Goal: Task Accomplishment & Management: Manage account settings

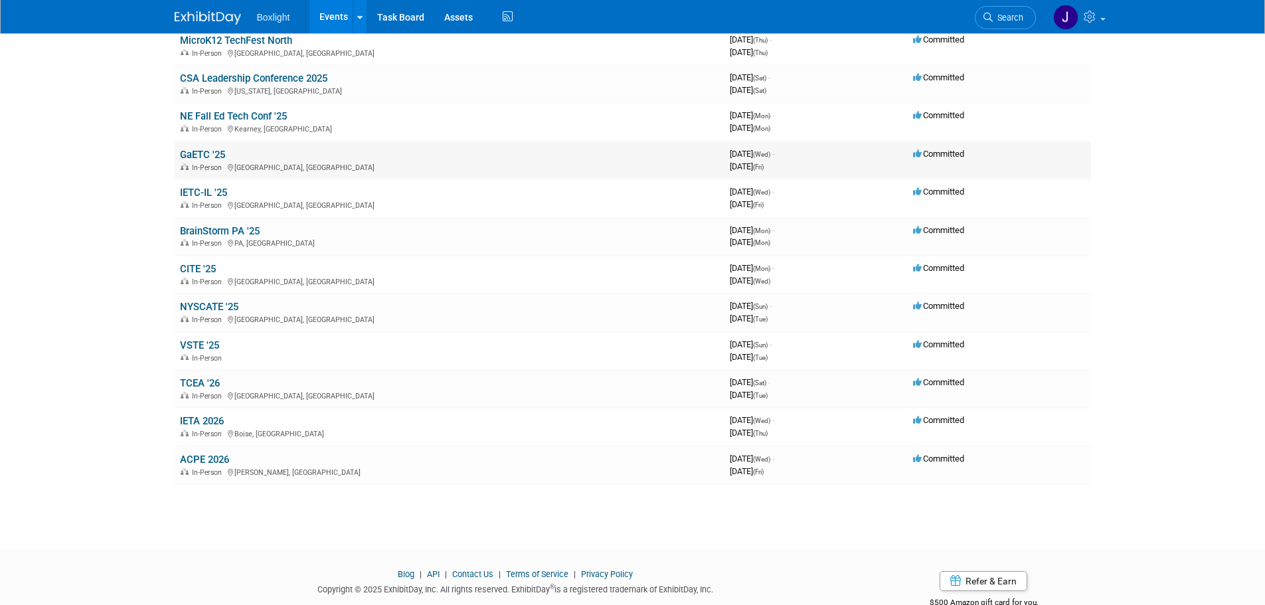
scroll to position [344, 0]
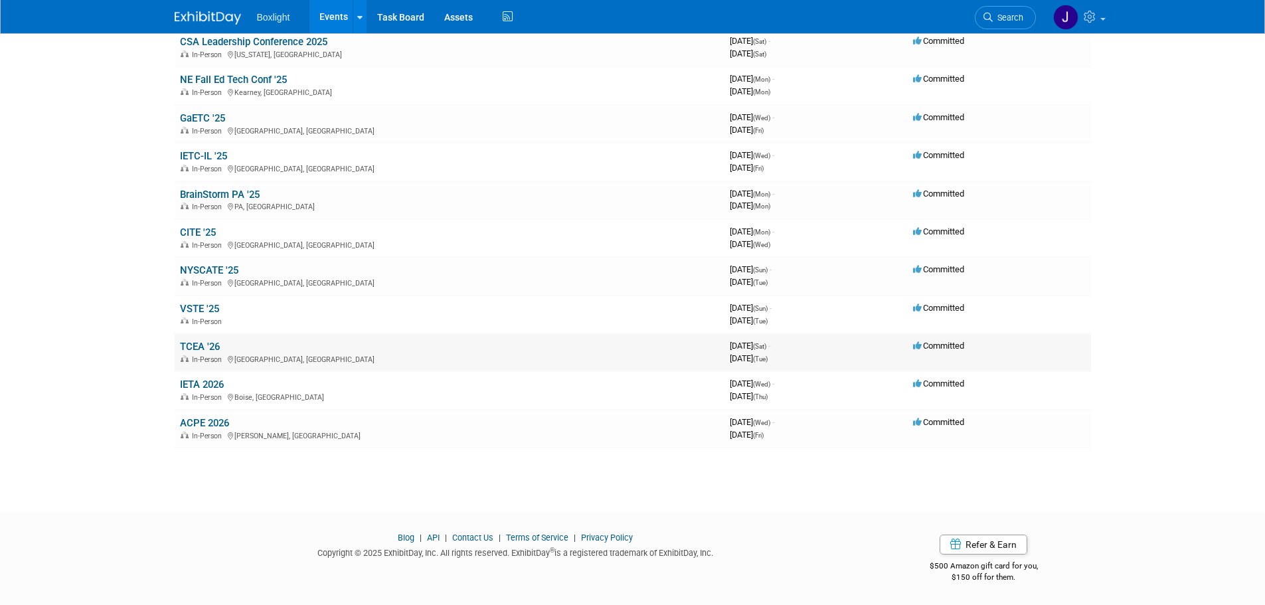
click at [193, 346] on link "TCEA '26" at bounding box center [200, 347] width 40 height 12
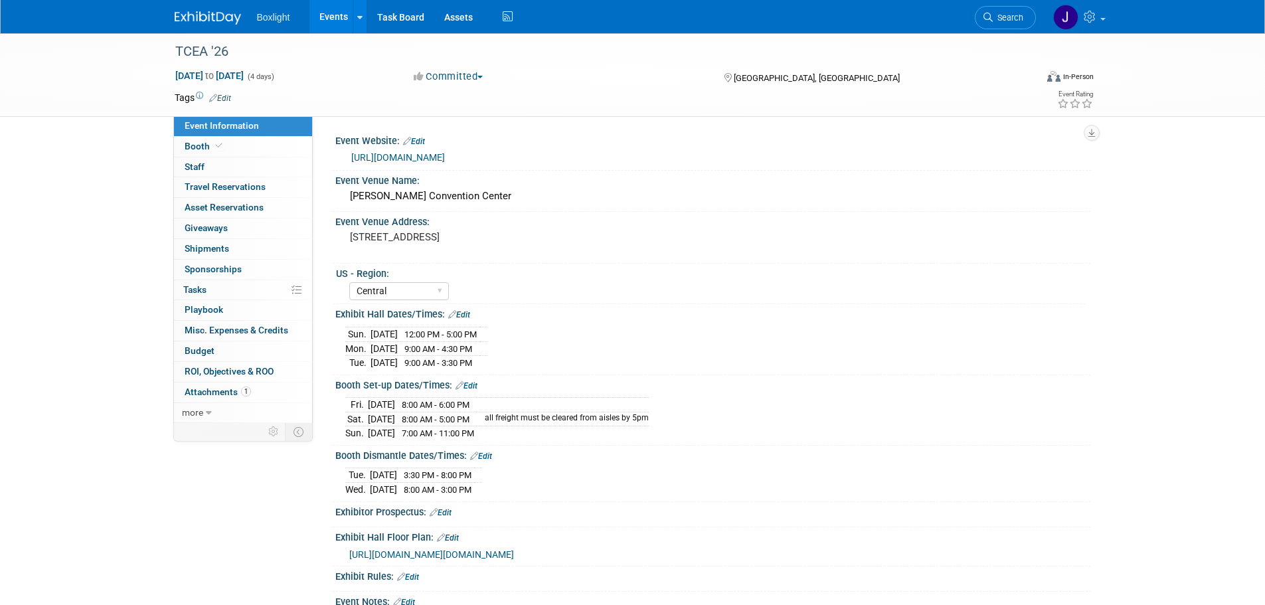
select select "Central"
click at [233, 150] on link "Booth" at bounding box center [243, 147] width 138 height 20
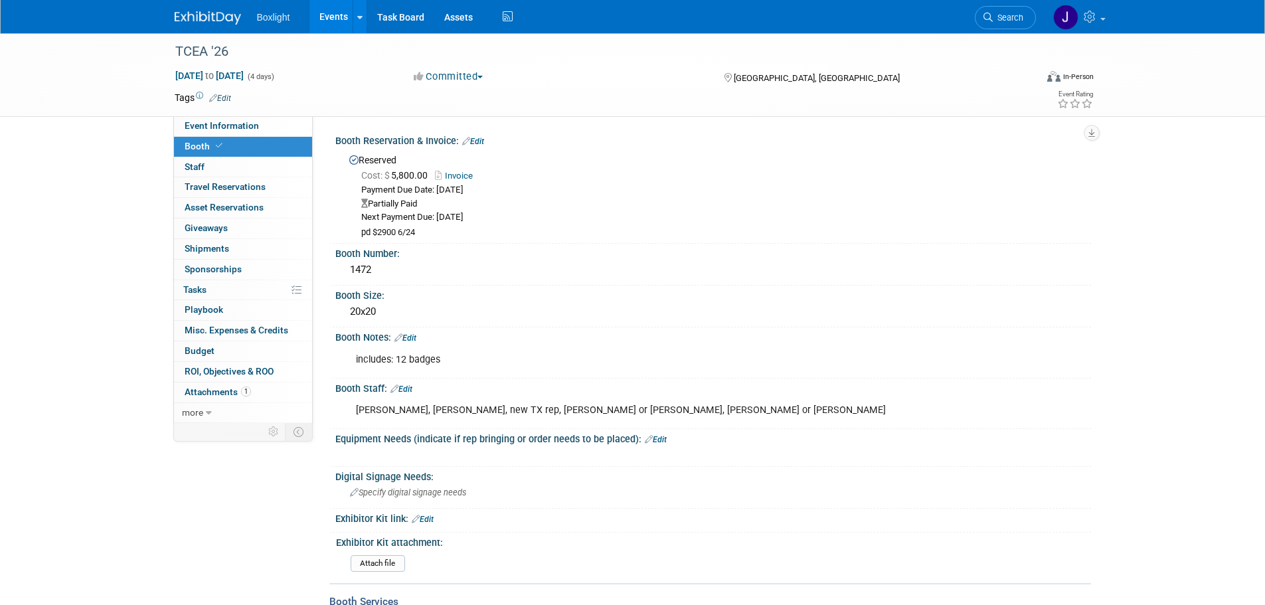
click at [478, 145] on link "Edit" at bounding box center [473, 141] width 22 height 9
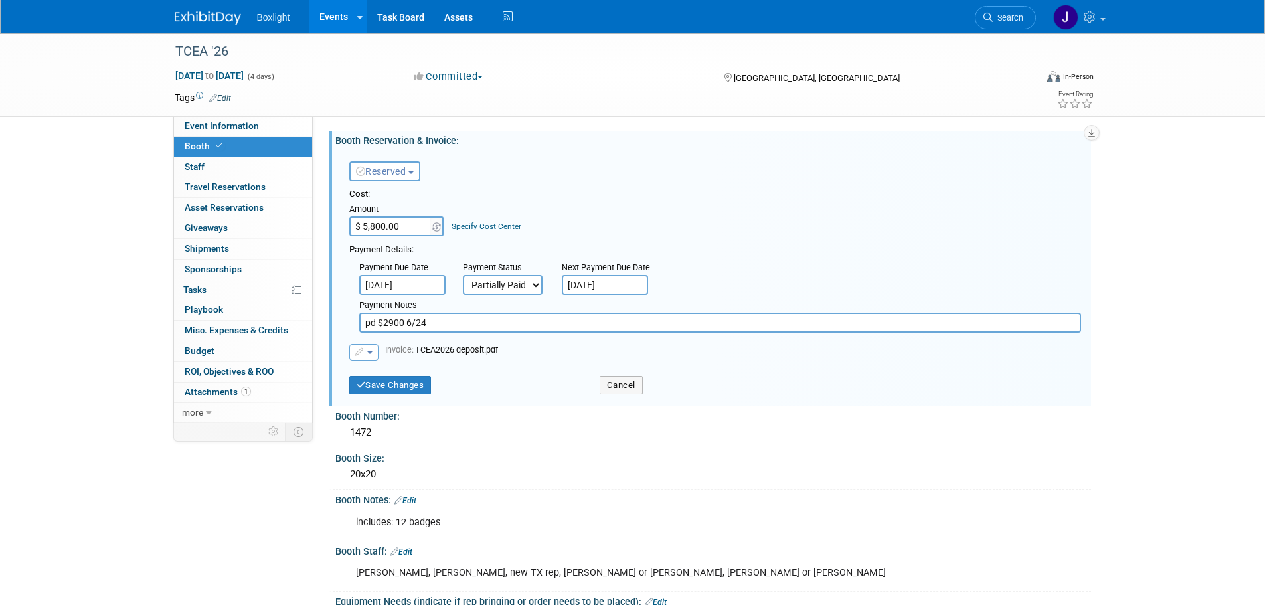
click at [502, 284] on select "Not Paid Yet Partially Paid Paid in Full" at bounding box center [503, 285] width 80 height 20
select select "1"
click at [463, 275] on select "Not Paid Yet Partially Paid Paid in Full" at bounding box center [503, 285] width 80 height 20
click at [376, 351] on button "button" at bounding box center [363, 352] width 29 height 17
click at [388, 376] on link "Replace with a new file" at bounding box center [416, 373] width 133 height 19
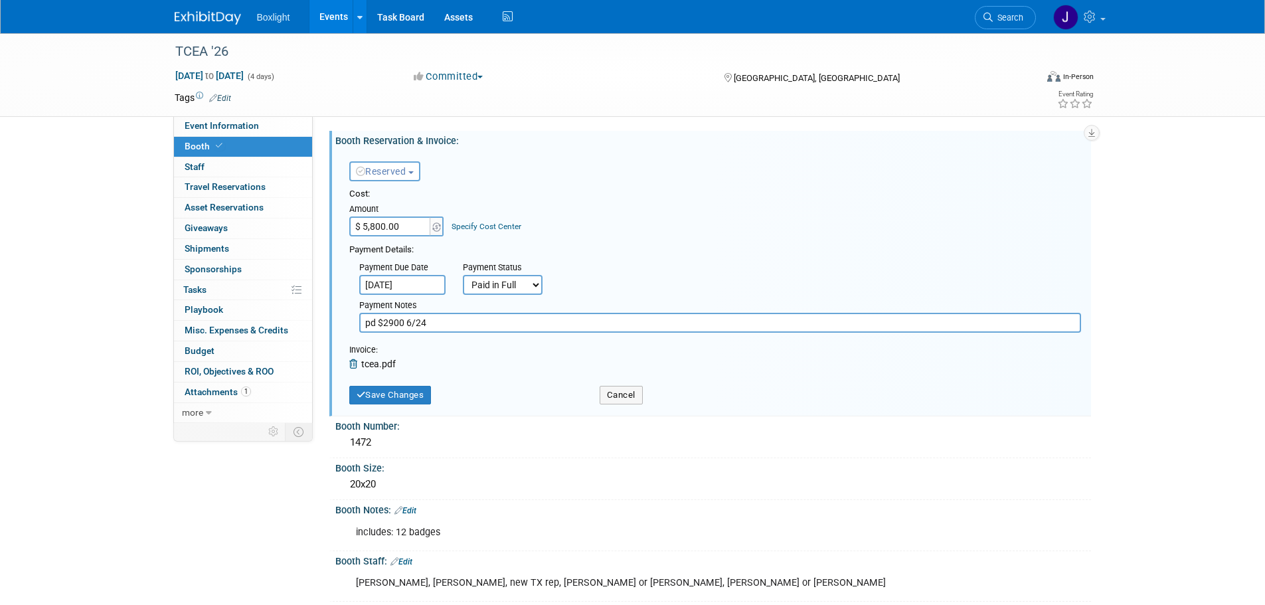
click at [497, 325] on input "pd $2900 6/24" at bounding box center [720, 323] width 722 height 20
type input "pd $2900 6/24 and 10/1"
click at [383, 393] on button "Save Changes" at bounding box center [390, 395] width 82 height 19
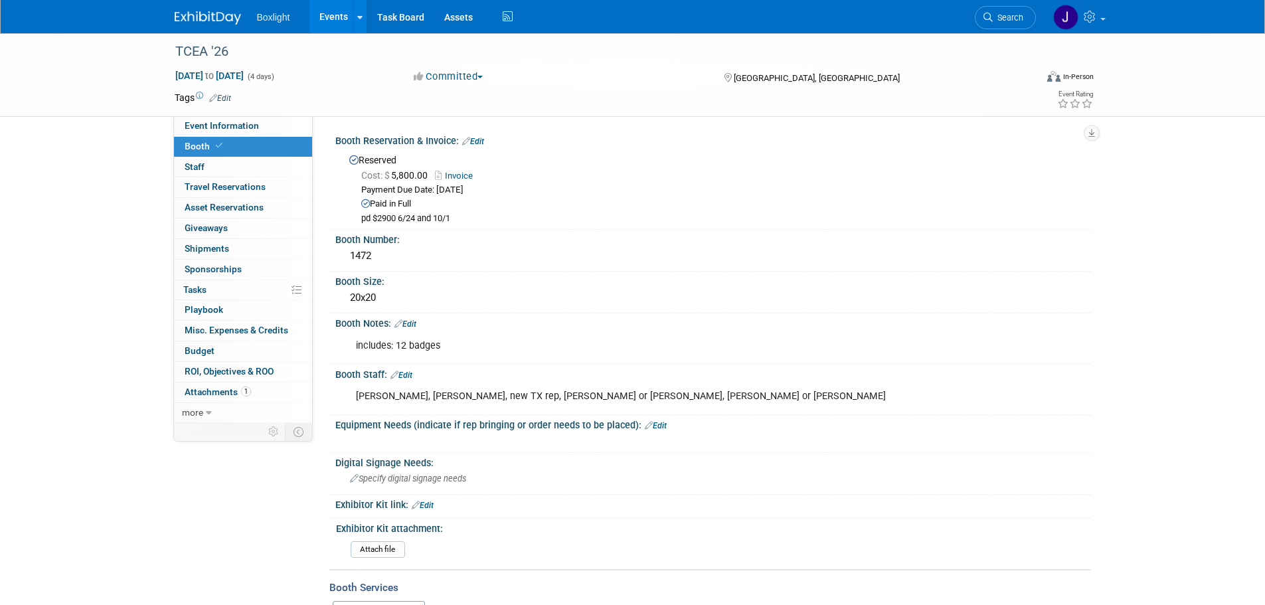
click at [331, 18] on link "Events" at bounding box center [334, 16] width 48 height 33
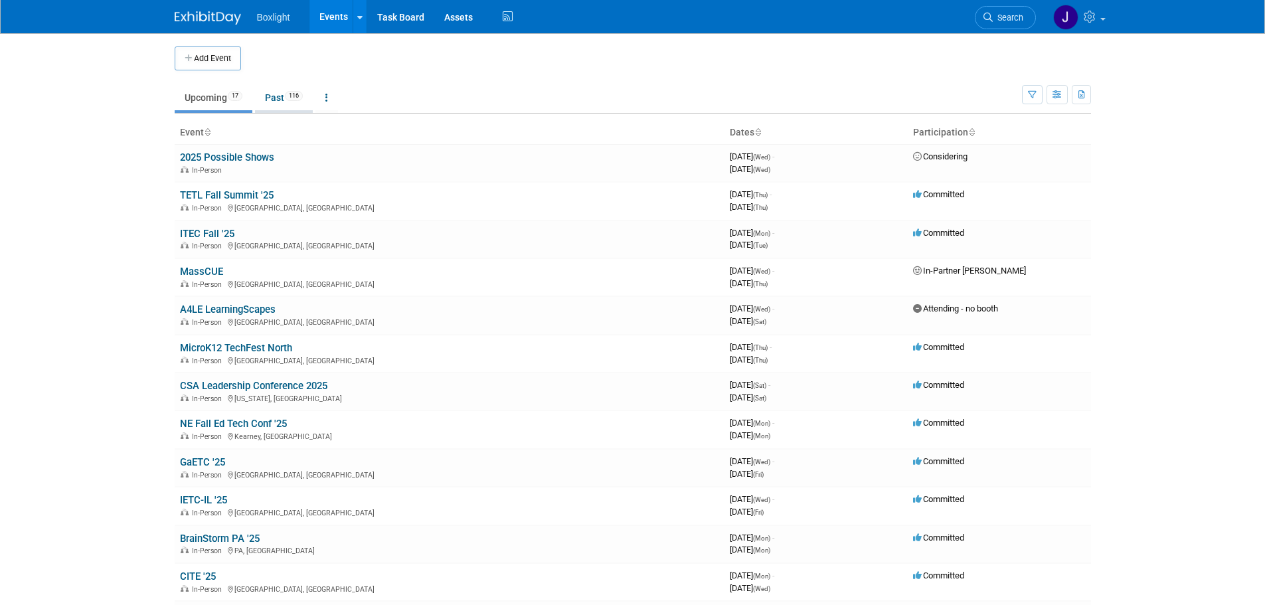
click at [278, 99] on link "Past 116" at bounding box center [284, 97] width 58 height 25
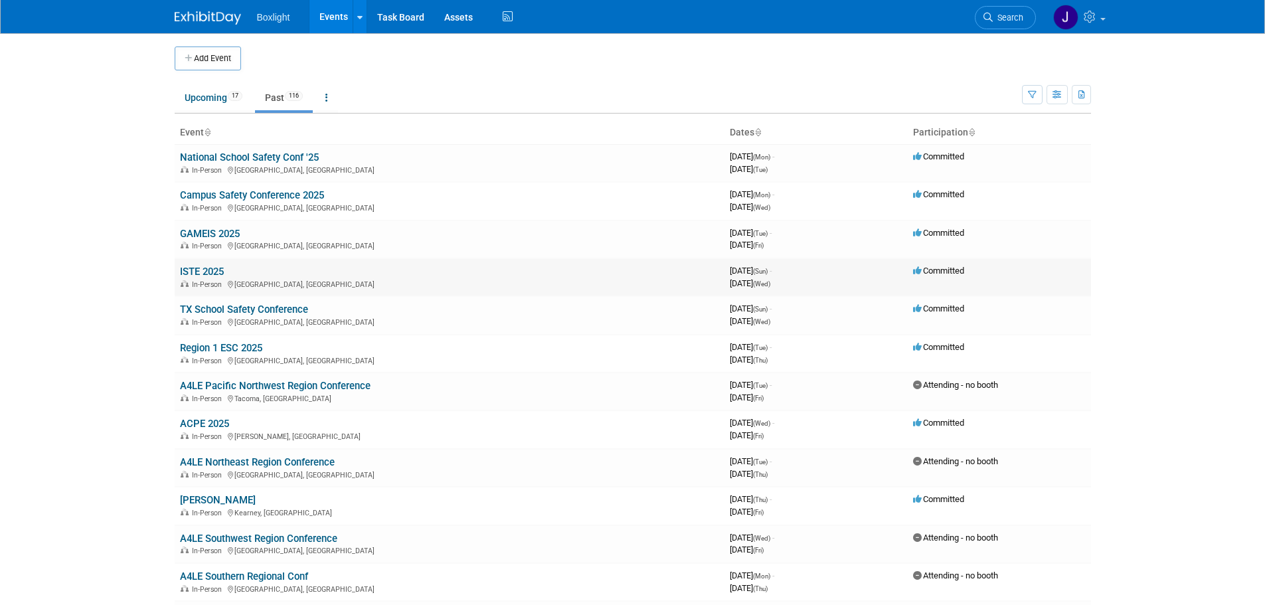
scroll to position [66, 0]
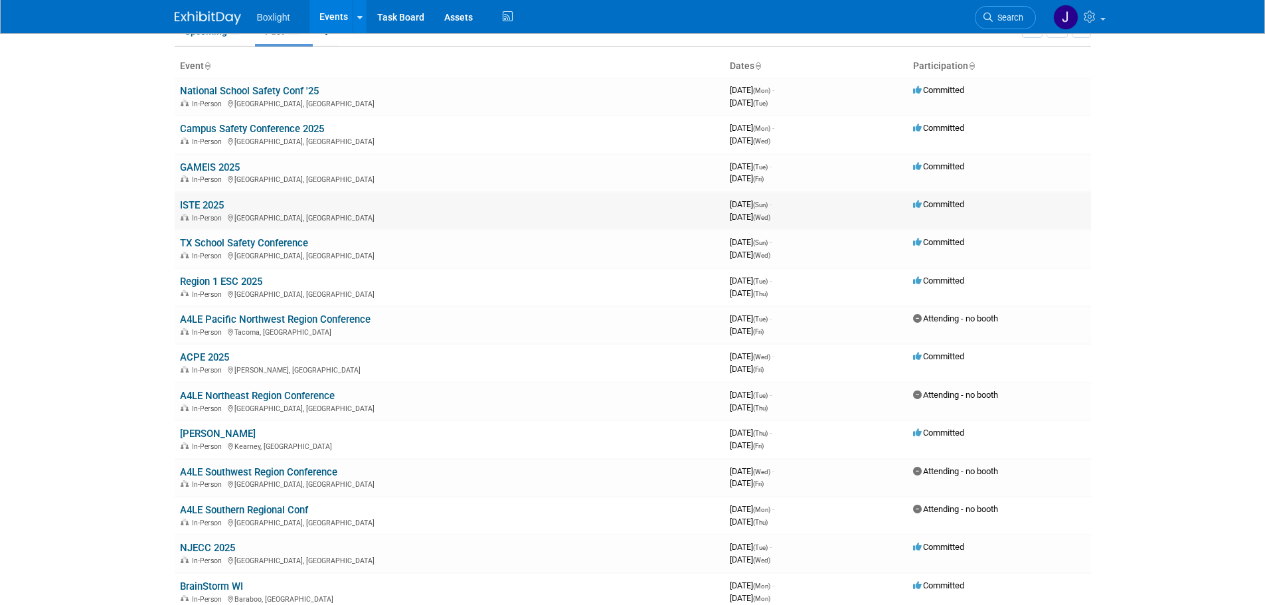
click at [199, 209] on link "ISTE 2025" at bounding box center [202, 205] width 44 height 12
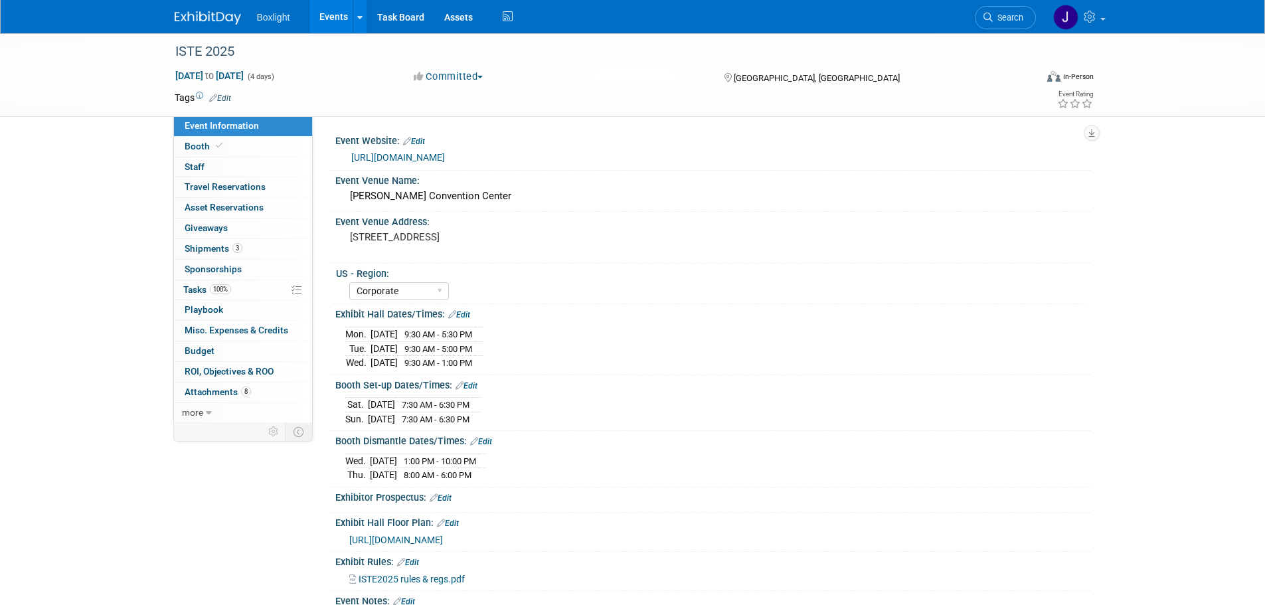
select select "Corporate"
click at [192, 415] on span "more" at bounding box center [192, 412] width 21 height 11
click at [231, 457] on span "Copy/Duplicate Event" at bounding box center [229, 453] width 89 height 11
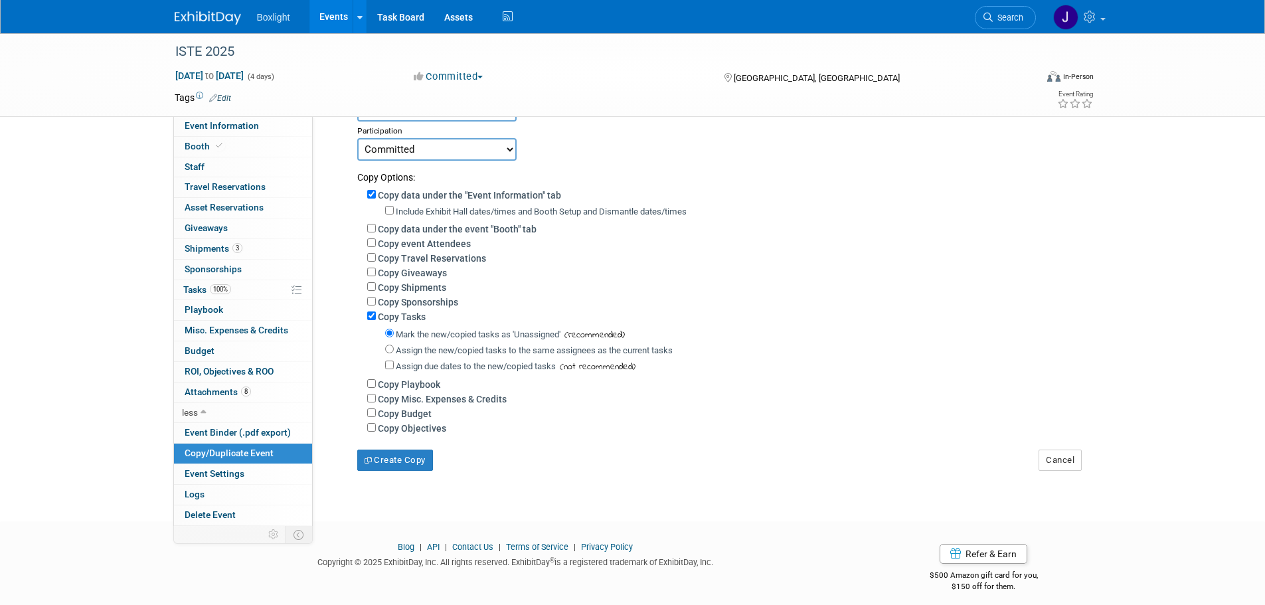
scroll to position [133, 0]
click at [395, 469] on button "Create Copy" at bounding box center [395, 458] width 76 height 21
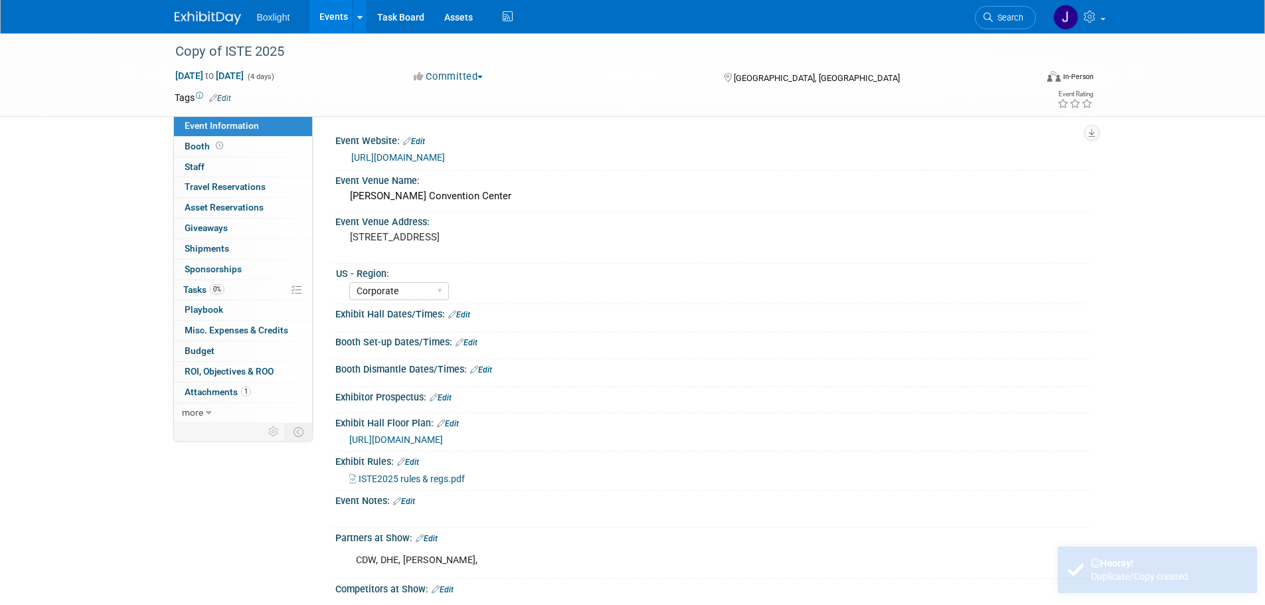
select select "Corporate"
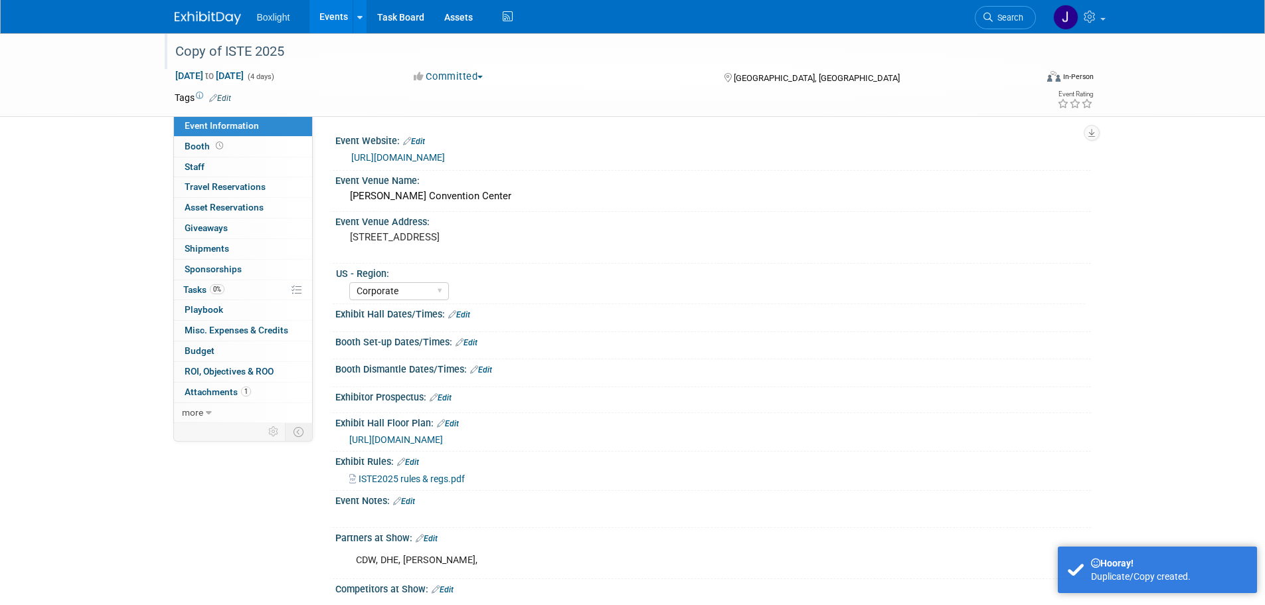
click at [227, 46] on div "Copy of ISTE 2025" at bounding box center [594, 52] width 846 height 24
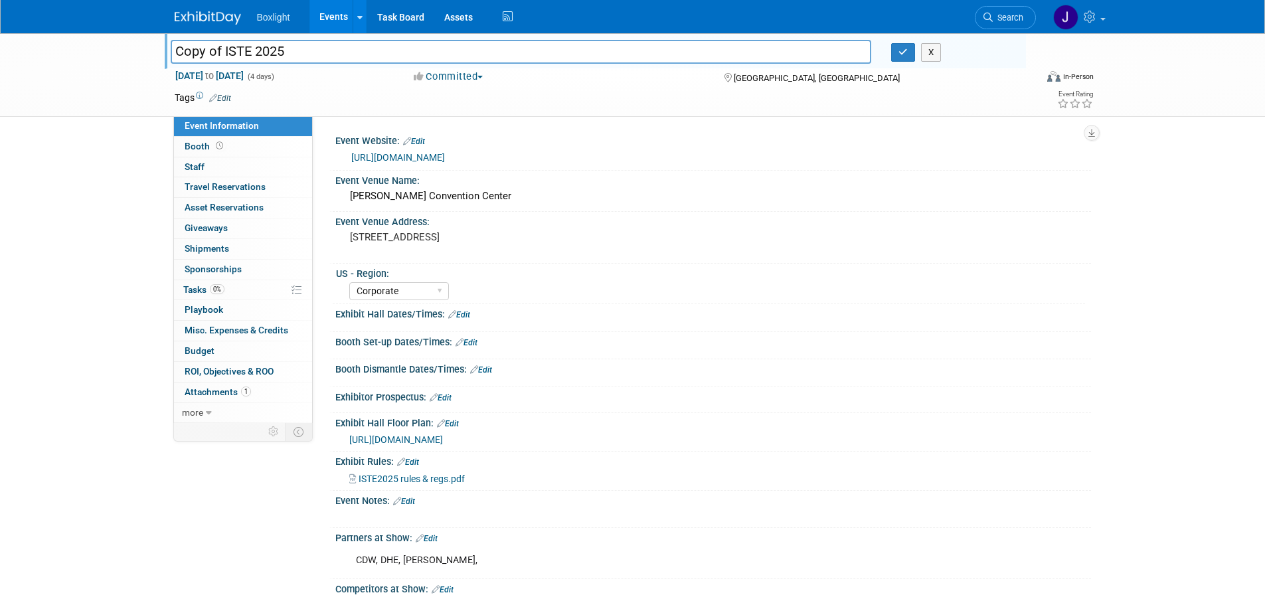
drag, startPoint x: 227, startPoint y: 46, endPoint x: 165, endPoint y: 52, distance: 62.1
click at [165, 52] on div "Copy of ISTE 2025" at bounding box center [521, 53] width 721 height 20
click at [249, 46] on input "ISTE 2025" at bounding box center [522, 51] width 702 height 23
type input "ISTE 2026"
click at [422, 141] on link "Edit" at bounding box center [414, 141] width 22 height 9
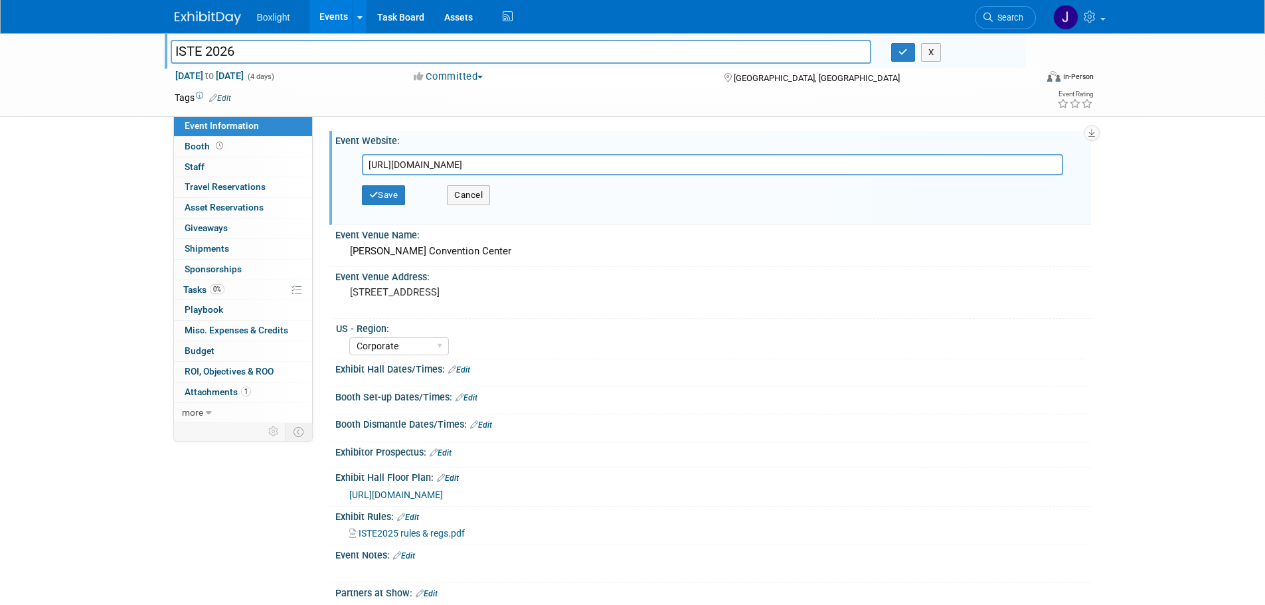
drag, startPoint x: 552, startPoint y: 167, endPoint x: 347, endPoint y: 153, distance: 205.0
click at [351, 153] on div "https://conference.iste.org/2025/# Save Cancel" at bounding box center [716, 184] width 730 height 70
paste input "6/"
type input "https://conference.iste.org/2026/"
click at [385, 188] on button "Save" at bounding box center [384, 195] width 44 height 20
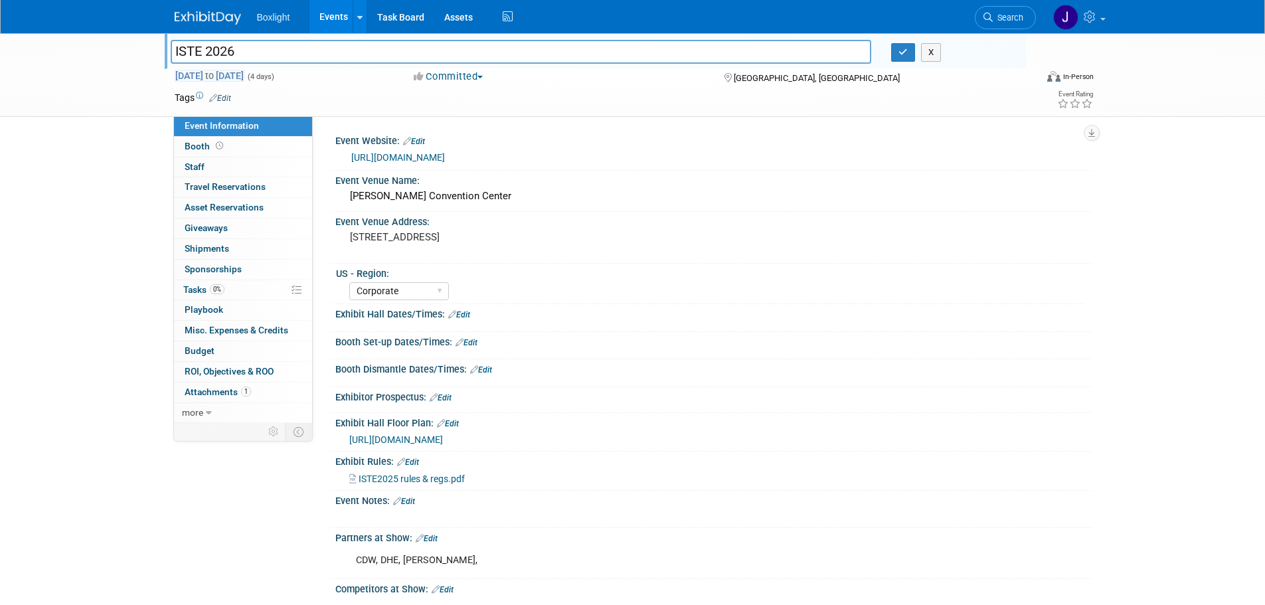
click at [214, 70] on span "Jun 29, 2025 to Jul 2, 2025" at bounding box center [210, 76] width 70 height 12
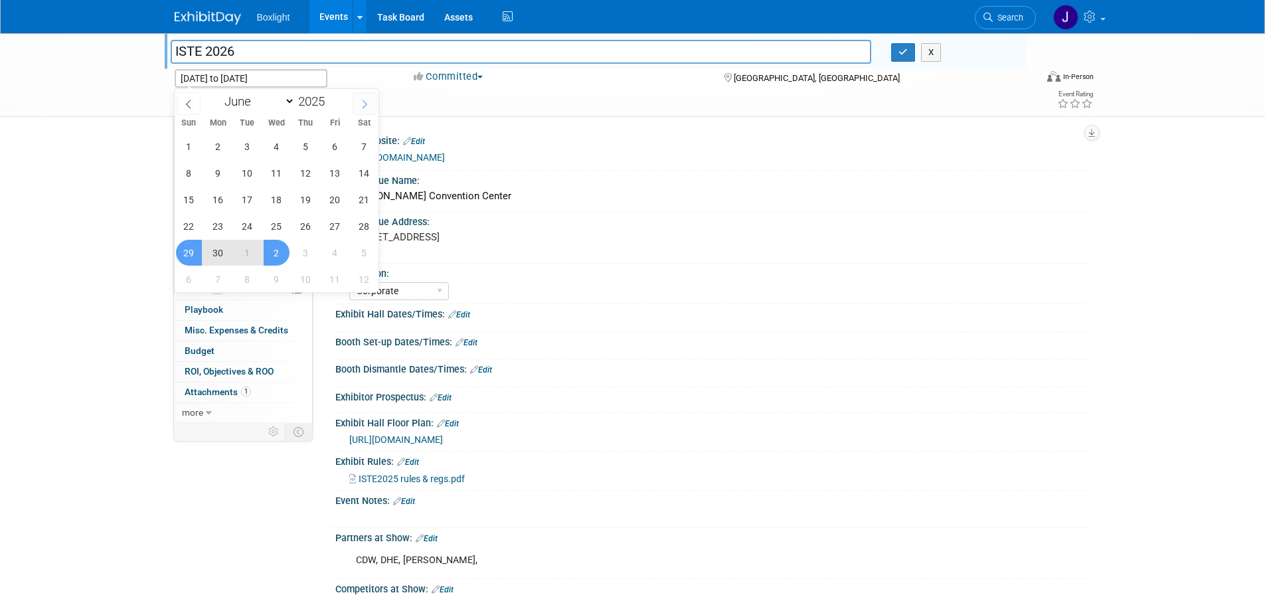
click at [367, 100] on icon at bounding box center [364, 104] width 9 height 9
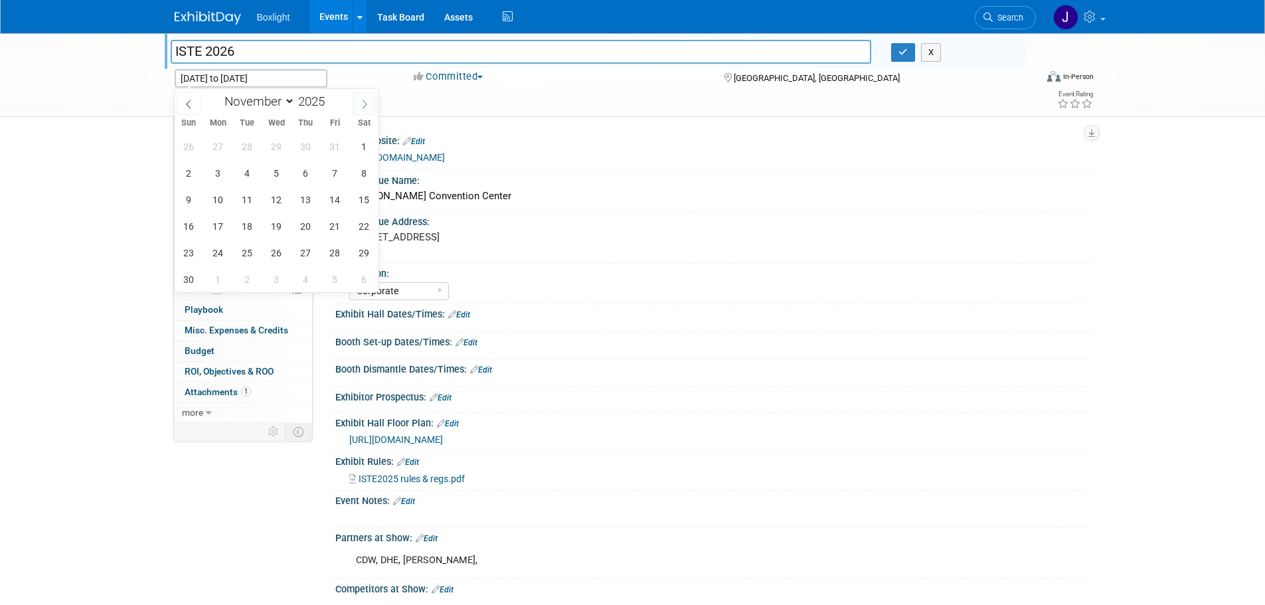
click at [367, 100] on icon at bounding box center [364, 104] width 9 height 9
select select "11"
click at [367, 100] on icon at bounding box center [364, 104] width 9 height 9
type input "2026"
click at [367, 100] on icon at bounding box center [364, 104] width 9 height 9
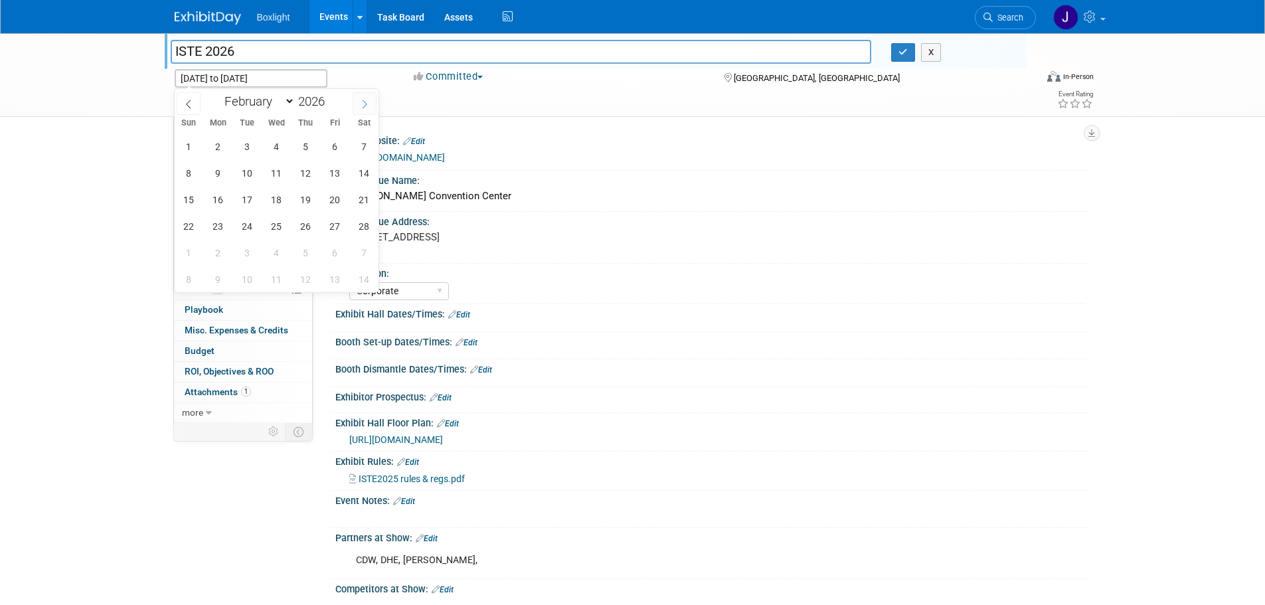
click at [367, 100] on icon at bounding box center [364, 104] width 9 height 9
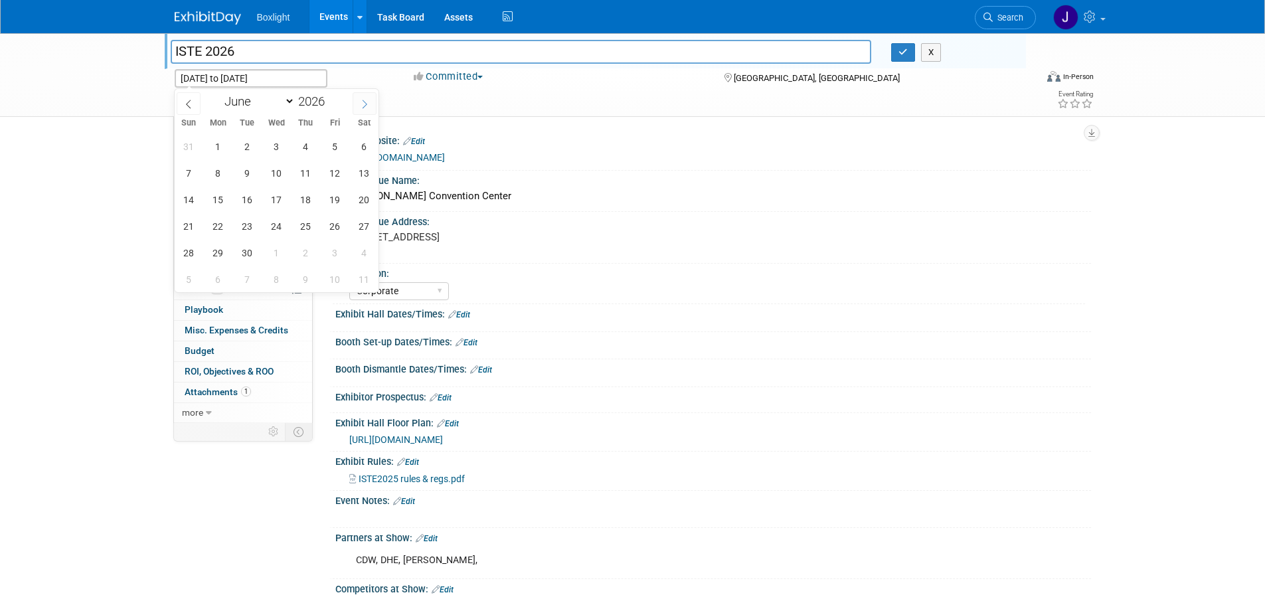
select select "6"
click at [189, 143] on span "28" at bounding box center [189, 147] width 26 height 26
type input "Jun 28, 2026"
click at [275, 143] on span "1" at bounding box center [277, 147] width 26 height 26
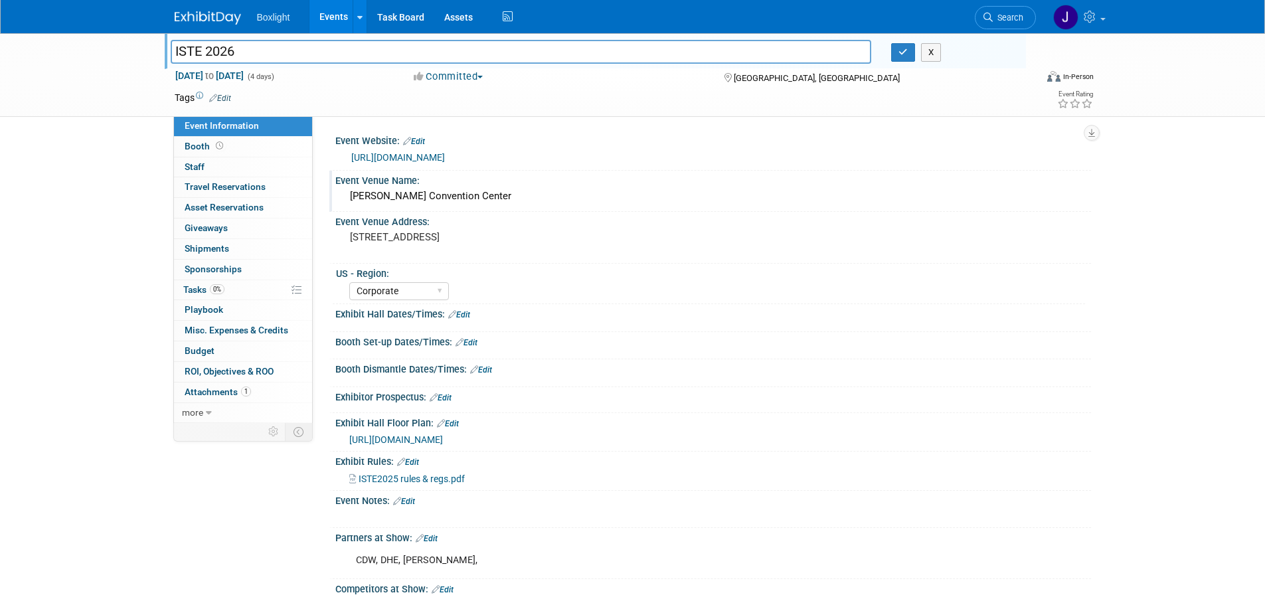
click at [520, 200] on div "[PERSON_NAME] Convention Center" at bounding box center [713, 196] width 736 height 21
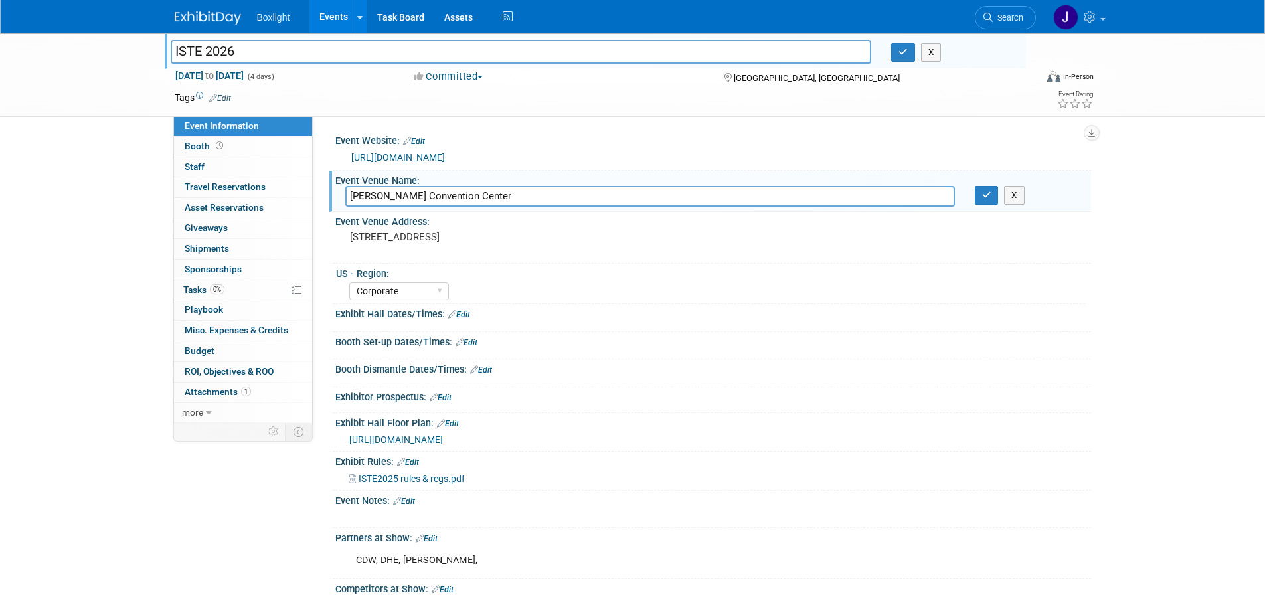
drag, startPoint x: 436, startPoint y: 195, endPoint x: 426, endPoint y: 195, distance: 10.0
click at [426, 195] on input "[PERSON_NAME] Convention Center" at bounding box center [650, 196] width 610 height 21
drag, startPoint x: 430, startPoint y: 195, endPoint x: 300, endPoint y: 197, distance: 130.2
click at [300, 197] on div "Event Information Event Info Booth Booth 0 Staff 0 Staff 0 Travel Reservations …" at bounding box center [633, 357] width 937 height 648
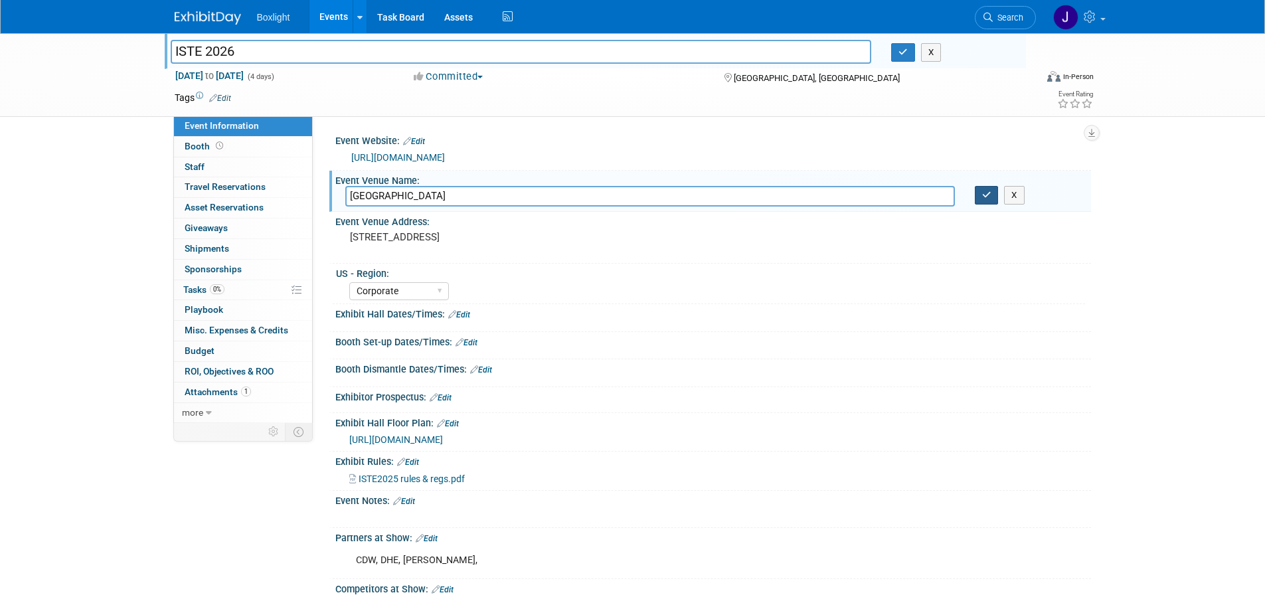
type input "Orange County Convention Center"
click at [992, 197] on button "button" at bounding box center [987, 195] width 24 height 19
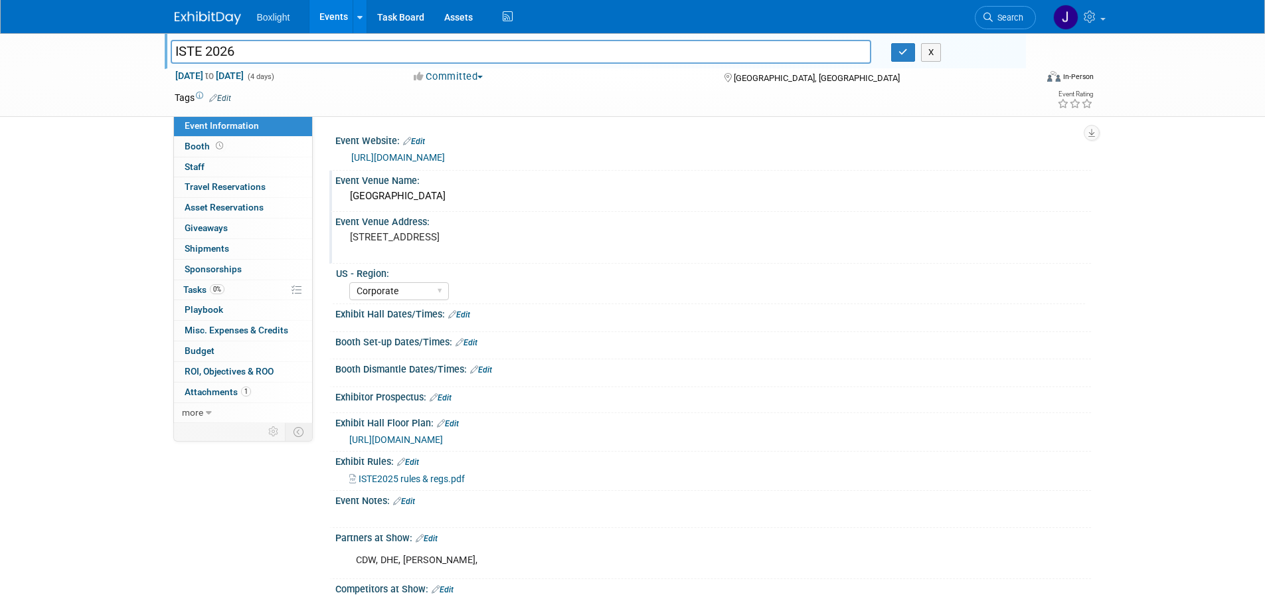
click at [457, 243] on pre "[STREET_ADDRESS]" at bounding box center [493, 237] width 286 height 12
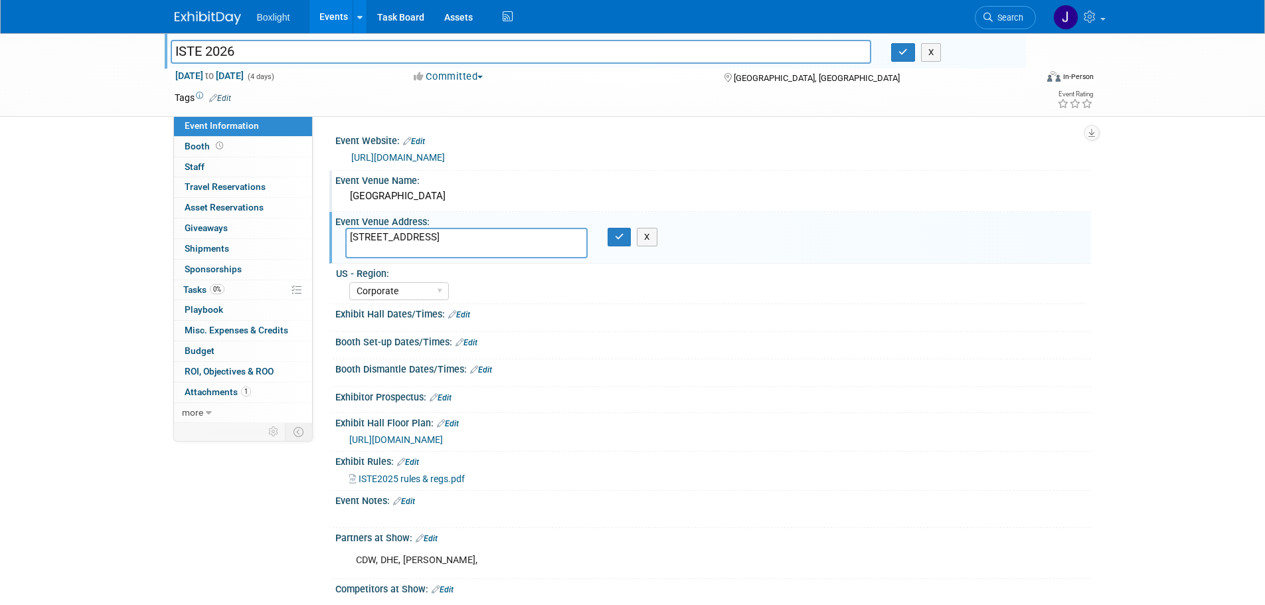
drag, startPoint x: 430, startPoint y: 233, endPoint x: 343, endPoint y: 237, distance: 87.8
click at [343, 237] on div "[STREET_ADDRESS]" at bounding box center [466, 243] width 262 height 31
type textarea "5"
click at [205, 48] on input "ISTE 2026" at bounding box center [522, 51] width 702 height 23
type input "ISTE | ASCD 2026"
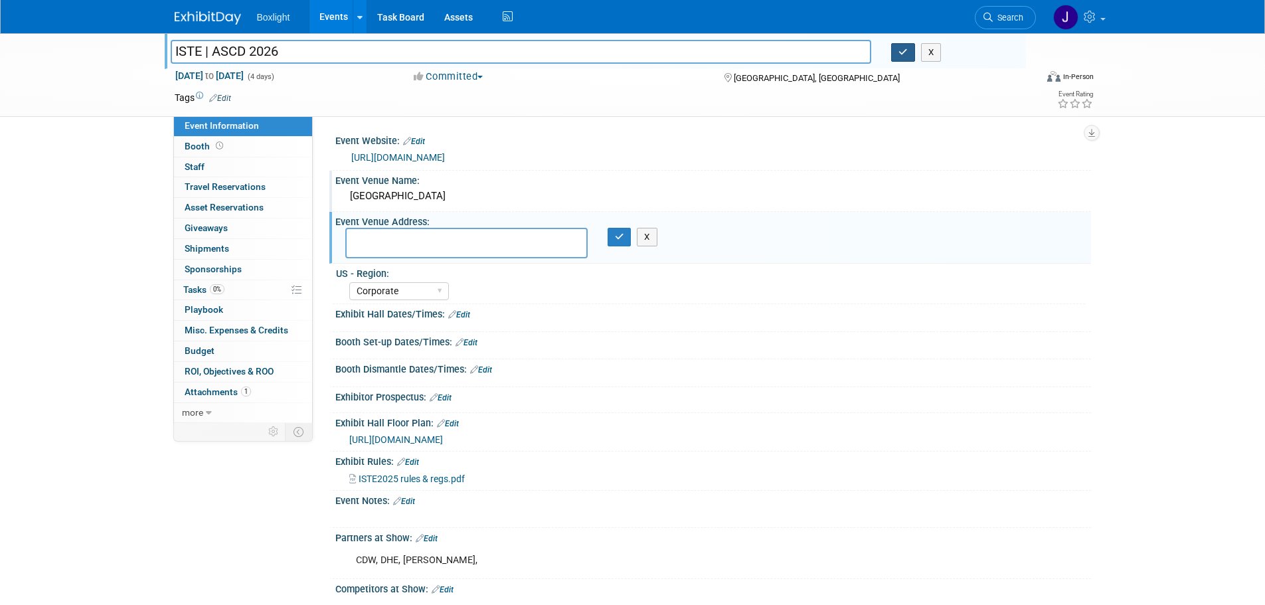
click at [901, 58] on button "button" at bounding box center [903, 52] width 24 height 19
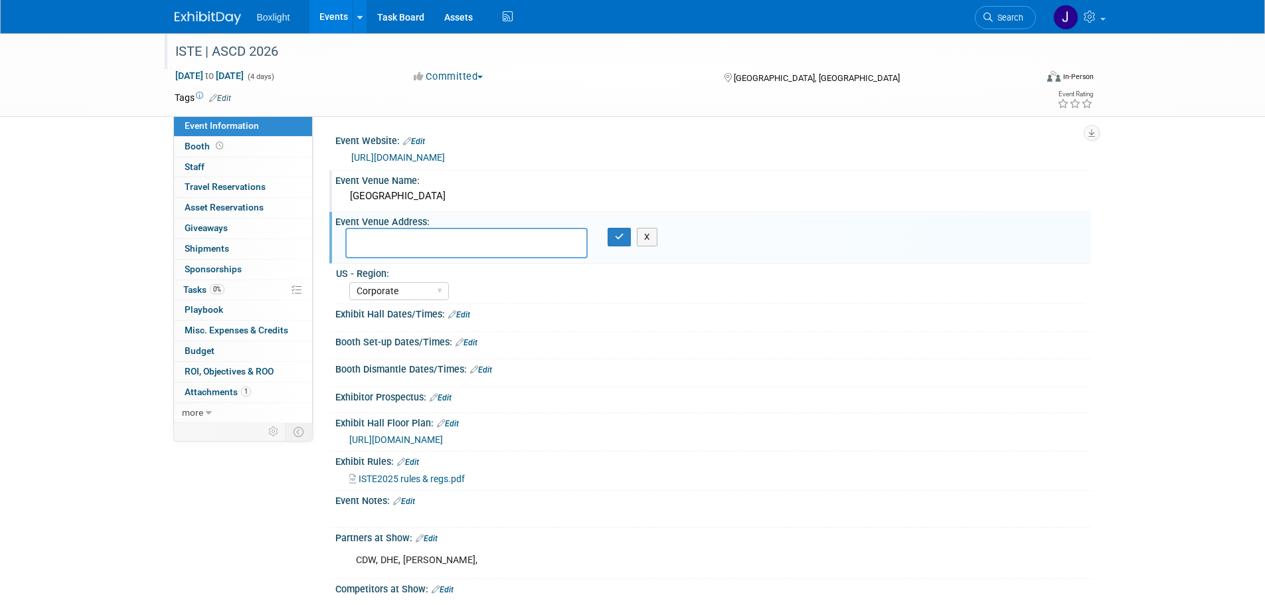
click at [438, 238] on textarea at bounding box center [466, 243] width 242 height 31
type textarea "9800 International Dr Orlando, FL 32819"
click at [619, 237] on icon "button" at bounding box center [619, 237] width 9 height 9
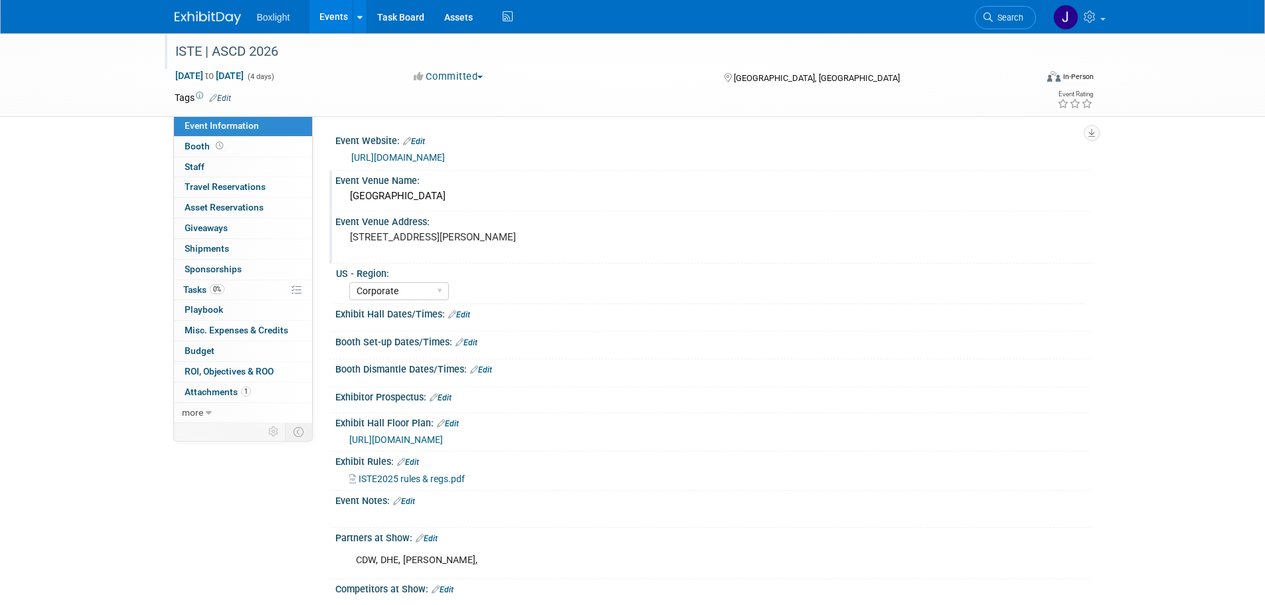
click at [465, 314] on link "Edit" at bounding box center [459, 314] width 22 height 9
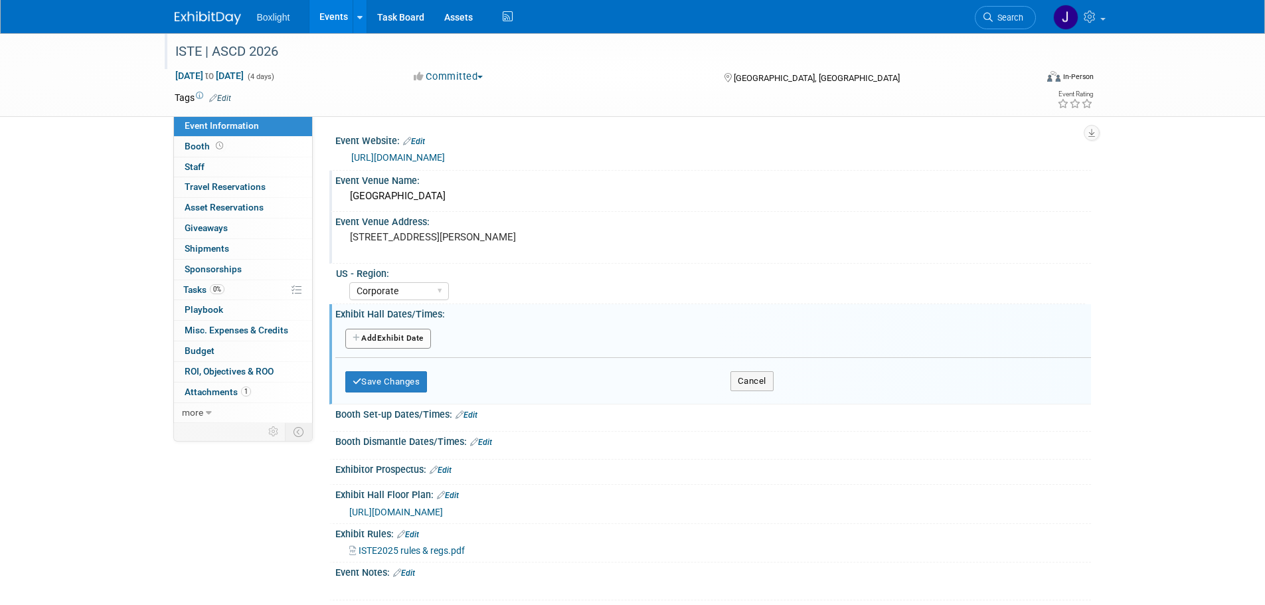
click at [401, 339] on button "Add Another Exhibit Date" at bounding box center [388, 339] width 86 height 20
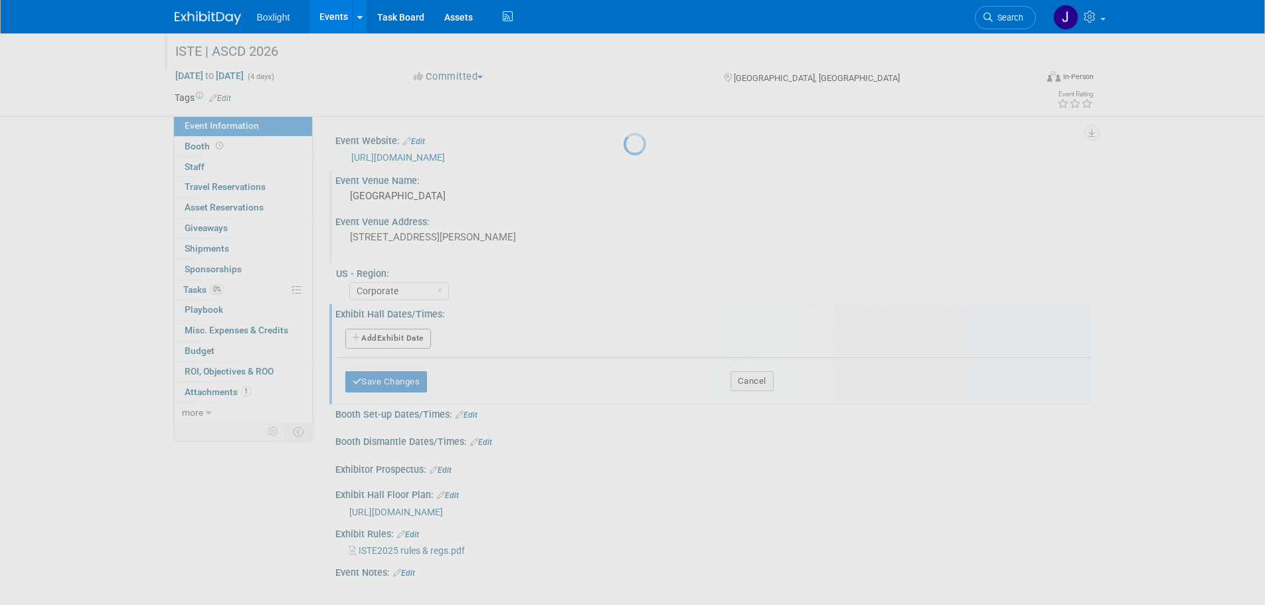
select select "5"
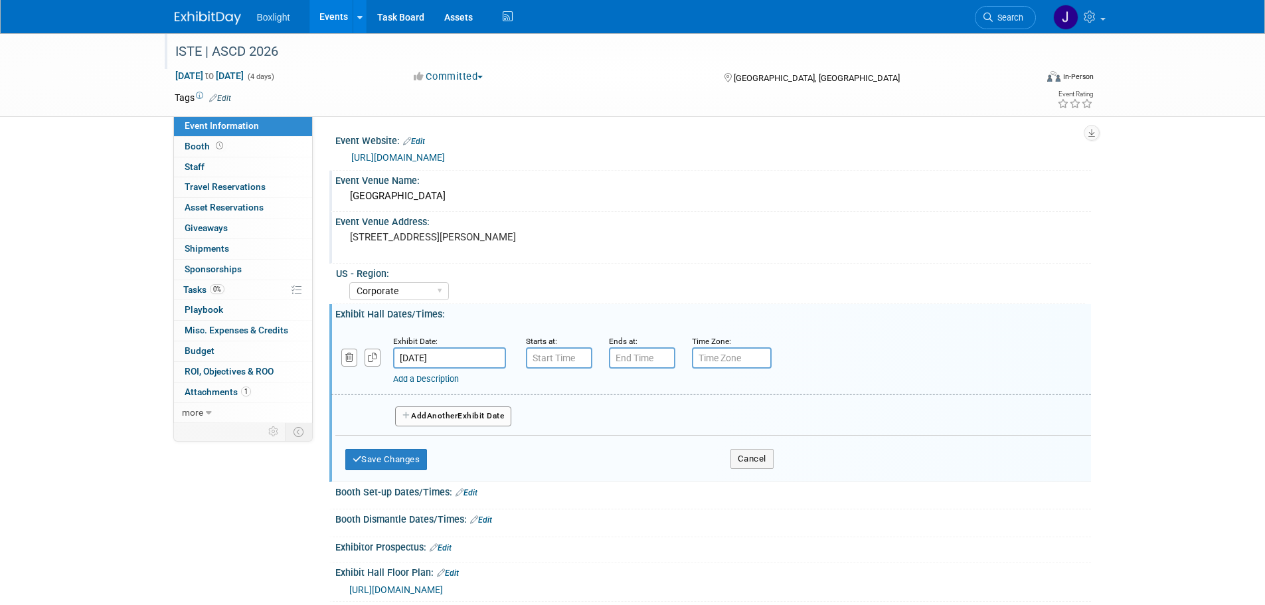
click at [447, 353] on input "Jun 28, 2026" at bounding box center [449, 357] width 113 height 21
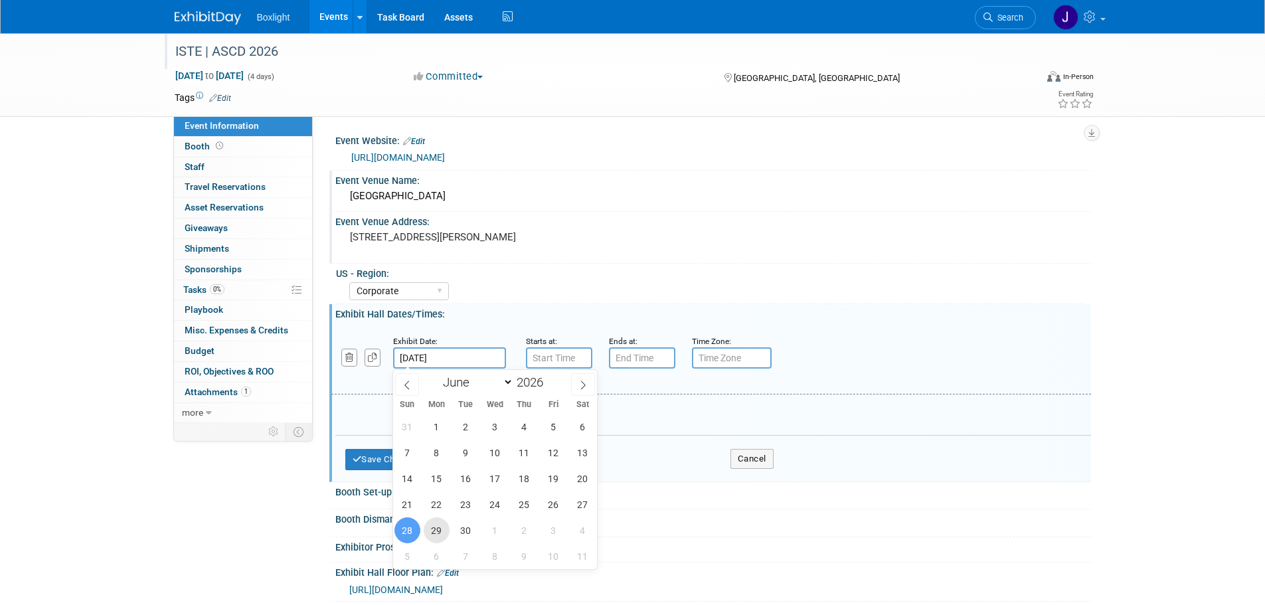
drag, startPoint x: 437, startPoint y: 531, endPoint x: 462, endPoint y: 498, distance: 41.7
click at [436, 530] on span "29" at bounding box center [437, 530] width 26 height 26
type input "Jun 29, 2026"
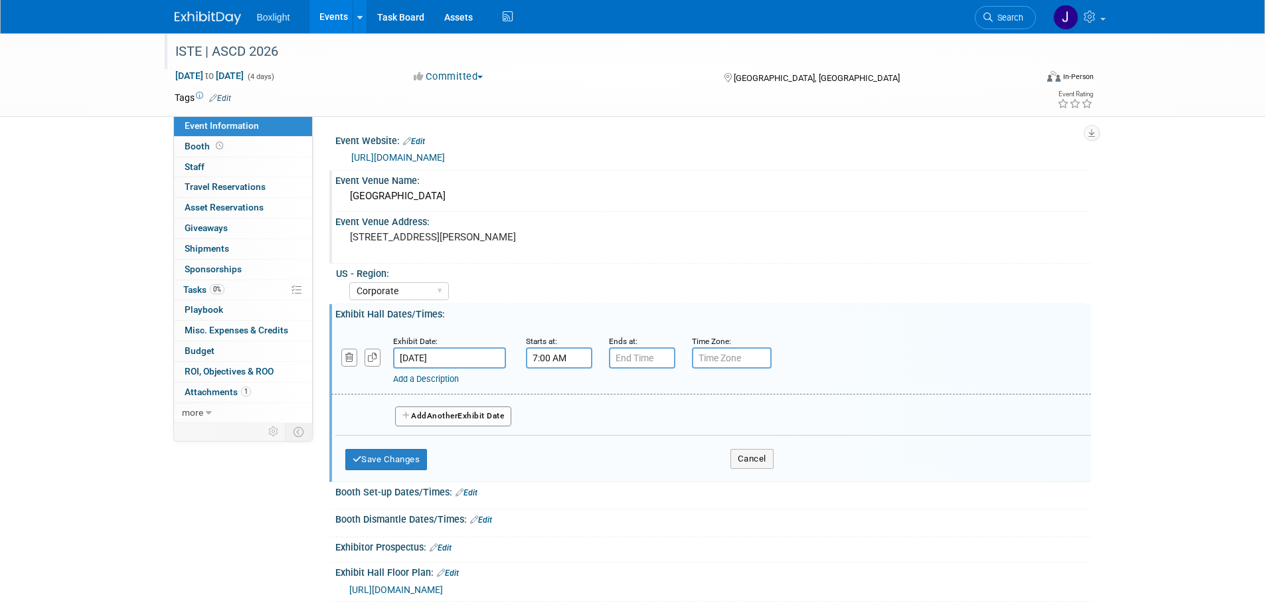
click at [545, 357] on input "7:00 AM" at bounding box center [559, 357] width 66 height 21
click at [561, 389] on span at bounding box center [556, 390] width 23 height 23
type input "9:00 AM"
click at [624, 361] on input "7:00 PM" at bounding box center [642, 357] width 66 height 21
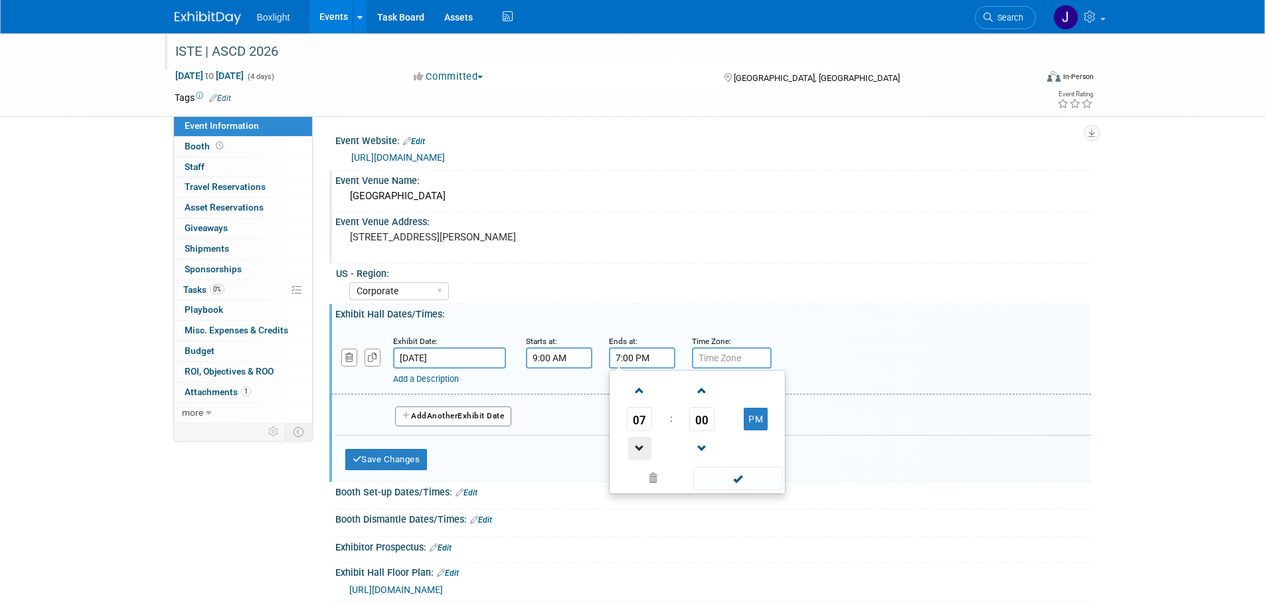
click at [638, 450] on span at bounding box center [639, 448] width 23 height 23
type input "5:00 PM"
drag, startPoint x: 728, startPoint y: 476, endPoint x: 642, endPoint y: 465, distance: 86.4
click at [727, 477] on span at bounding box center [739, 478] width 90 height 23
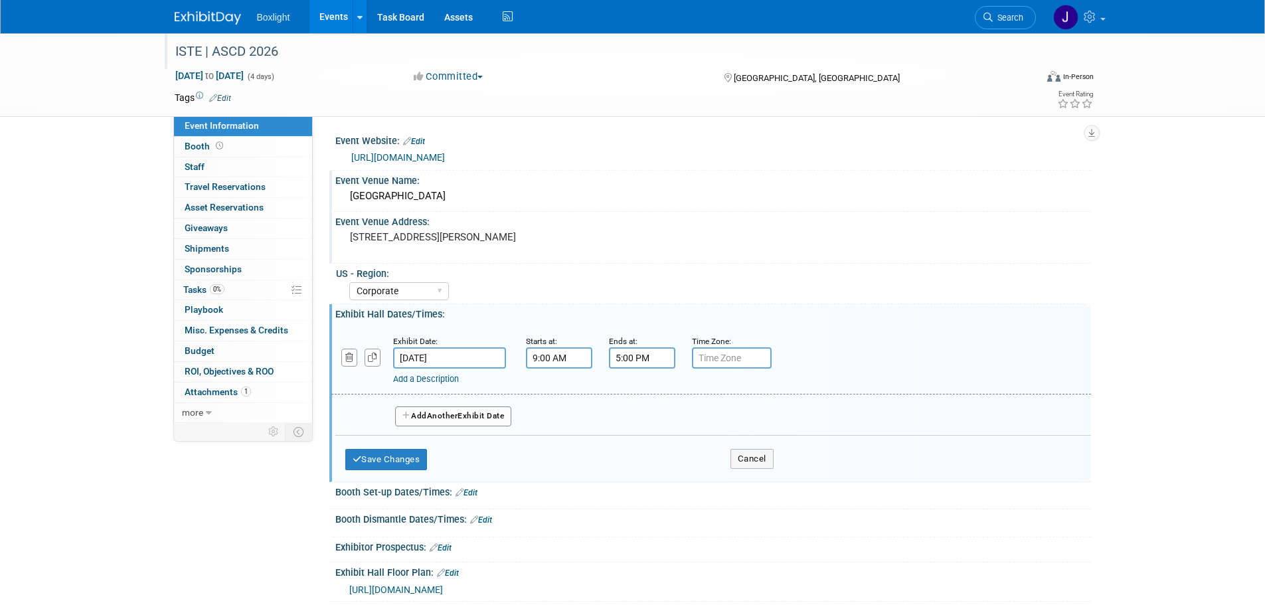
click at [441, 416] on span "Another" at bounding box center [442, 415] width 31 height 9
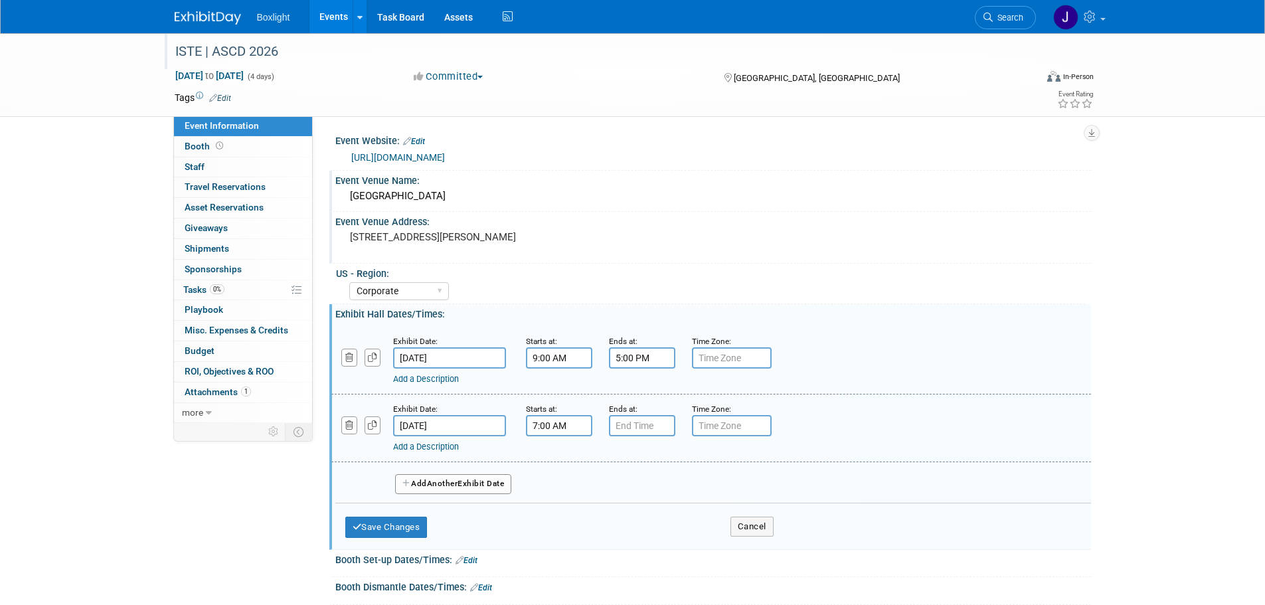
click at [561, 425] on input "7:00 AM" at bounding box center [559, 425] width 66 height 21
click at [554, 462] on span at bounding box center [556, 458] width 23 height 23
click at [618, 488] on span "00" at bounding box center [619, 487] width 25 height 24
click at [633, 490] on td "30" at bounding box center [635, 495] width 43 height 36
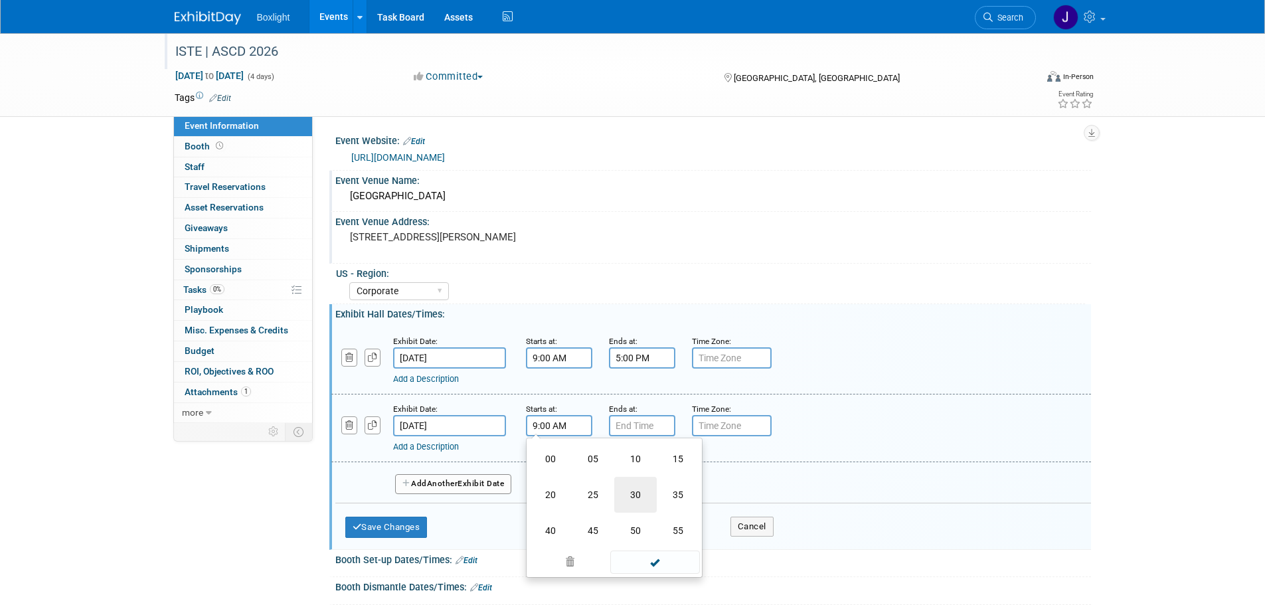
type input "9:30 AM"
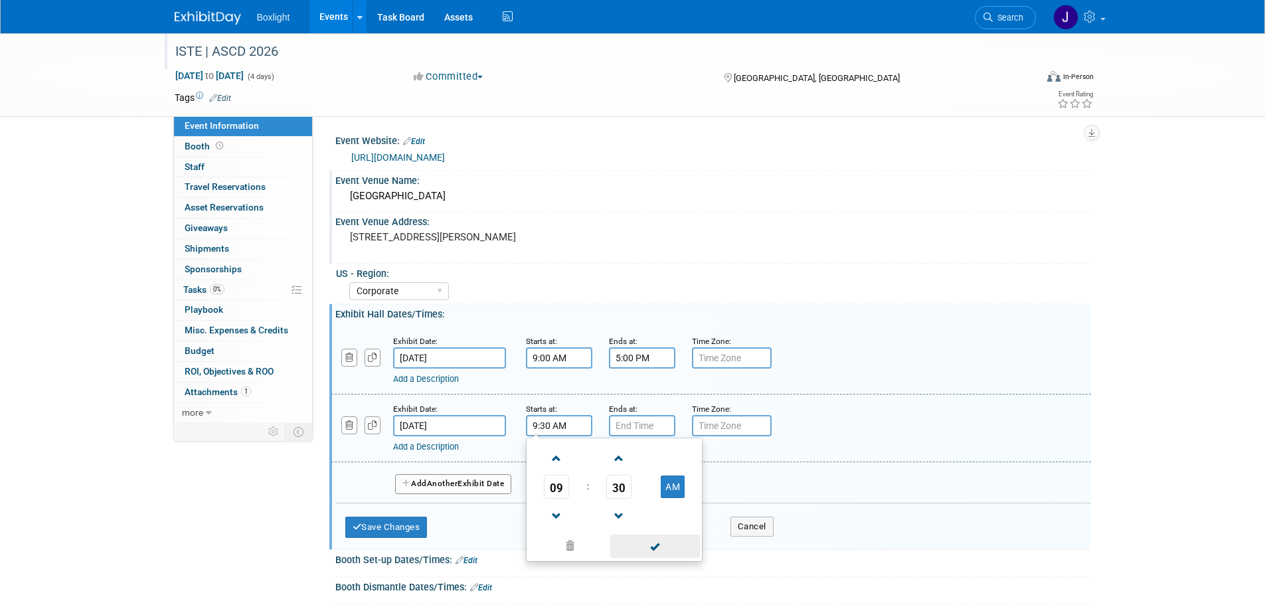
click at [647, 545] on span at bounding box center [655, 546] width 90 height 23
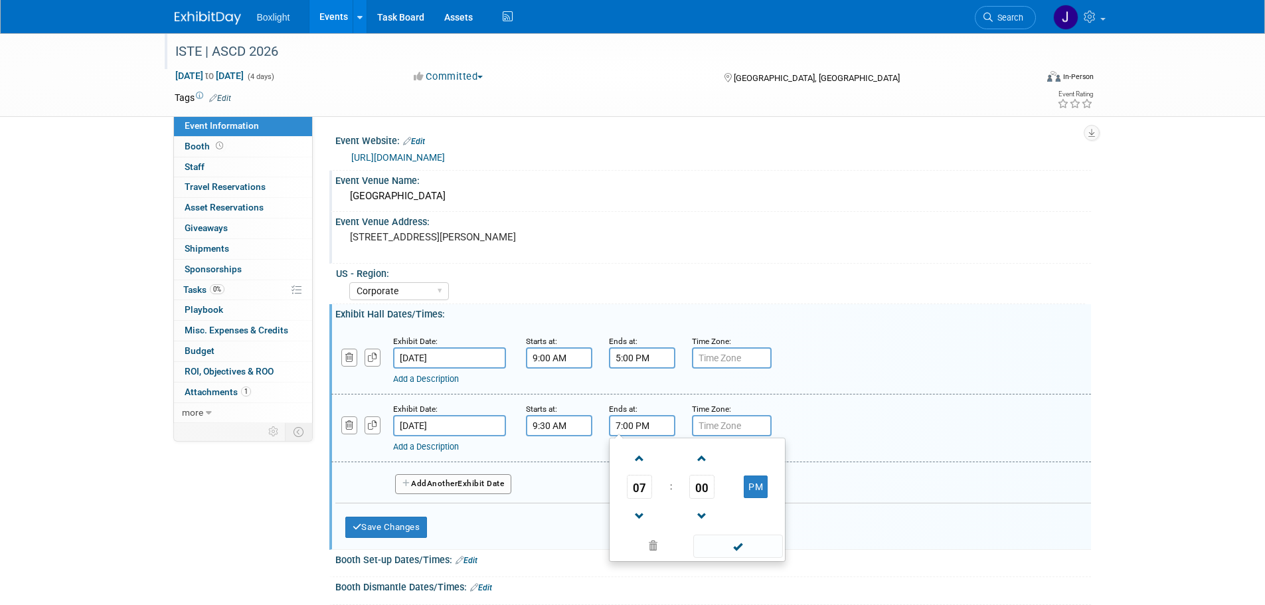
click at [626, 424] on input "7:00 PM" at bounding box center [642, 425] width 66 height 21
click at [640, 507] on span at bounding box center [639, 516] width 23 height 23
type input "5:00 PM"
click at [723, 543] on span at bounding box center [739, 546] width 90 height 23
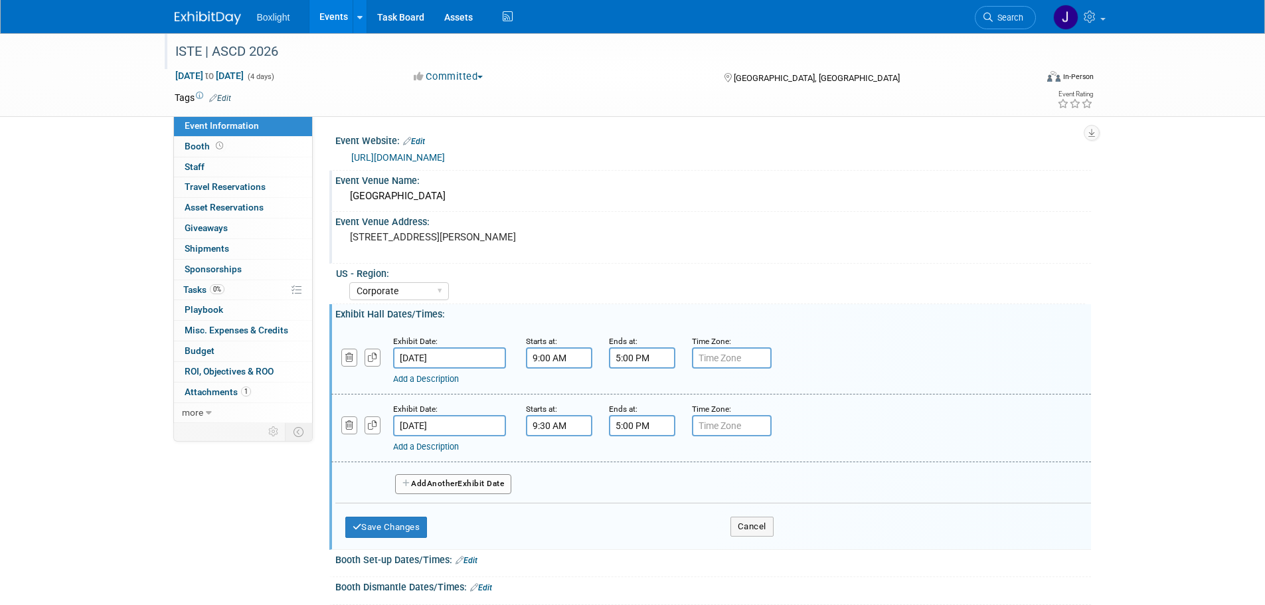
click at [441, 479] on span "Another" at bounding box center [442, 483] width 31 height 9
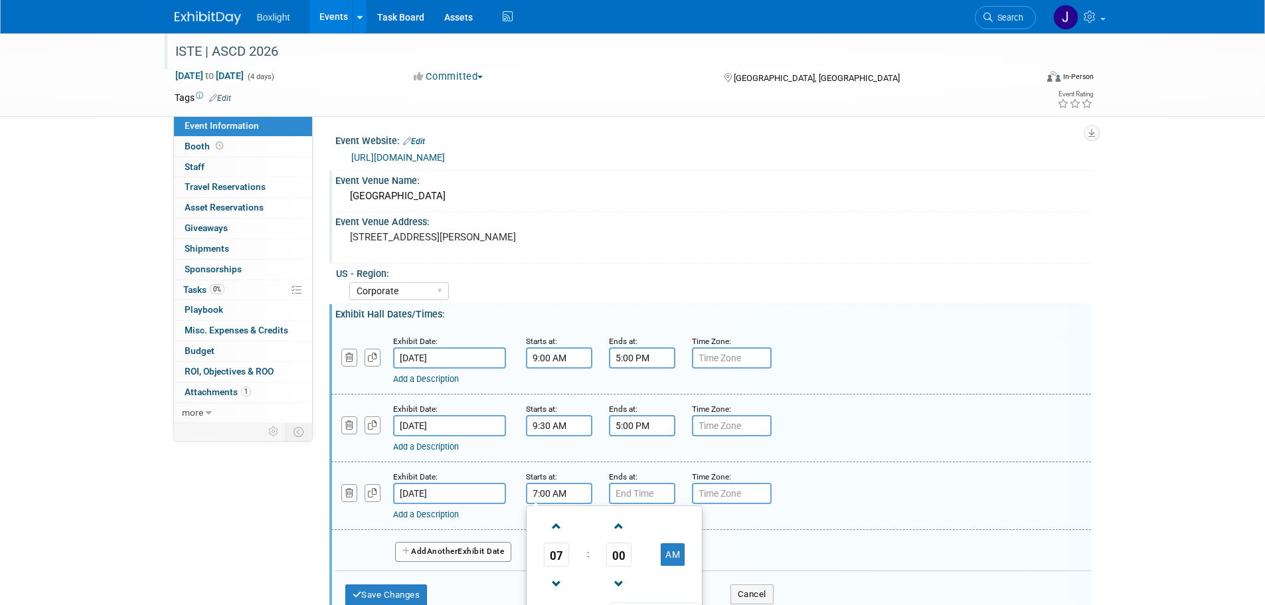
click at [567, 498] on input "7:00 AM" at bounding box center [559, 493] width 66 height 21
click at [555, 531] on span at bounding box center [556, 526] width 23 height 23
click at [626, 555] on span "00" at bounding box center [619, 555] width 25 height 24
click at [634, 559] on td "30" at bounding box center [635, 563] width 43 height 36
type input "8:30 AM"
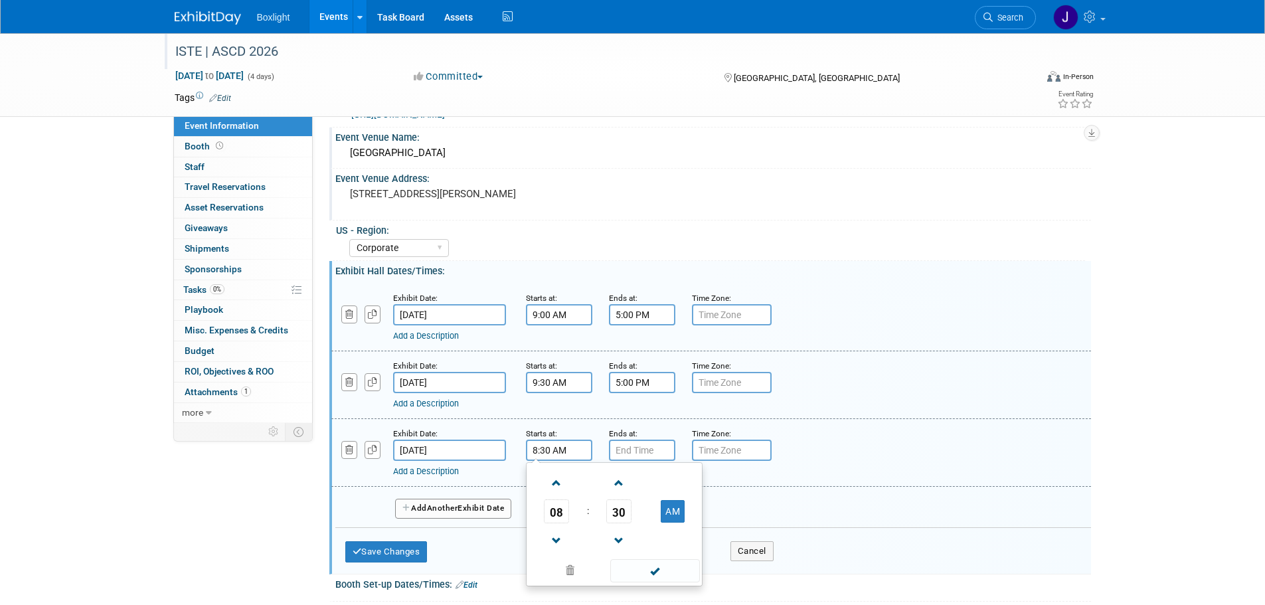
scroll to position [66, 0]
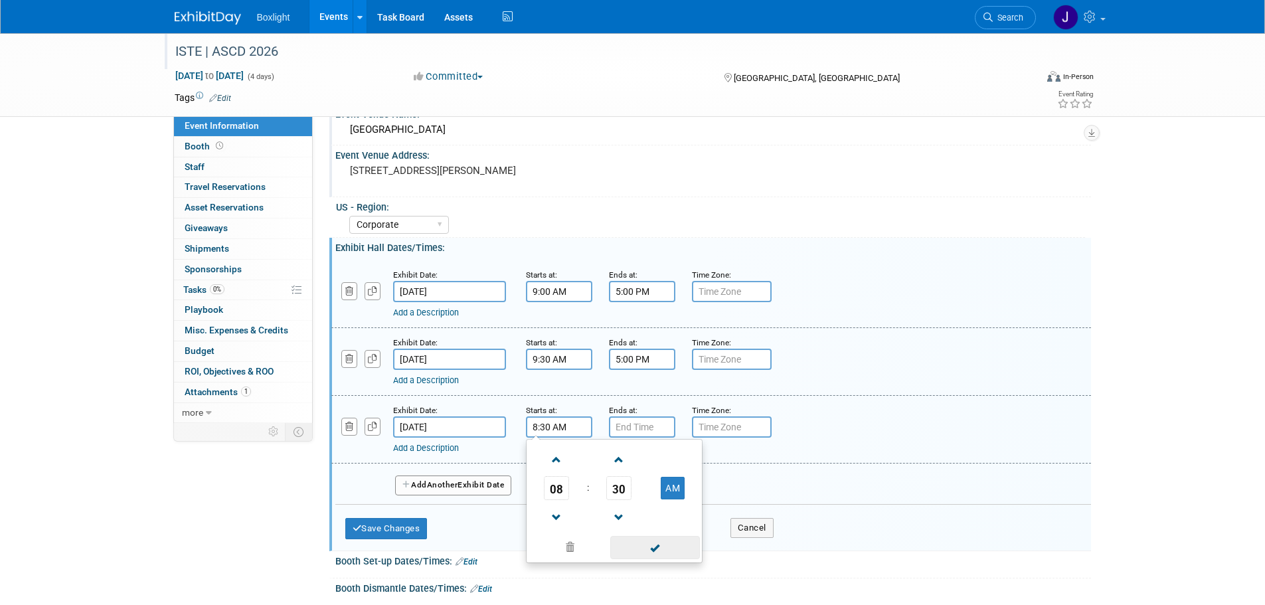
click at [664, 549] on span at bounding box center [655, 547] width 90 height 23
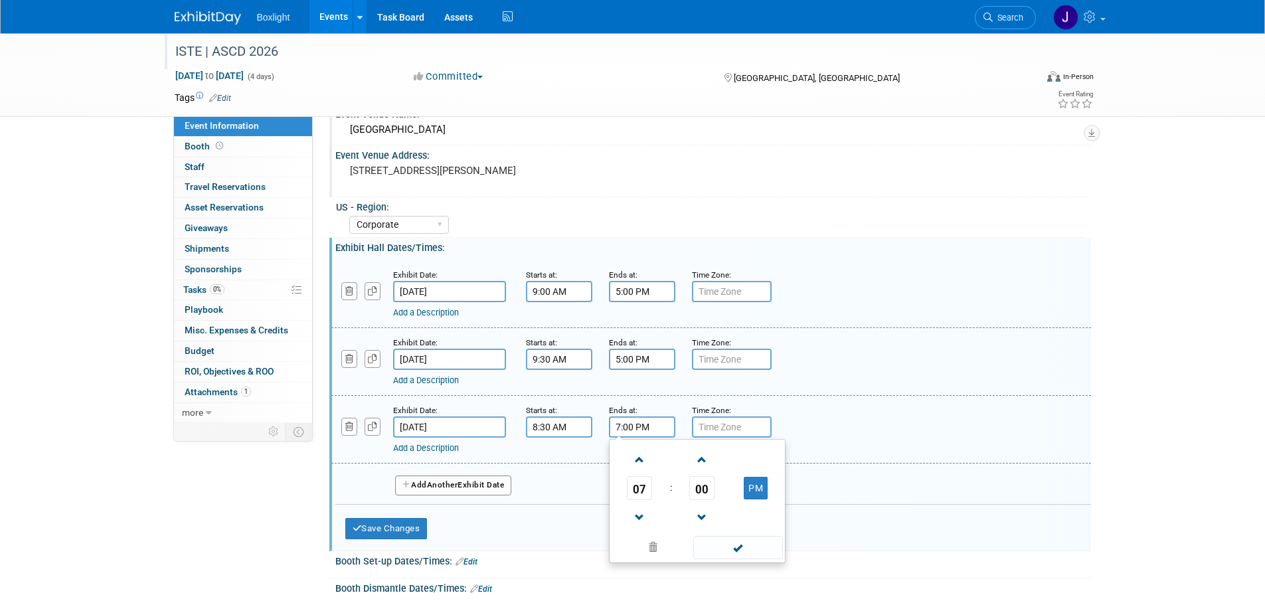
click at [644, 426] on input "7:00 PM" at bounding box center [642, 427] width 66 height 21
click at [640, 514] on span at bounding box center [639, 517] width 23 height 23
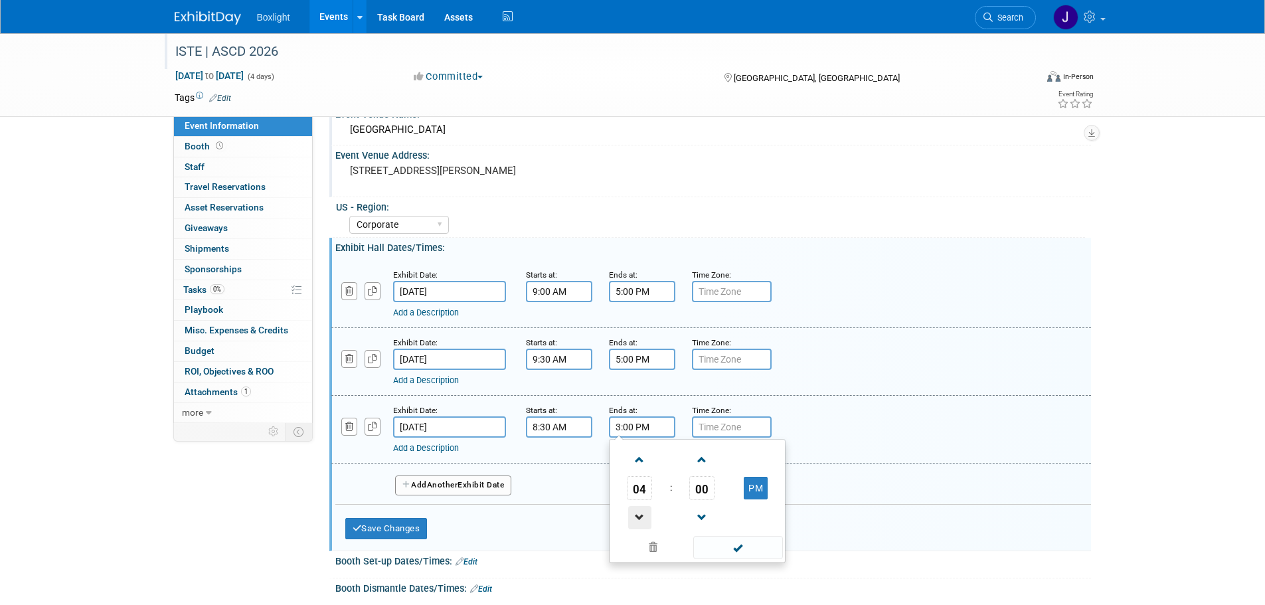
click at [640, 514] on span at bounding box center [639, 517] width 23 height 23
type input "1:00 PM"
click at [718, 545] on span at bounding box center [739, 547] width 90 height 23
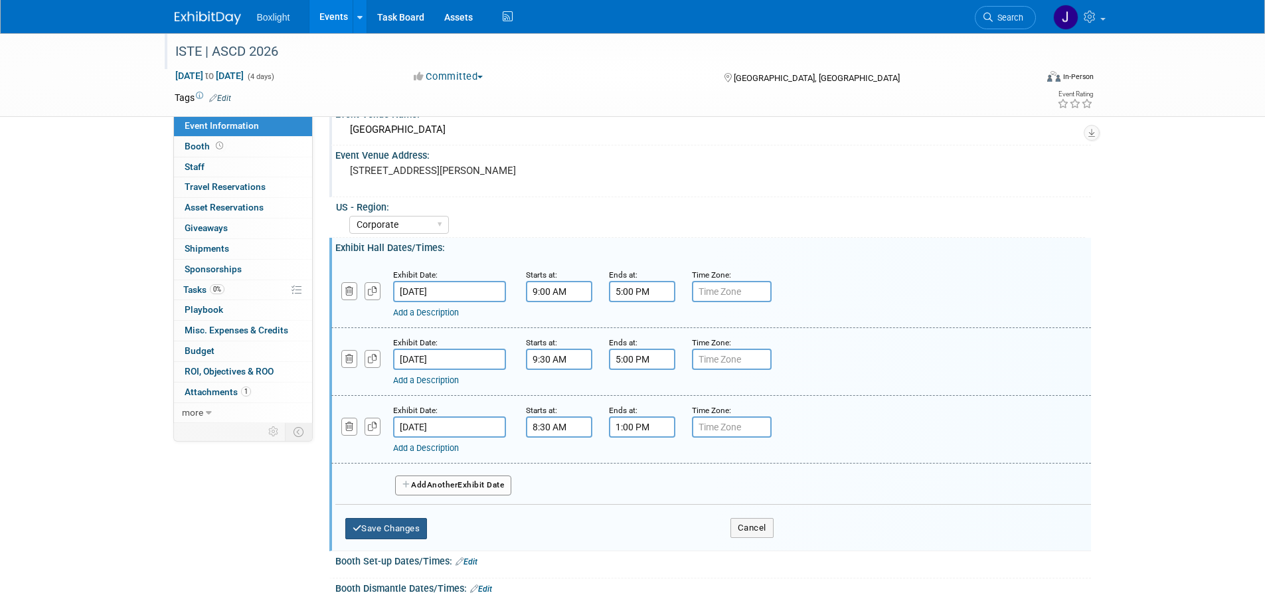
click at [425, 528] on button "Save Changes" at bounding box center [386, 528] width 82 height 21
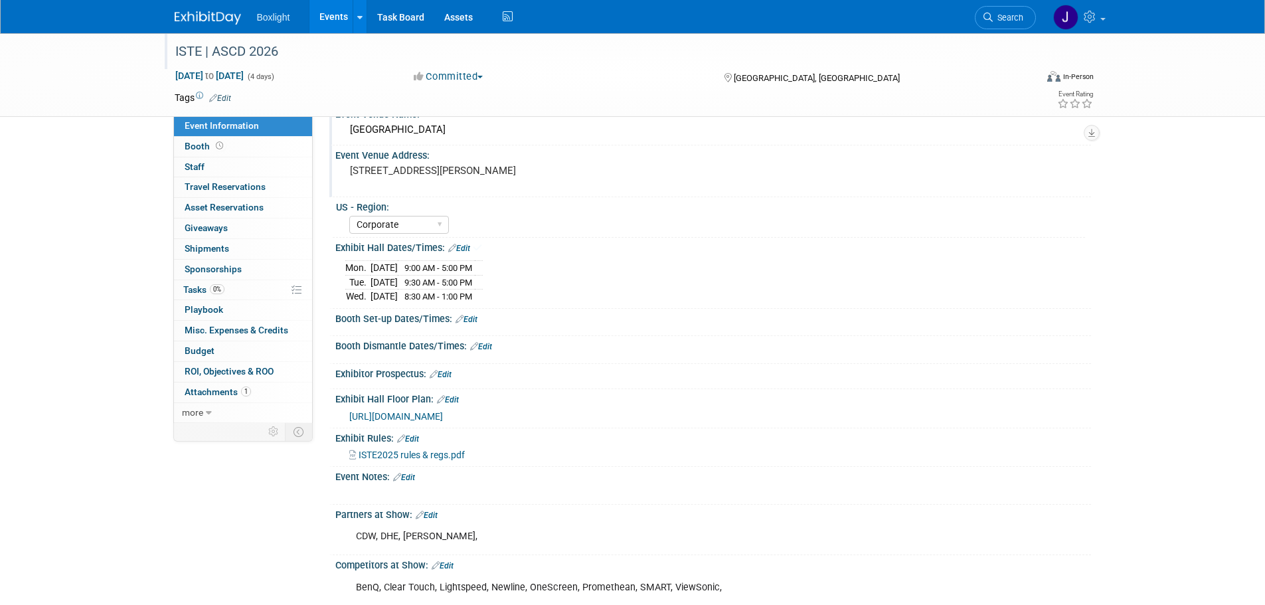
click at [473, 315] on link "Edit" at bounding box center [467, 319] width 22 height 9
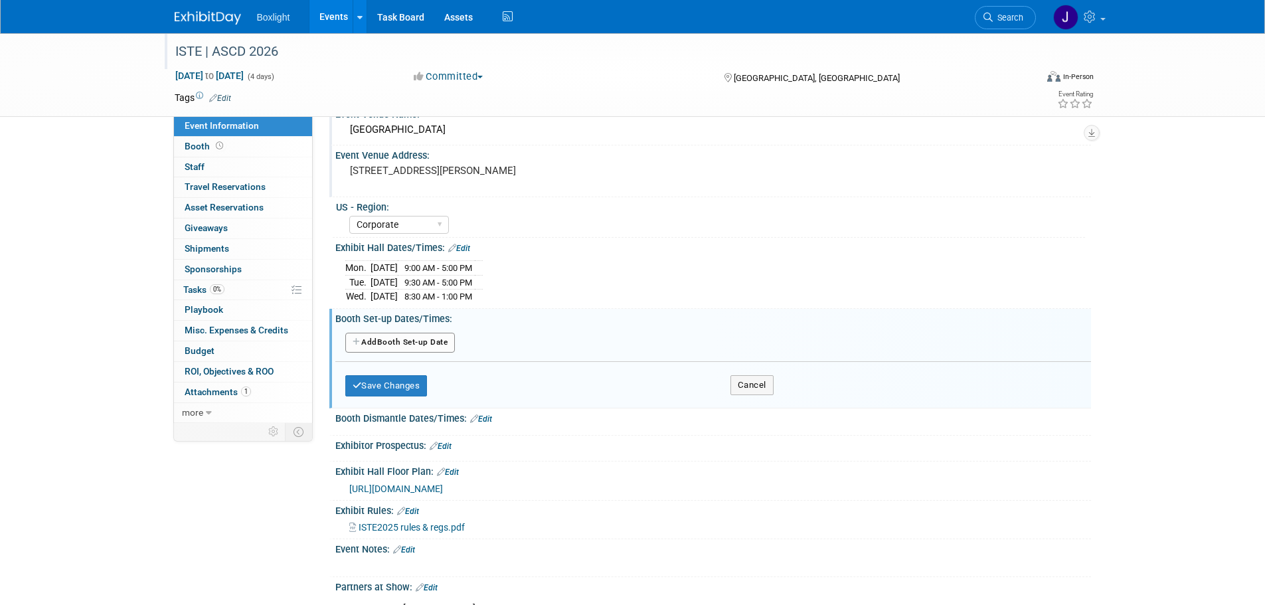
click at [401, 341] on button "Add Another Booth Set-up Date" at bounding box center [400, 343] width 110 height 20
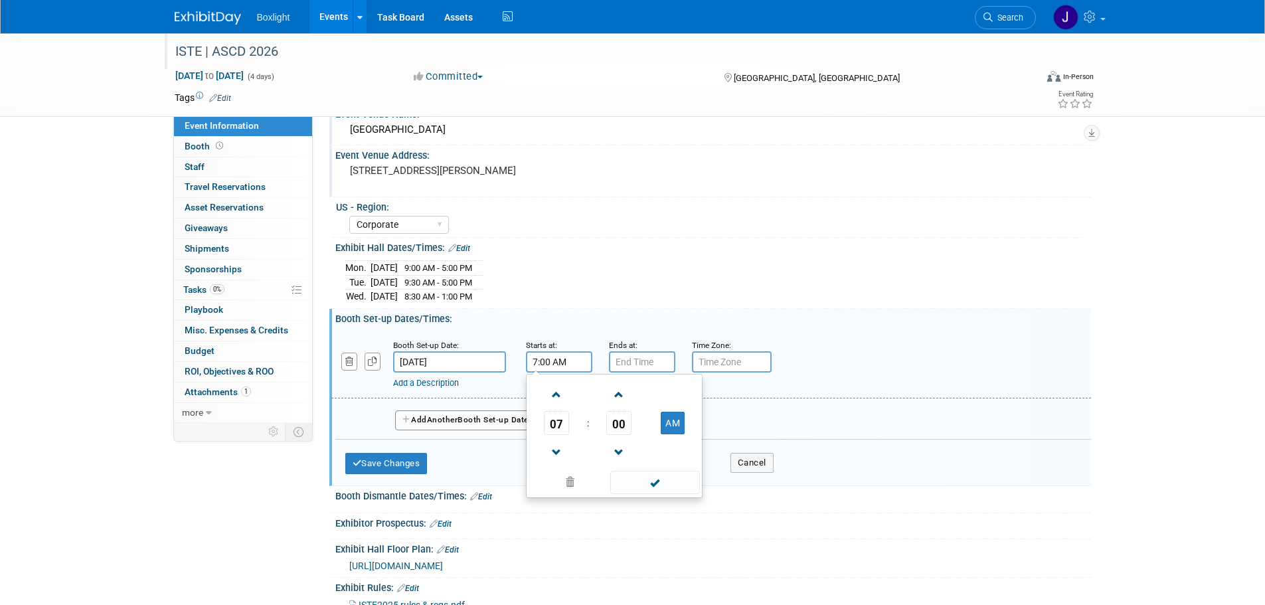
click at [556, 366] on input "7:00 AM" at bounding box center [559, 361] width 66 height 21
click at [620, 425] on span "00" at bounding box center [619, 423] width 25 height 24
click at [632, 425] on td "30" at bounding box center [635, 431] width 43 height 36
type input "7:30 AM"
drag, startPoint x: 640, startPoint y: 486, endPoint x: 634, endPoint y: 442, distance: 44.2
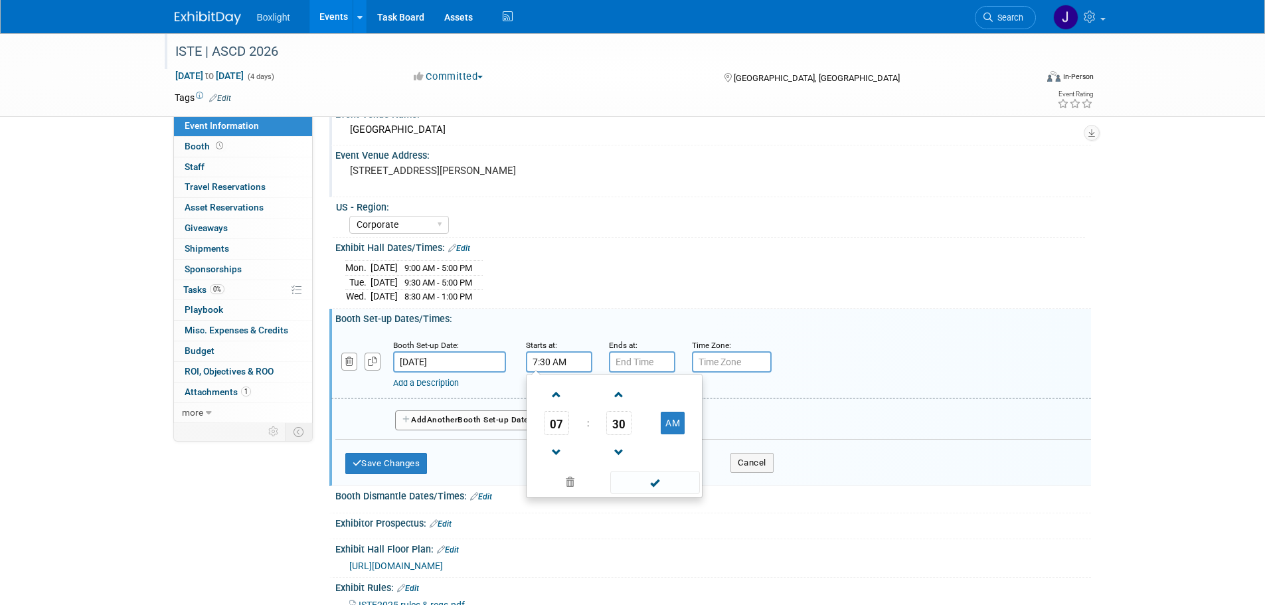
click at [639, 486] on span at bounding box center [655, 482] width 90 height 23
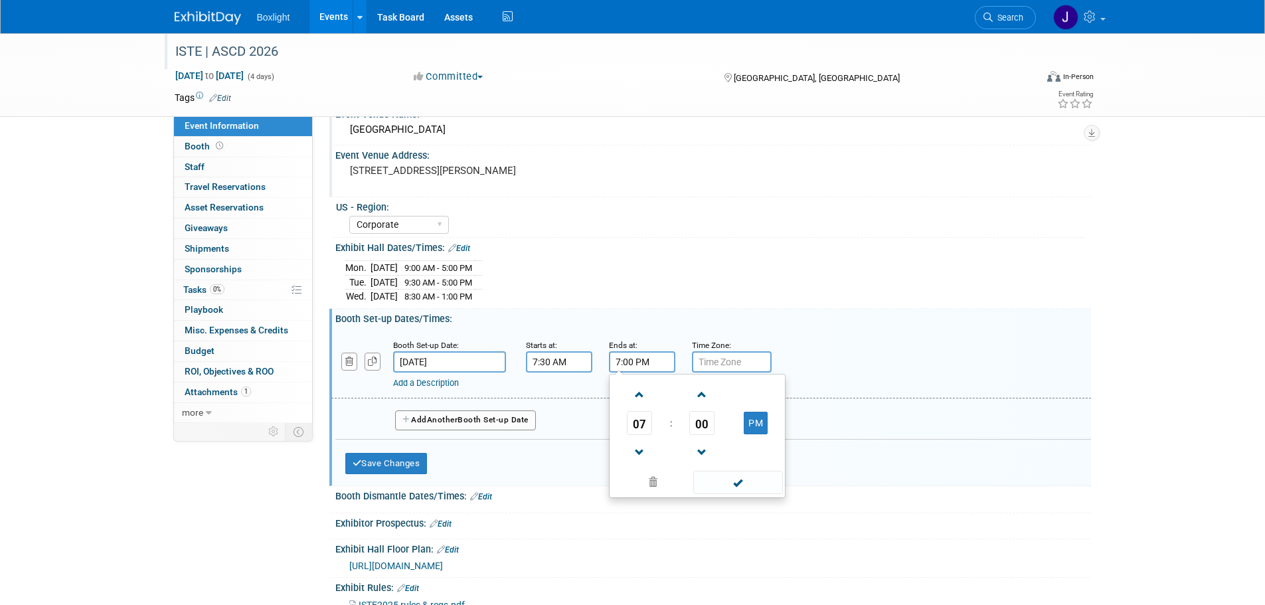
click at [634, 365] on input "7:00 PM" at bounding box center [642, 361] width 66 height 21
click at [636, 450] on span at bounding box center [639, 452] width 23 height 23
click at [700, 428] on span "00" at bounding box center [702, 423] width 25 height 24
click at [718, 435] on td "30" at bounding box center [719, 431] width 43 height 36
type input "6:30 PM"
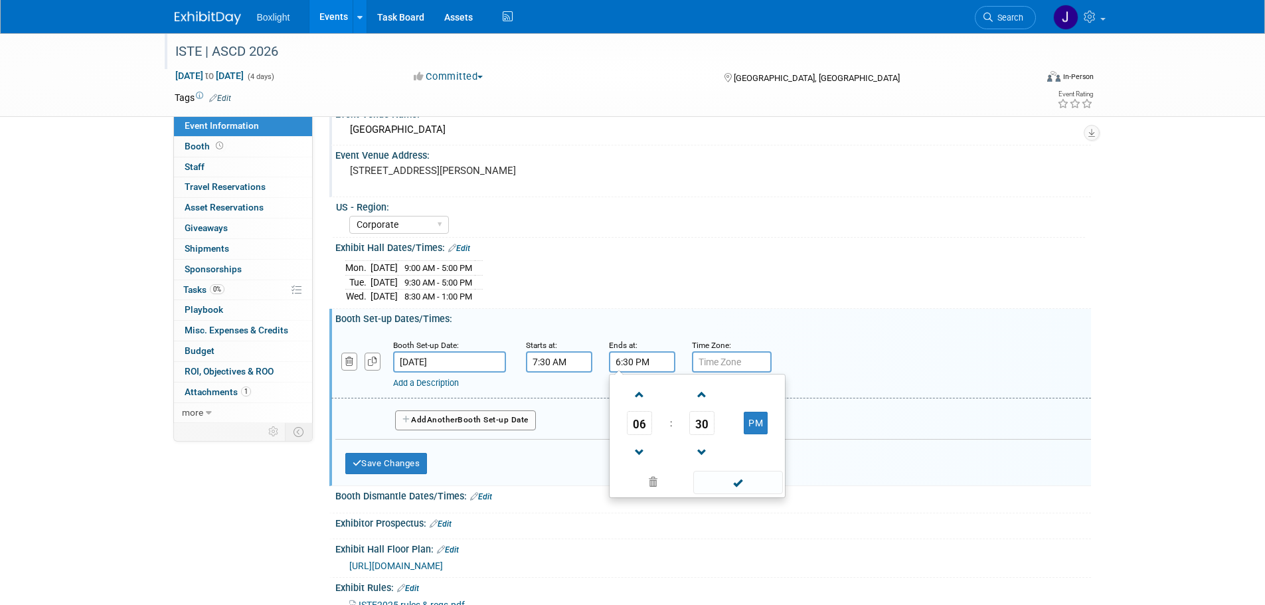
click at [725, 484] on span at bounding box center [739, 482] width 90 height 23
click at [480, 417] on button "Add Another Booth Set-up Date" at bounding box center [465, 421] width 141 height 20
select select "5"
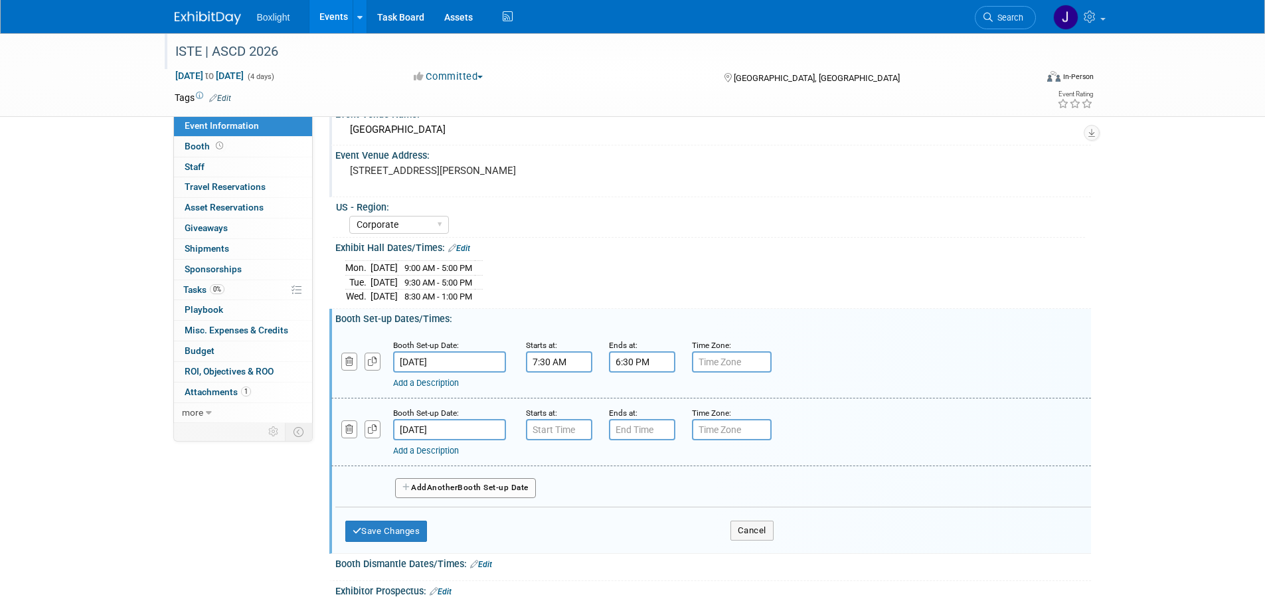
click at [454, 428] on input "Jun 29, 2026" at bounding box center [449, 429] width 113 height 21
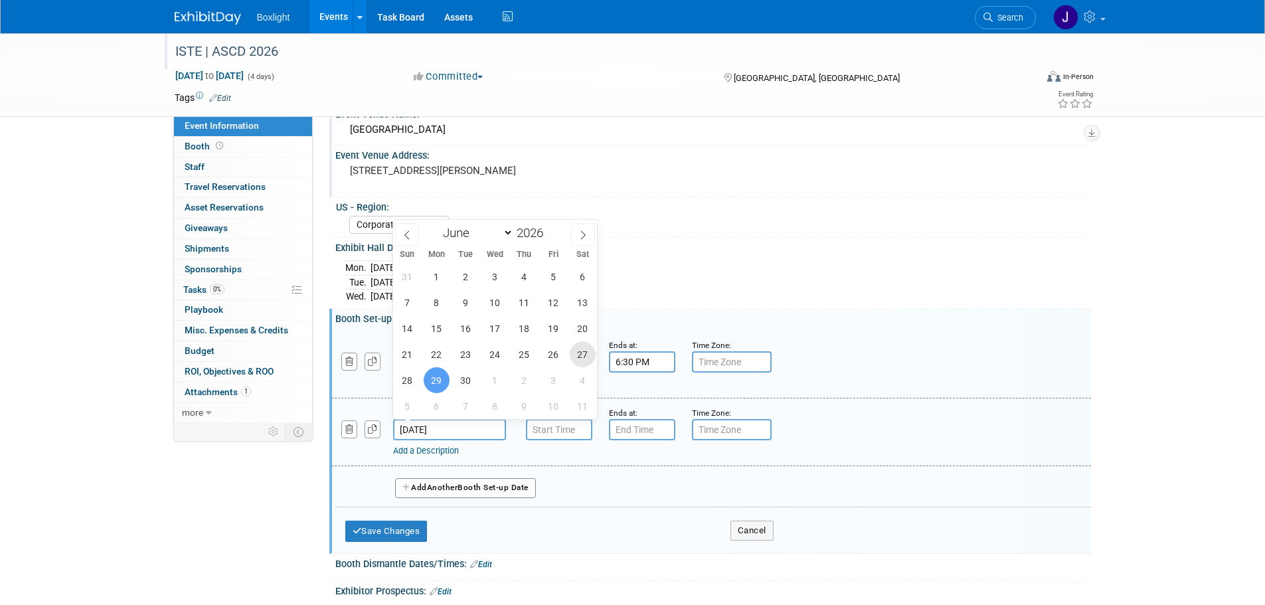
click at [581, 353] on span "27" at bounding box center [583, 354] width 26 height 26
type input "Jun 27, 2026"
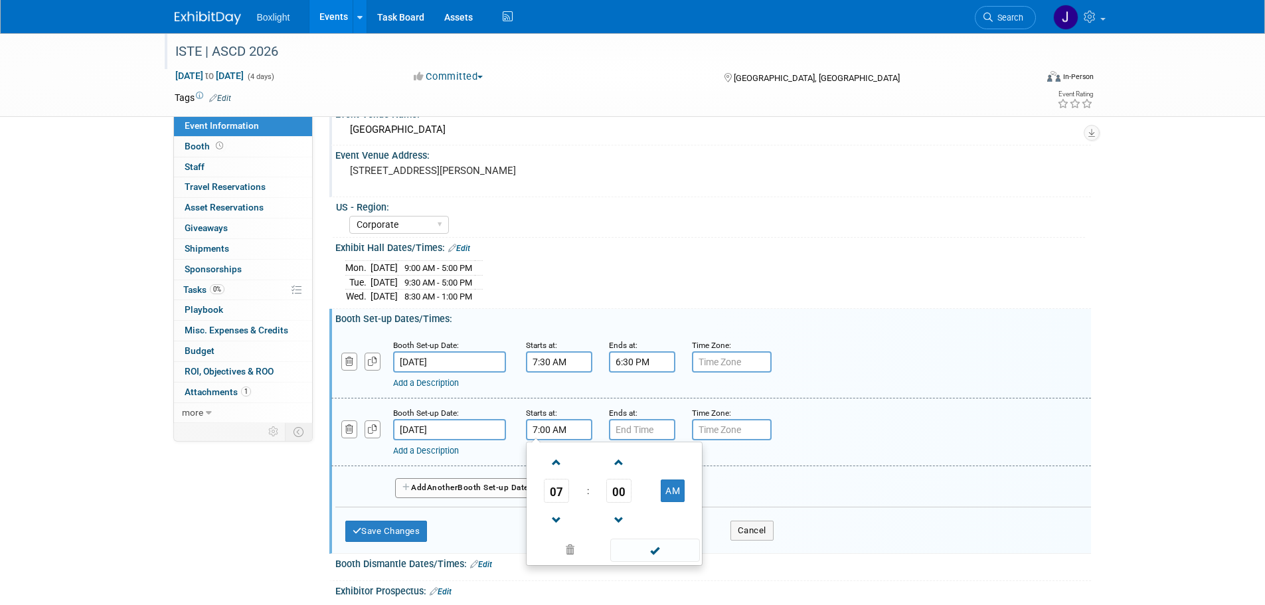
click at [557, 432] on input "7:00 AM" at bounding box center [559, 429] width 66 height 21
click at [625, 481] on span "00" at bounding box center [619, 491] width 25 height 24
drag, startPoint x: 636, startPoint y: 497, endPoint x: 630, endPoint y: 484, distance: 14.6
click at [633, 496] on td "30" at bounding box center [635, 499] width 43 height 36
type input "7:30 AM"
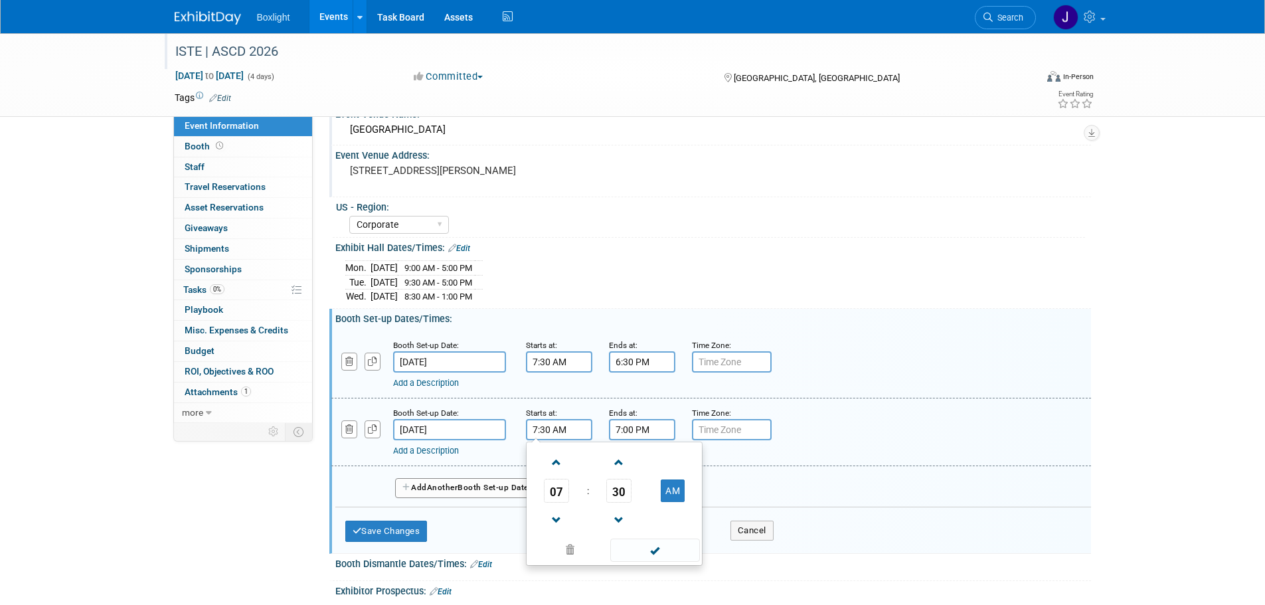
click at [639, 433] on input "7:00 PM" at bounding box center [642, 429] width 66 height 21
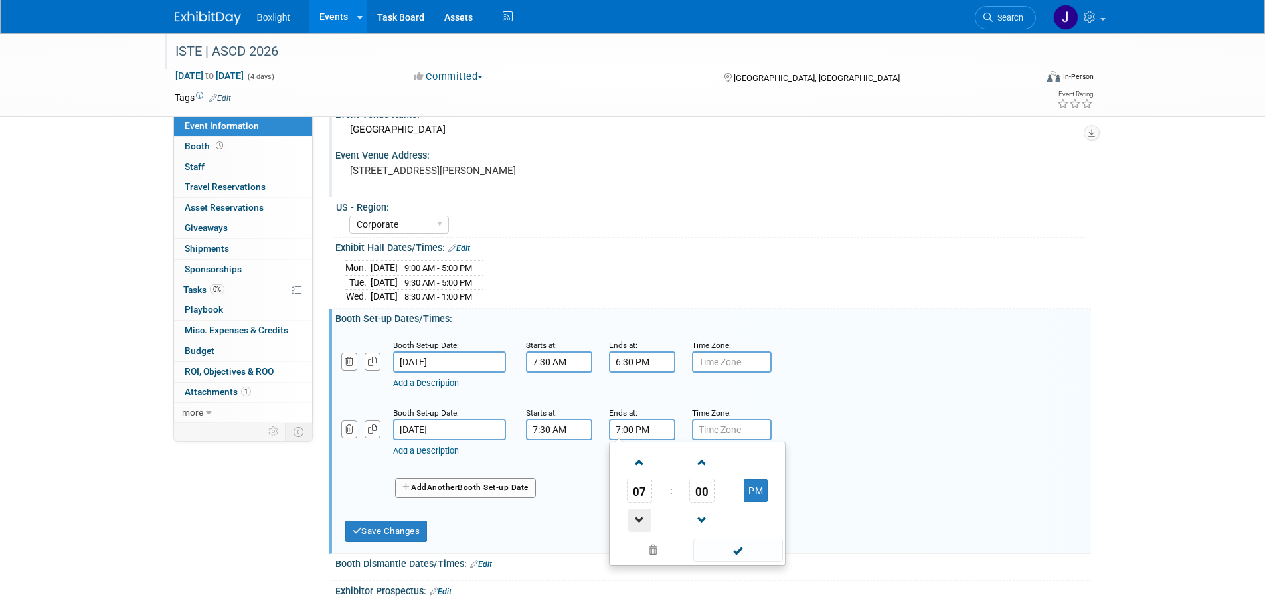
click at [640, 512] on span at bounding box center [639, 520] width 23 height 23
click at [709, 490] on span "00" at bounding box center [702, 491] width 25 height 24
click at [721, 498] on td "30" at bounding box center [719, 499] width 43 height 36
type input "6:30 PM"
click at [723, 548] on span at bounding box center [739, 550] width 90 height 23
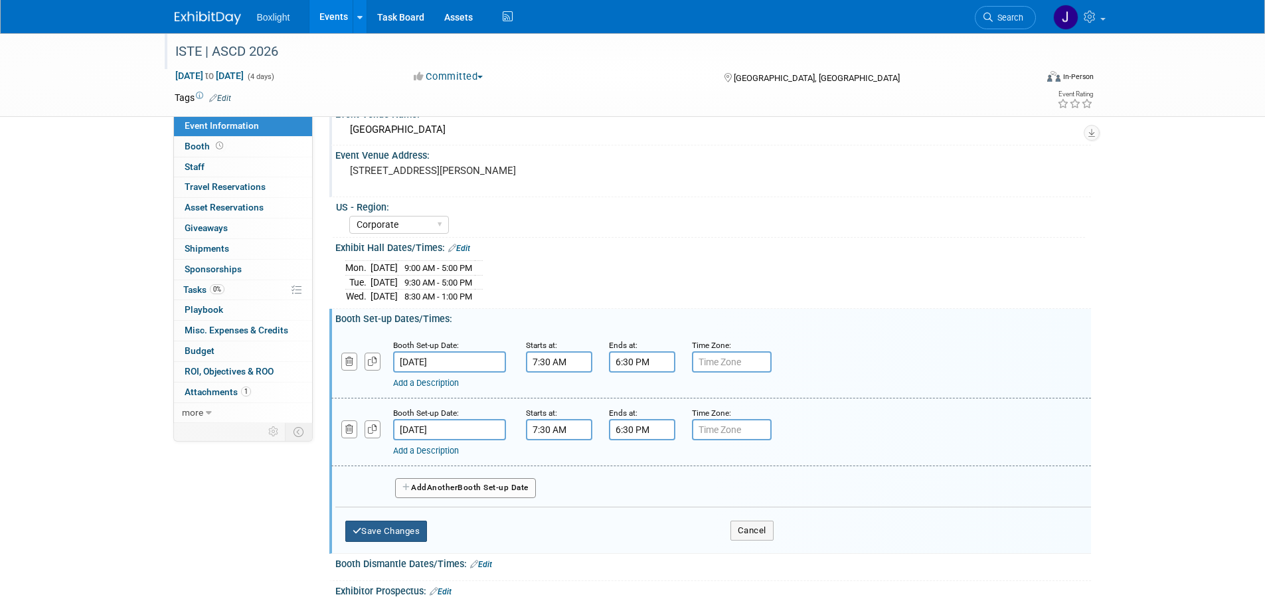
click at [393, 531] on button "Save Changes" at bounding box center [386, 531] width 82 height 21
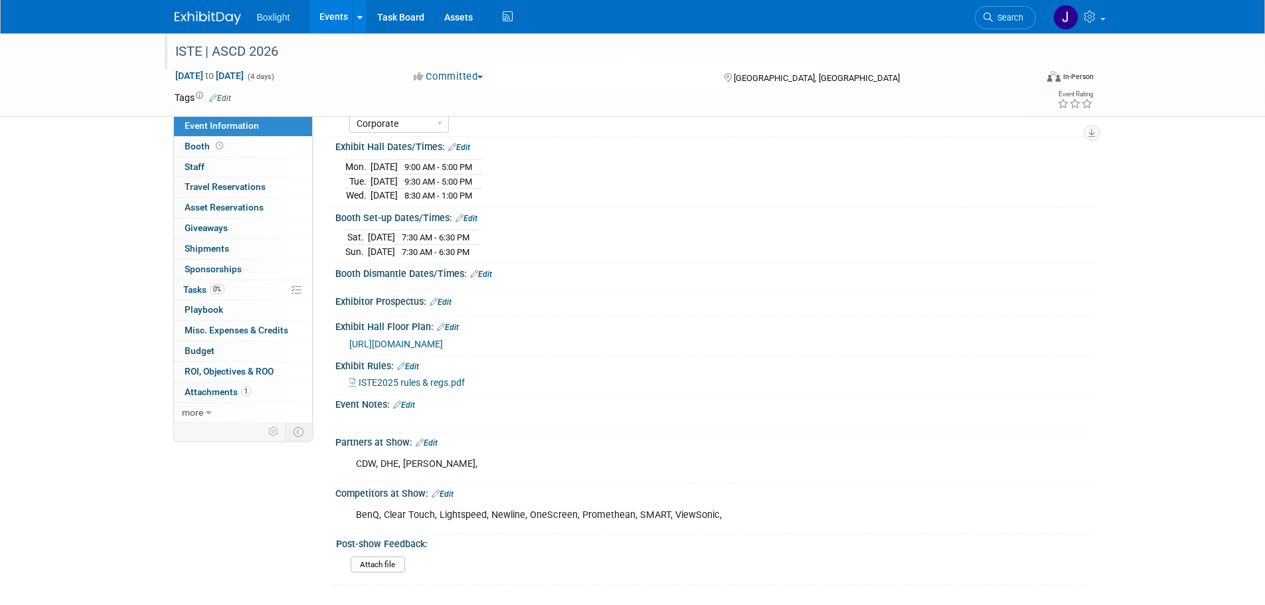
scroll to position [199, 0]
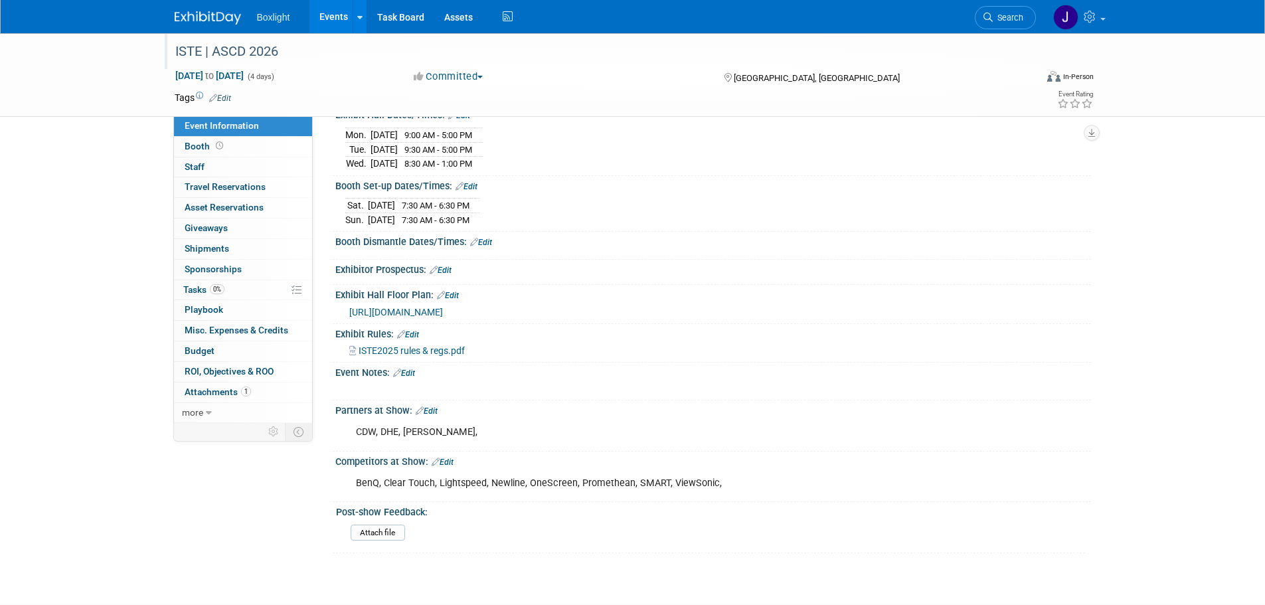
click at [482, 244] on link "Edit" at bounding box center [481, 242] width 22 height 9
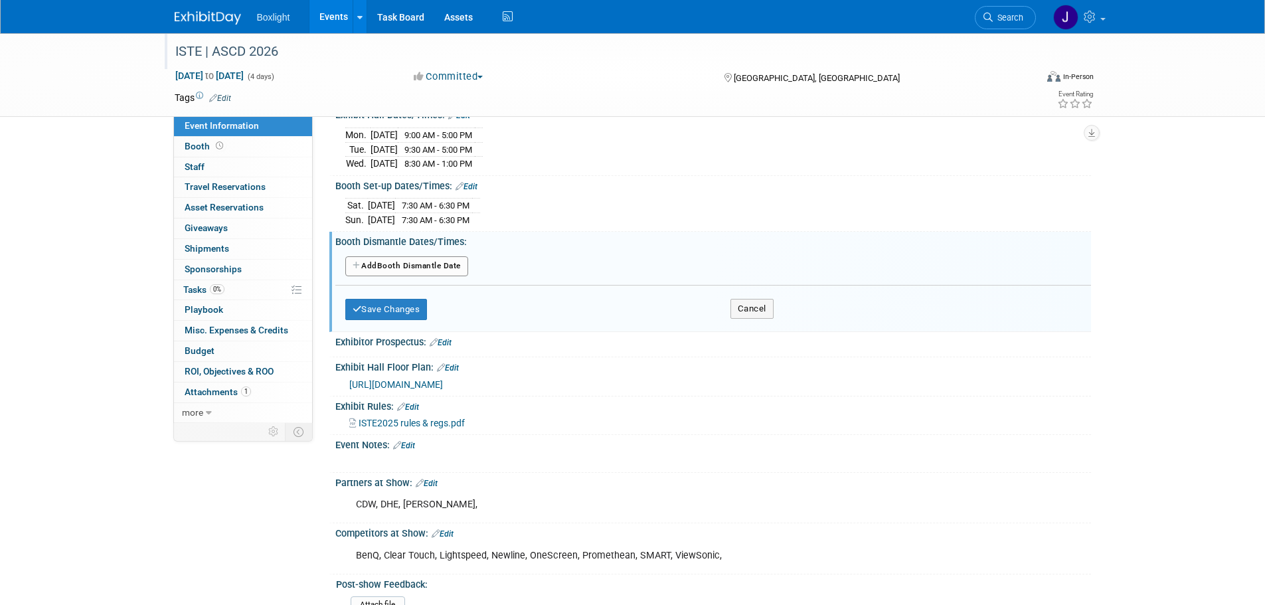
click at [428, 267] on button "Add Another Booth Dismantle Date" at bounding box center [406, 266] width 123 height 20
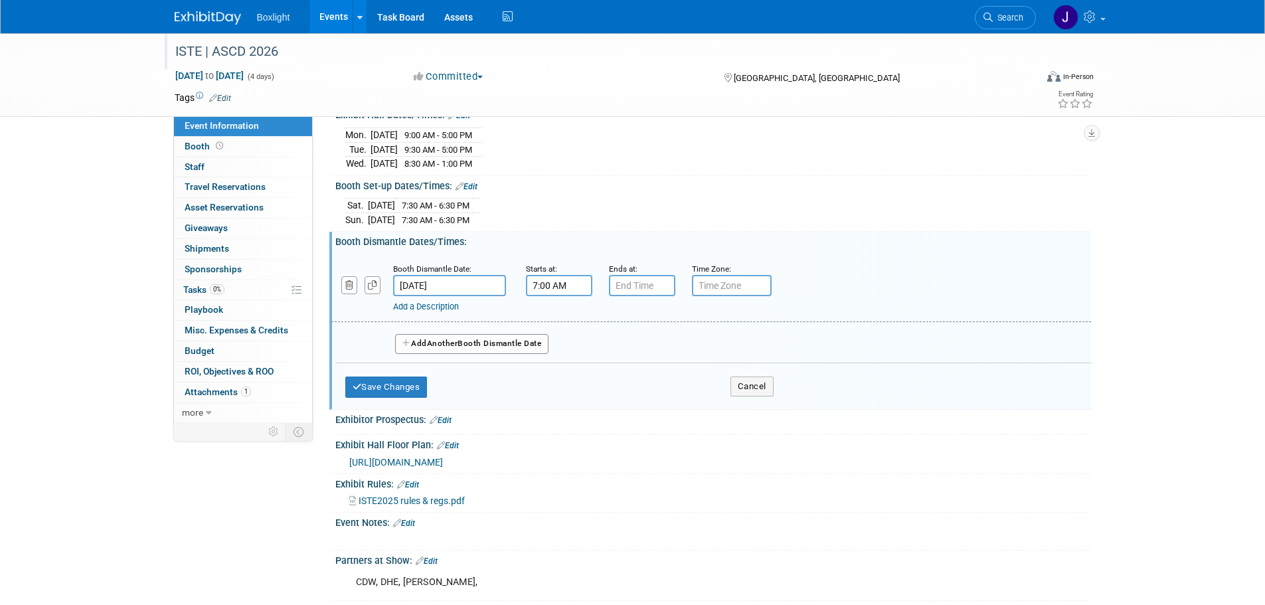
click at [549, 290] on input "7:00 AM" at bounding box center [559, 285] width 66 height 21
click at [561, 347] on span "07" at bounding box center [556, 347] width 25 height 24
click at [593, 318] on td "01" at bounding box center [593, 319] width 43 height 36
click at [669, 347] on button "AM" at bounding box center [673, 346] width 24 height 23
type input "1:00 PM"
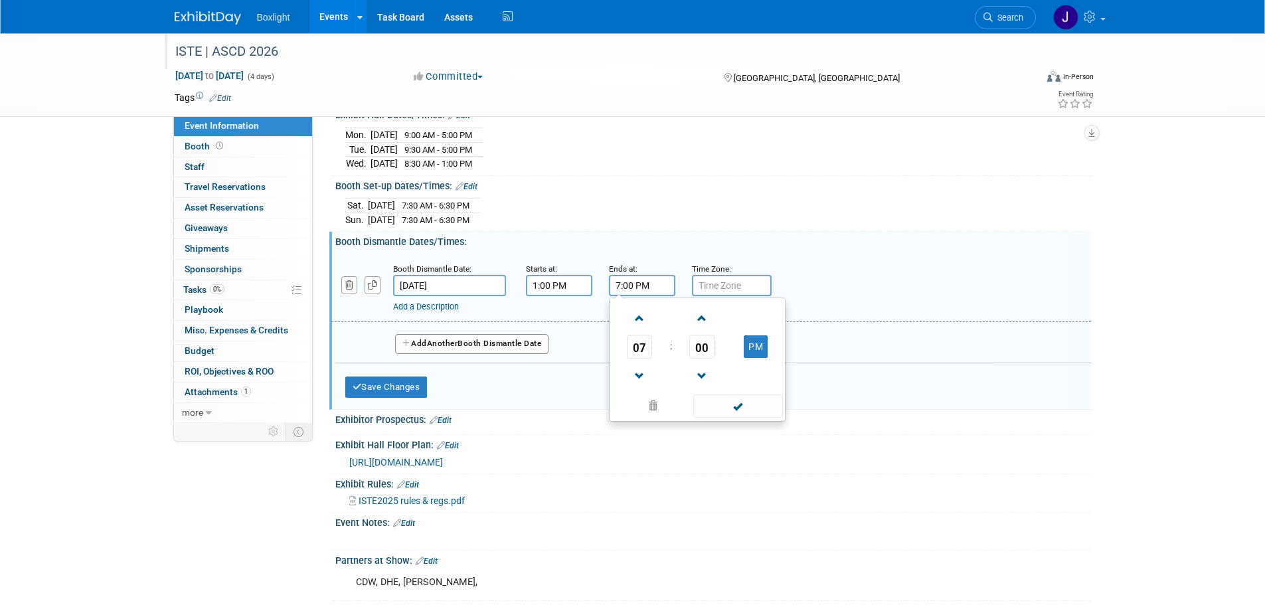
click at [630, 288] on input "7:00 PM" at bounding box center [642, 285] width 66 height 21
click at [642, 320] on span at bounding box center [639, 318] width 23 height 23
type input "10:00 PM"
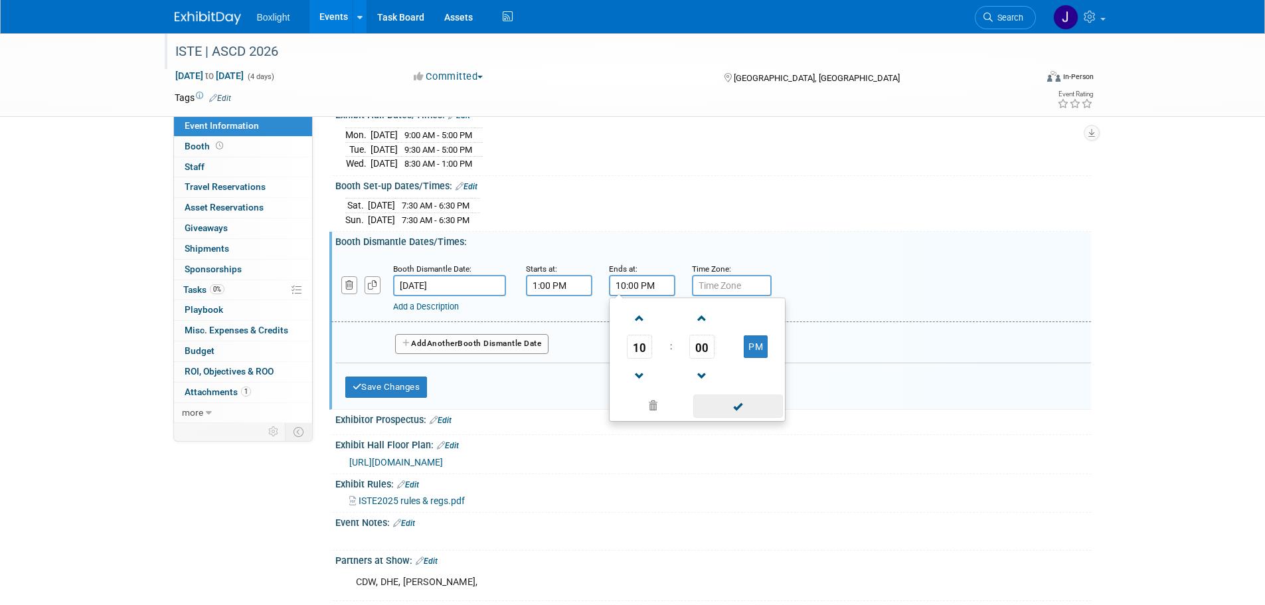
click at [732, 401] on span at bounding box center [739, 406] width 90 height 23
click at [440, 345] on span "Another" at bounding box center [442, 343] width 31 height 9
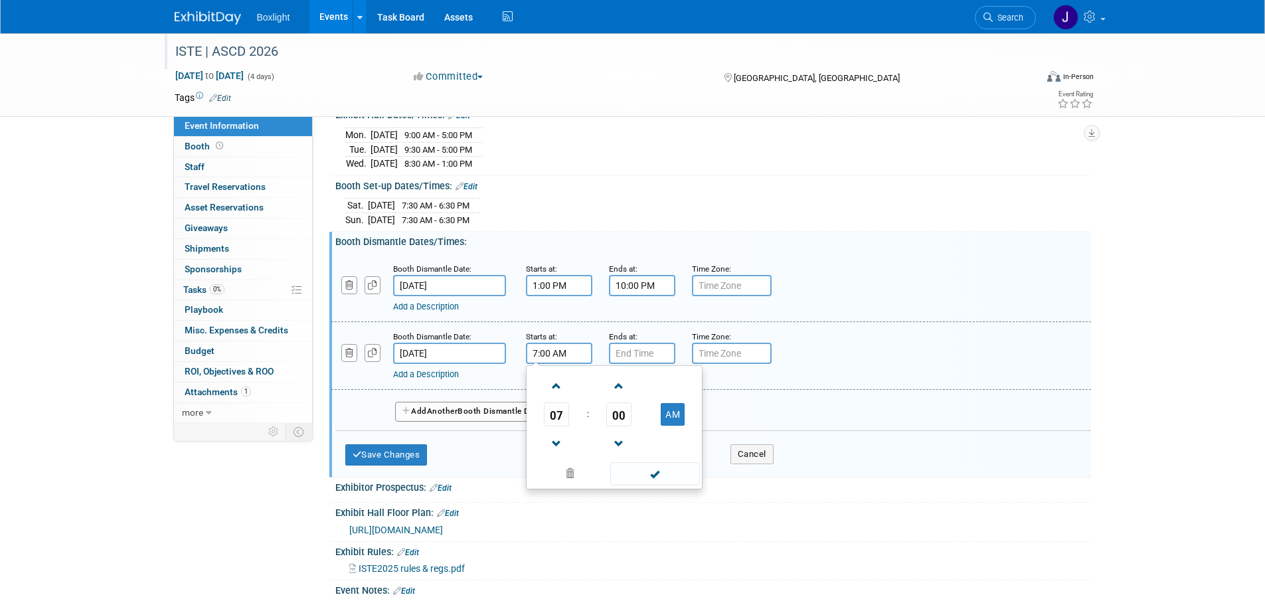
click at [563, 353] on input "7:00 AM" at bounding box center [559, 353] width 66 height 21
click at [567, 388] on span at bounding box center [556, 386] width 23 height 23
type input "8:00 AM"
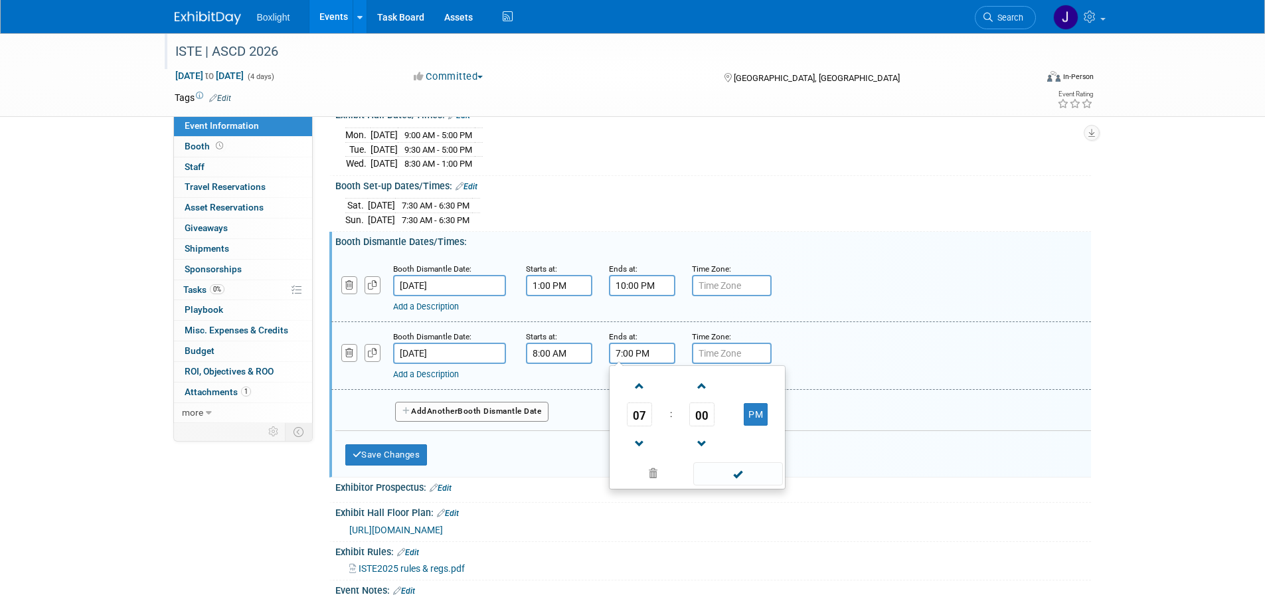
click at [646, 353] on input "7:00 PM" at bounding box center [642, 353] width 66 height 21
click at [636, 441] on span at bounding box center [639, 443] width 23 height 23
type input "6:00 PM"
click at [717, 475] on span at bounding box center [739, 473] width 90 height 23
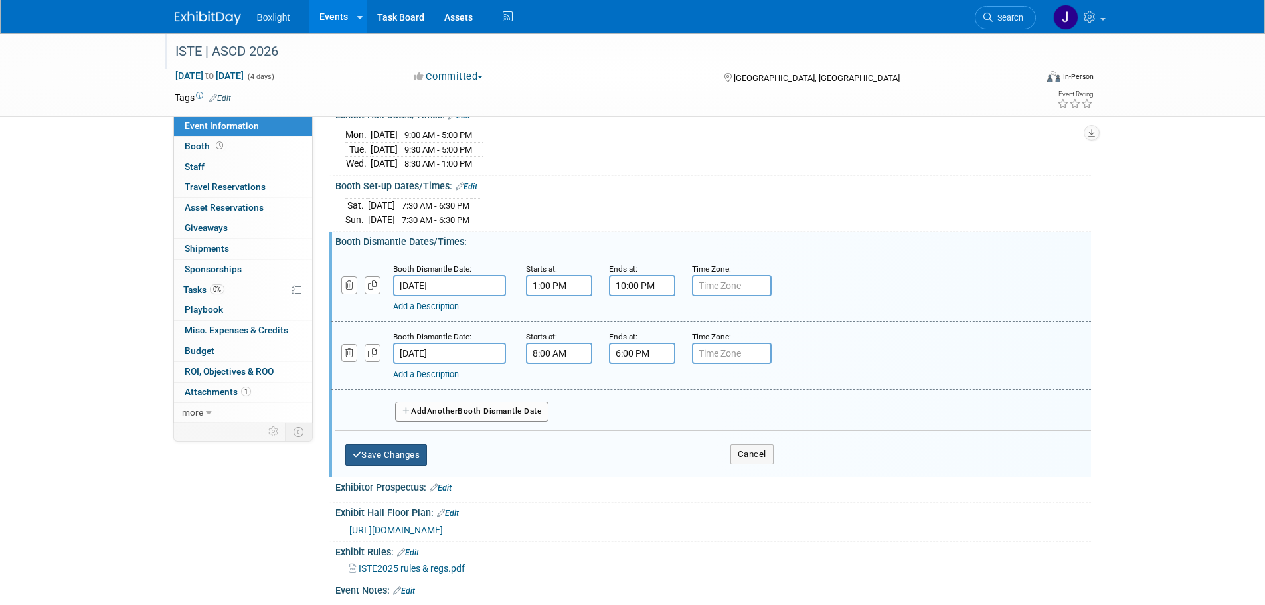
click at [413, 452] on button "Save Changes" at bounding box center [386, 454] width 82 height 21
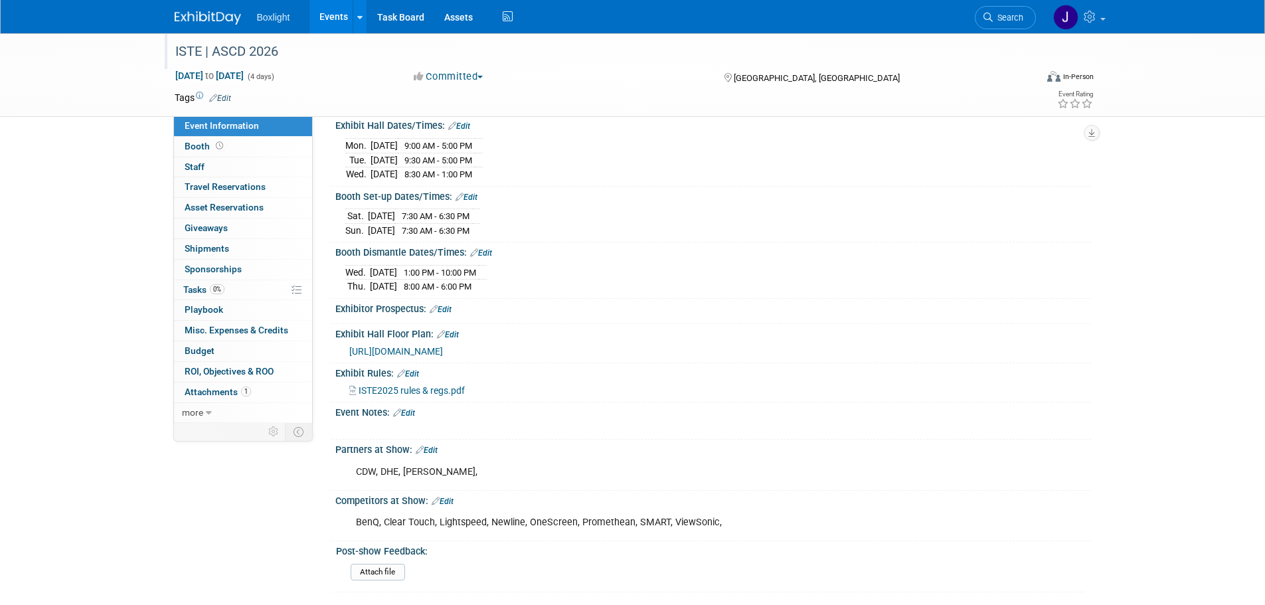
scroll to position [117, 0]
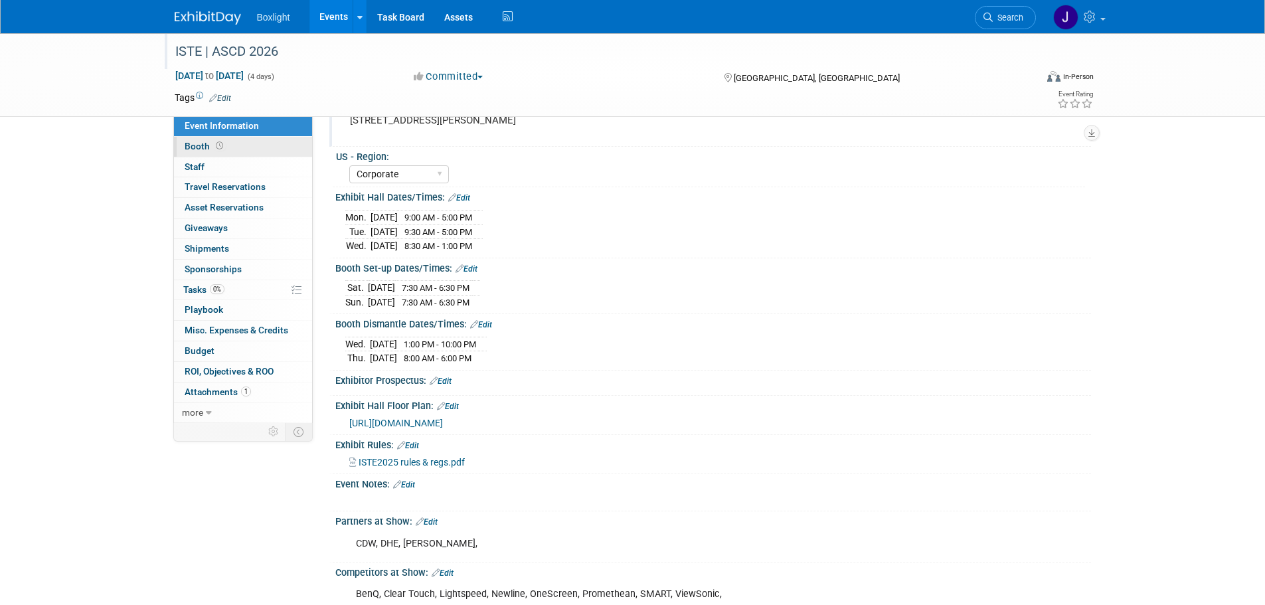
click at [201, 145] on span "Booth" at bounding box center [205, 146] width 41 height 11
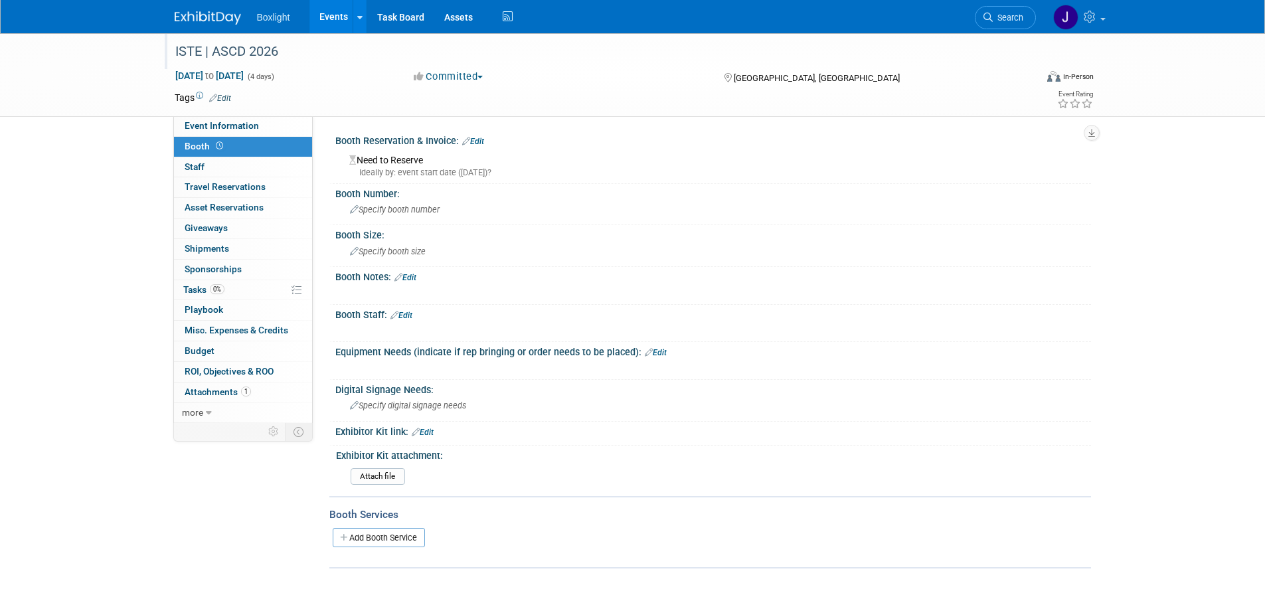
click at [483, 138] on link "Edit" at bounding box center [473, 141] width 22 height 9
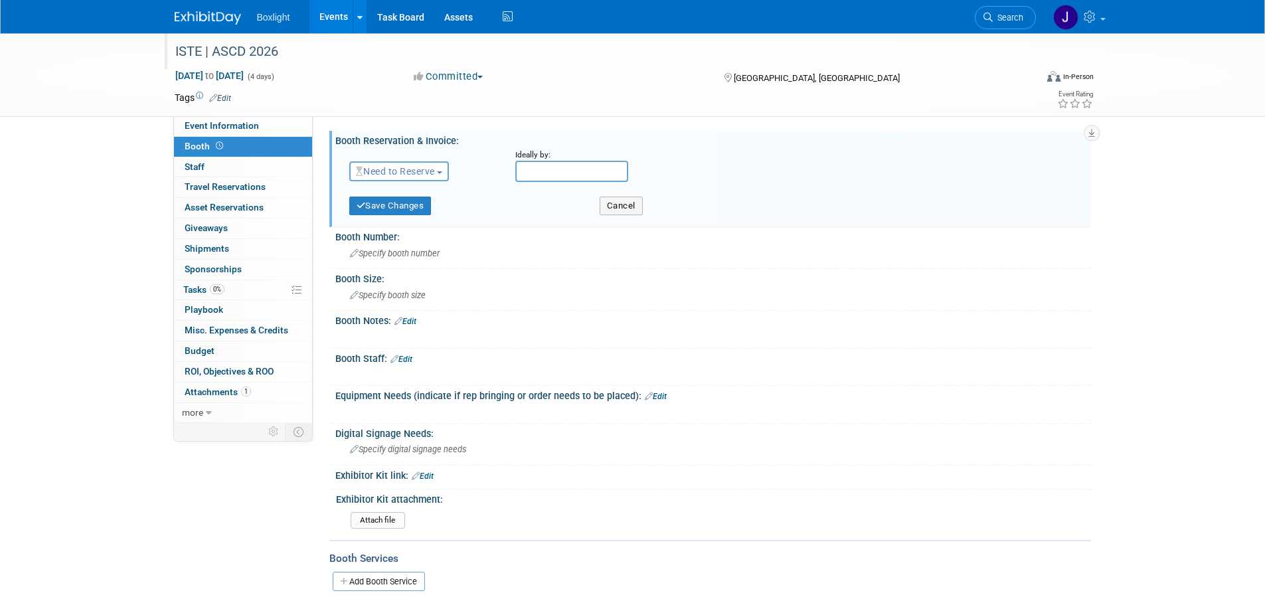
click at [435, 171] on span "Need to Reserve" at bounding box center [395, 171] width 79 height 11
click at [421, 209] on link "Reserved" at bounding box center [421, 212] width 142 height 19
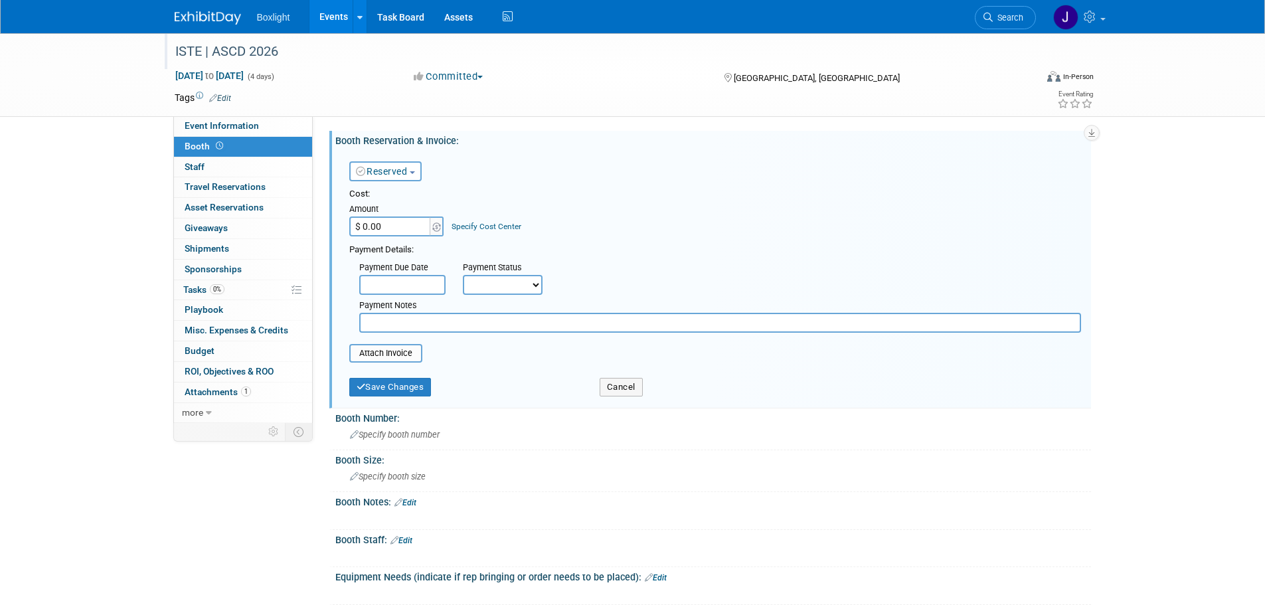
click at [405, 229] on input "$ 0.00" at bounding box center [390, 227] width 83 height 20
type input "$ 22,720.00"
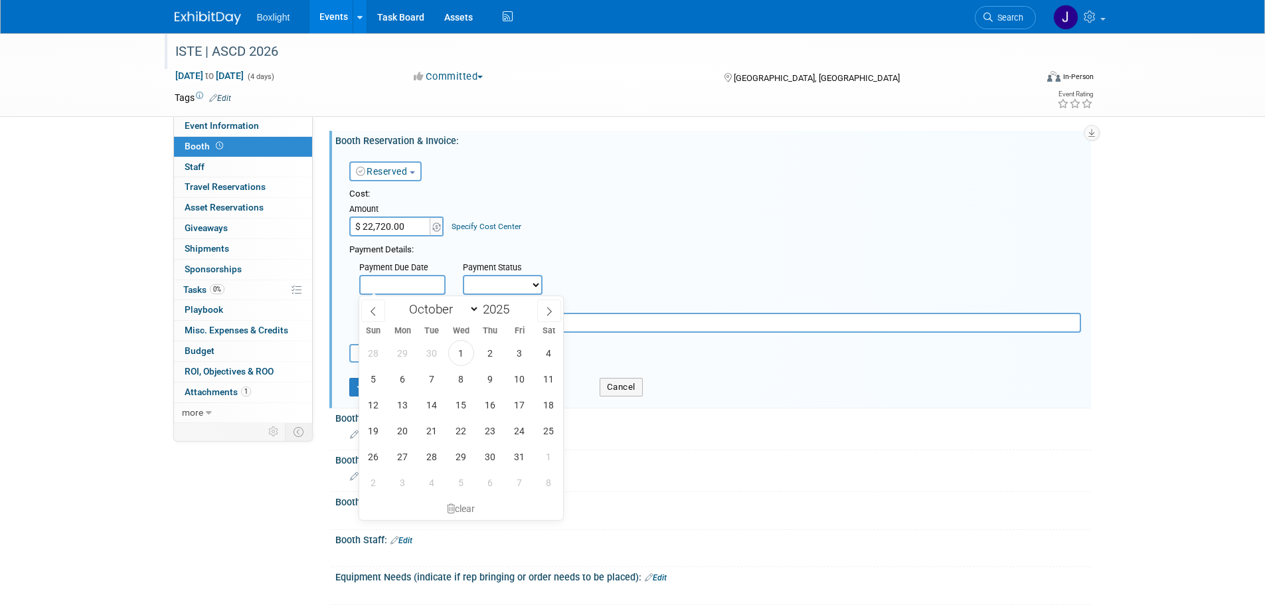
click at [404, 282] on input "text" at bounding box center [402, 285] width 86 height 20
click at [373, 312] on icon at bounding box center [373, 311] width 9 height 9
drag, startPoint x: 550, startPoint y: 310, endPoint x: 541, endPoint y: 318, distance: 12.2
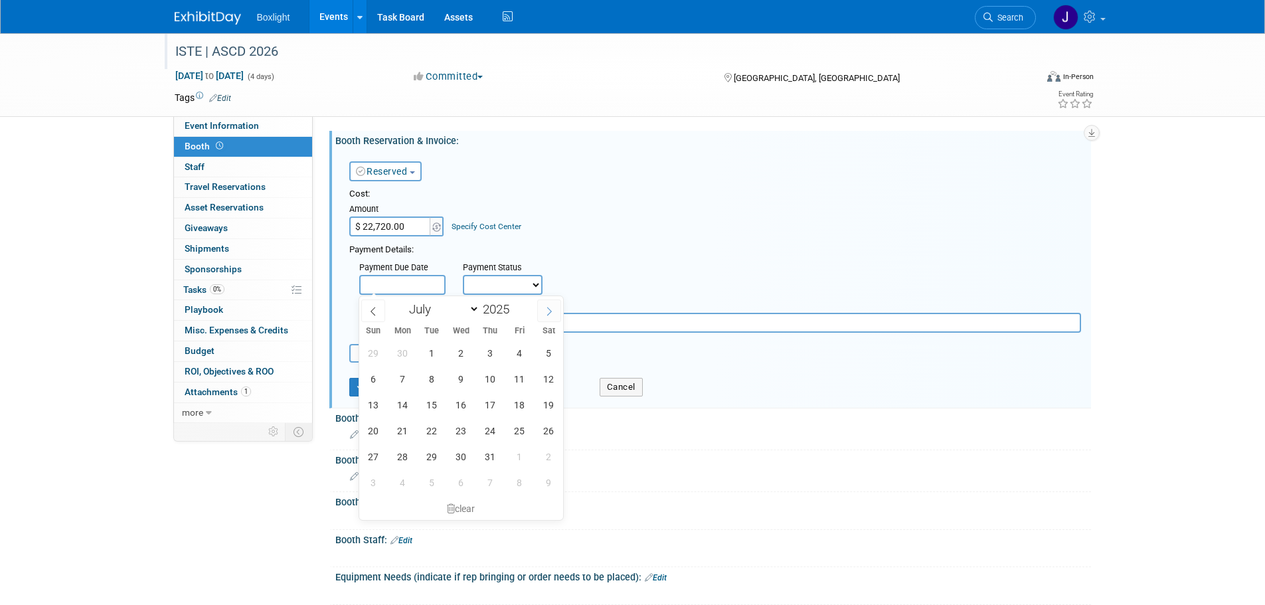
click at [551, 310] on icon at bounding box center [549, 312] width 5 height 9
select select "7"
click at [524, 386] on span "8" at bounding box center [520, 379] width 26 height 26
type input "Aug 8, 2025"
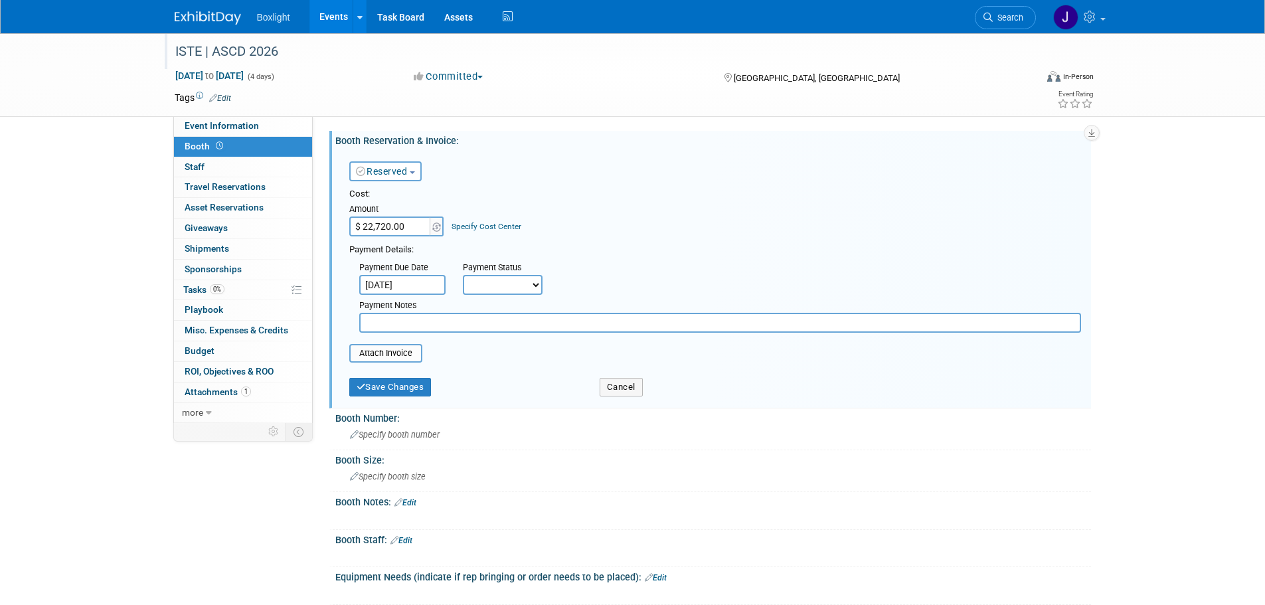
click at [519, 290] on select "Not Paid Yet Partially Paid Paid in Full" at bounding box center [503, 285] width 80 height 20
select select "1"
click at [463, 275] on select "Not Paid Yet Partially Paid Paid in Full" at bounding box center [503, 285] width 80 height 20
click at [380, 349] on input "file" at bounding box center [342, 353] width 158 height 16
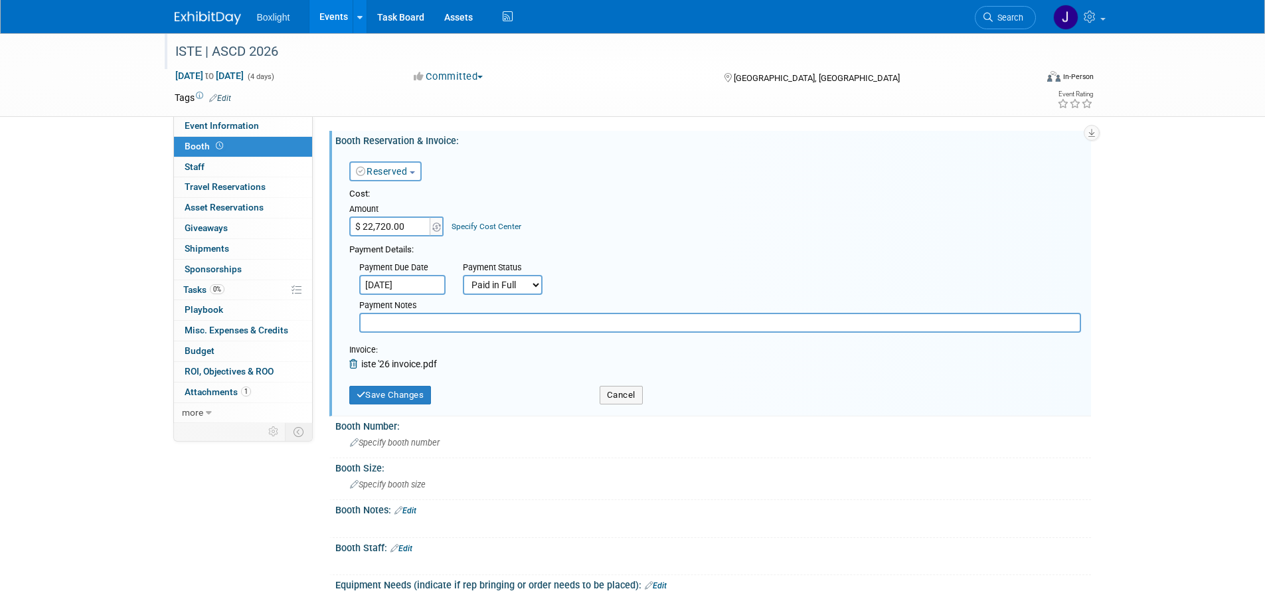
click at [397, 362] on span "iste '26 invoice.pdf" at bounding box center [399, 364] width 76 height 11
click at [391, 393] on button "Save Changes" at bounding box center [390, 395] width 82 height 19
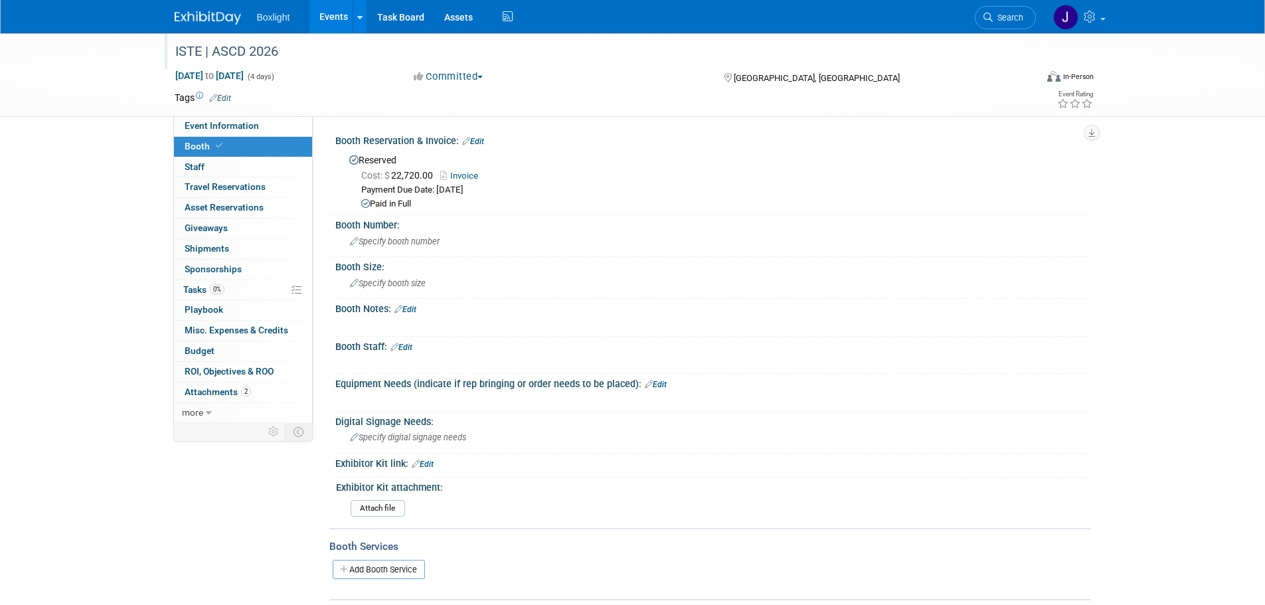
click at [468, 175] on link "Invoice" at bounding box center [462, 176] width 45 height 10
click at [484, 140] on link "Edit" at bounding box center [473, 141] width 22 height 9
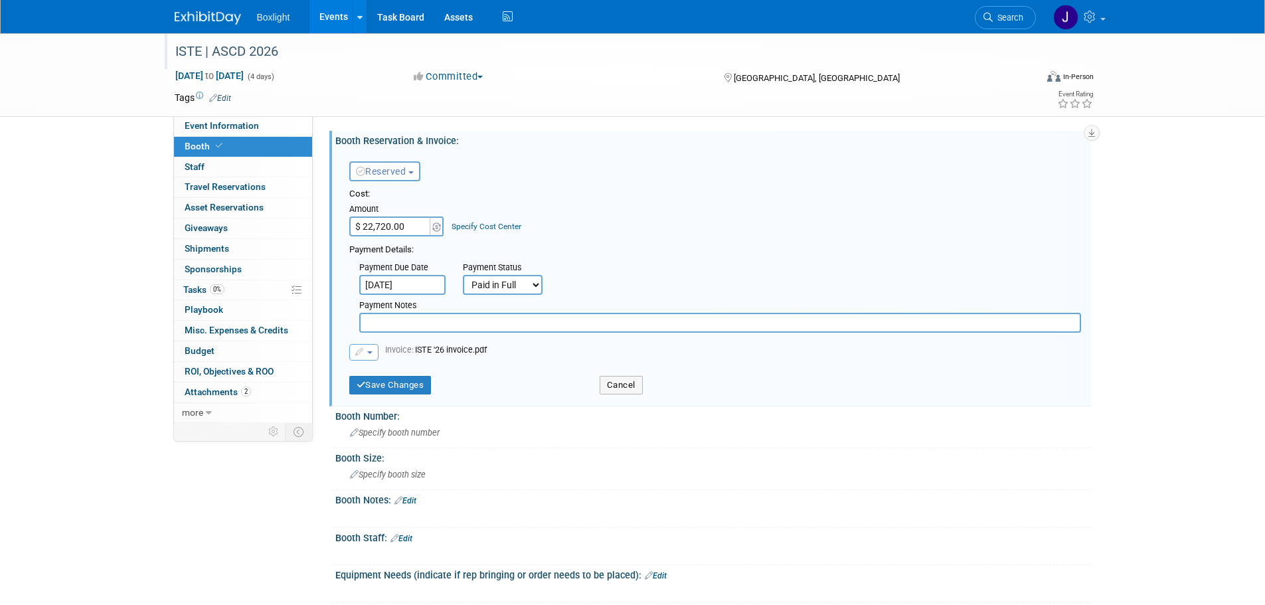
click at [365, 358] on button "button" at bounding box center [363, 352] width 29 height 17
click at [379, 375] on link "Replace with a new file" at bounding box center [416, 373] width 133 height 19
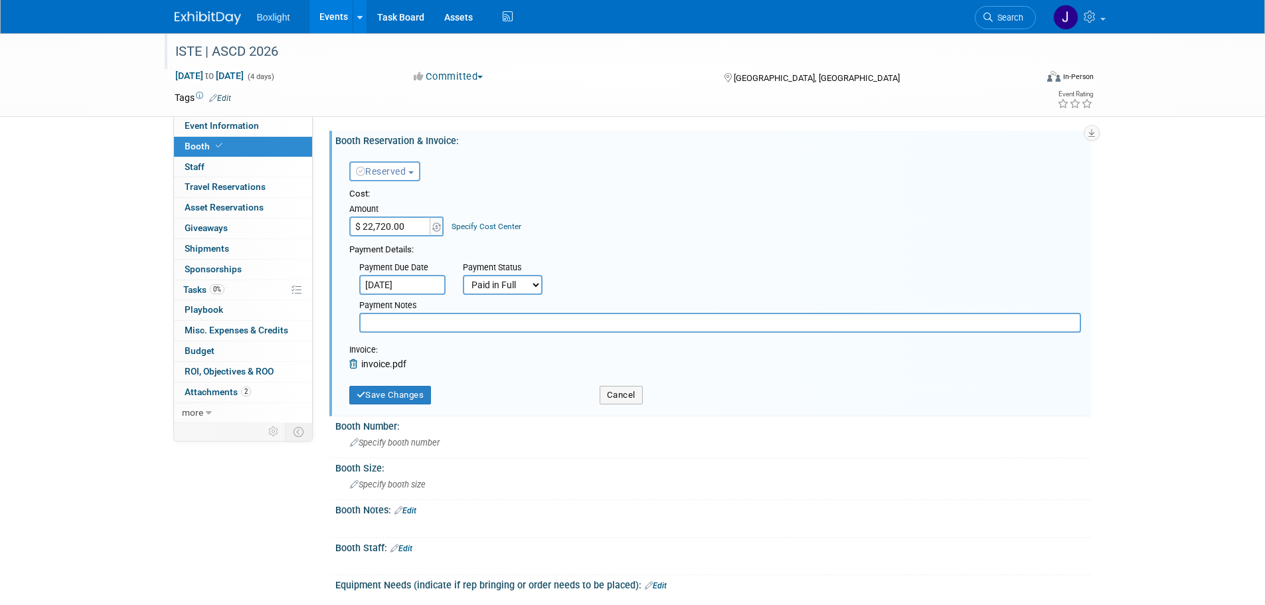
click at [417, 326] on input "text" at bounding box center [720, 323] width 722 height 20
click at [381, 323] on input "pd via EFT" at bounding box center [720, 323] width 722 height 20
click at [376, 324] on input "pd via EFT" at bounding box center [720, 323] width 722 height 20
type input "pd in full via EFT"
click at [397, 393] on button "Save Changes" at bounding box center [390, 395] width 82 height 19
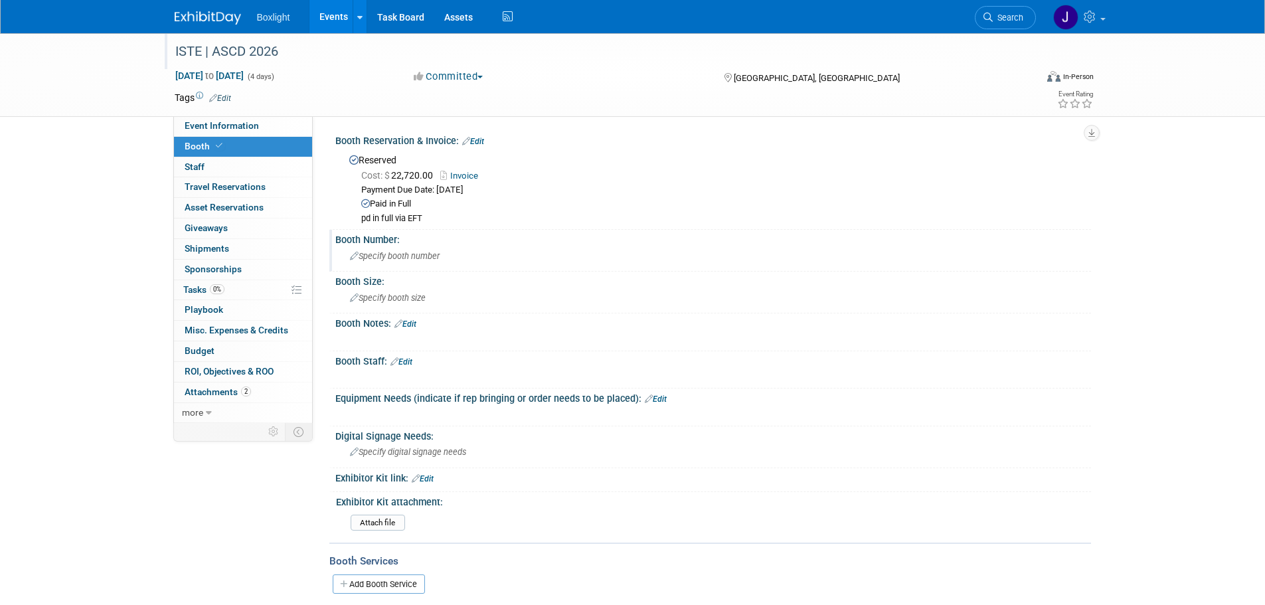
click at [394, 252] on span "Specify booth number" at bounding box center [395, 256] width 90 height 10
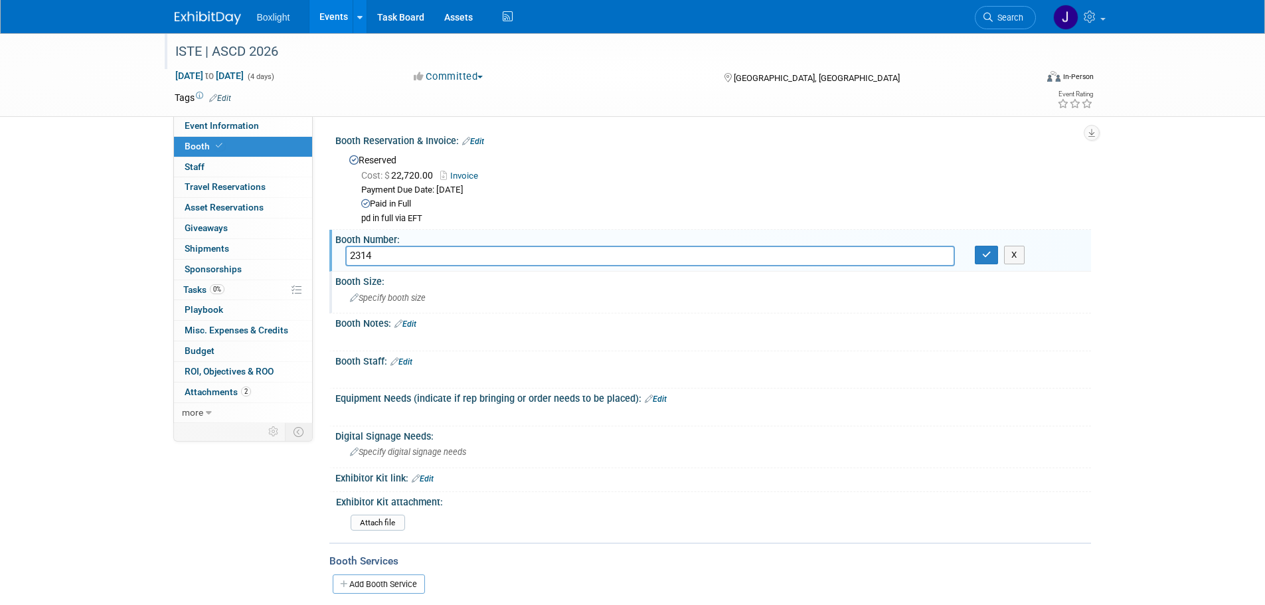
type input "2314"
click at [394, 291] on div "Specify booth size" at bounding box center [713, 298] width 736 height 21
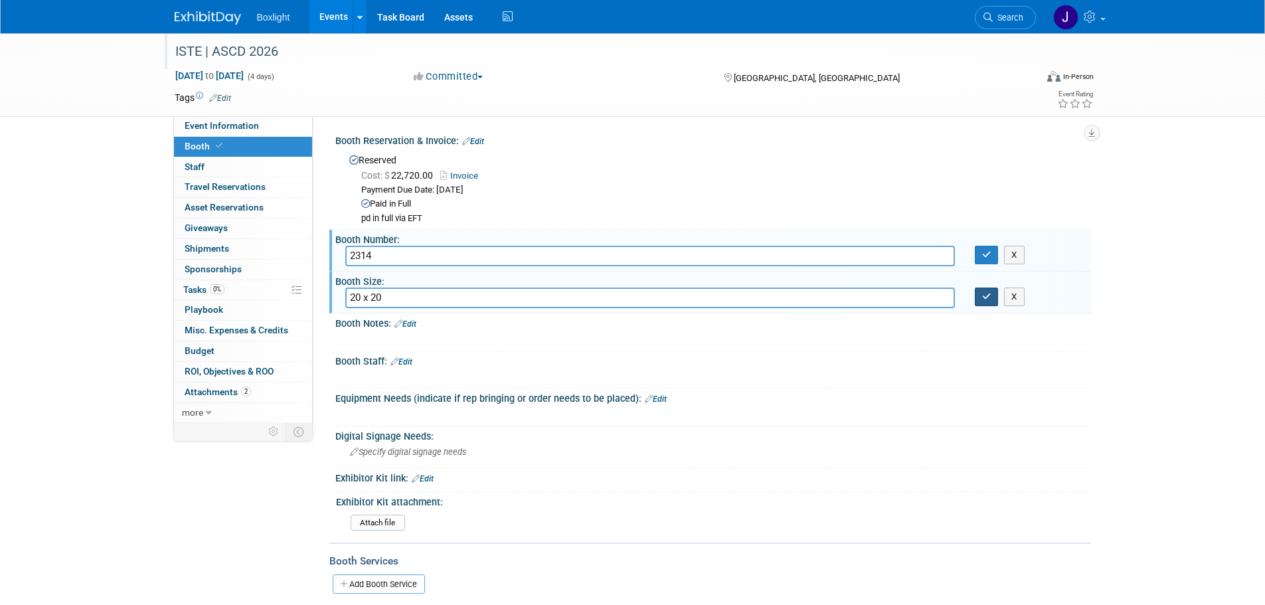
type input "20 x 20"
click at [992, 296] on button "button" at bounding box center [987, 297] width 24 height 19
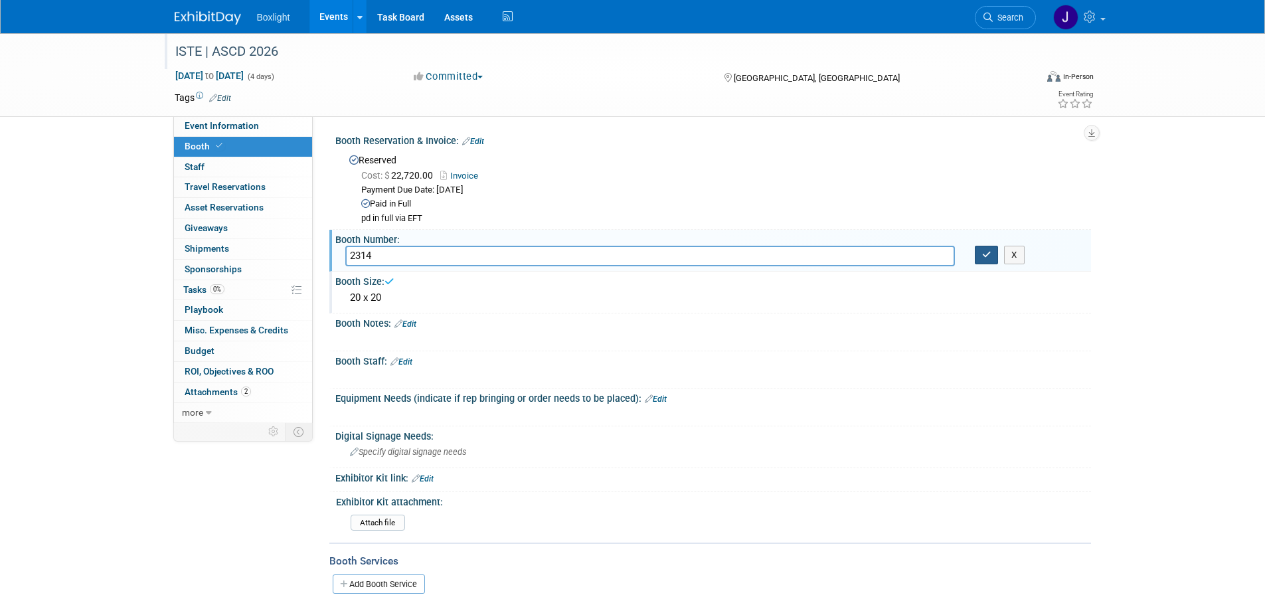
click at [987, 258] on icon "button" at bounding box center [987, 254] width 9 height 9
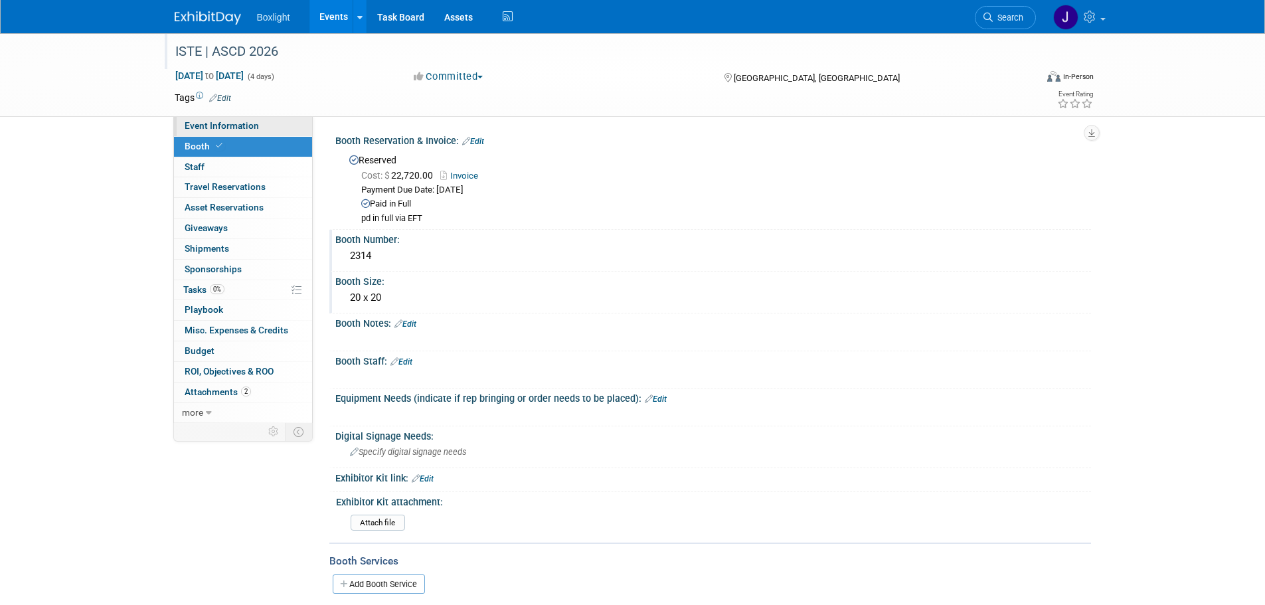
click at [244, 124] on span "Event Information" at bounding box center [222, 125] width 74 height 11
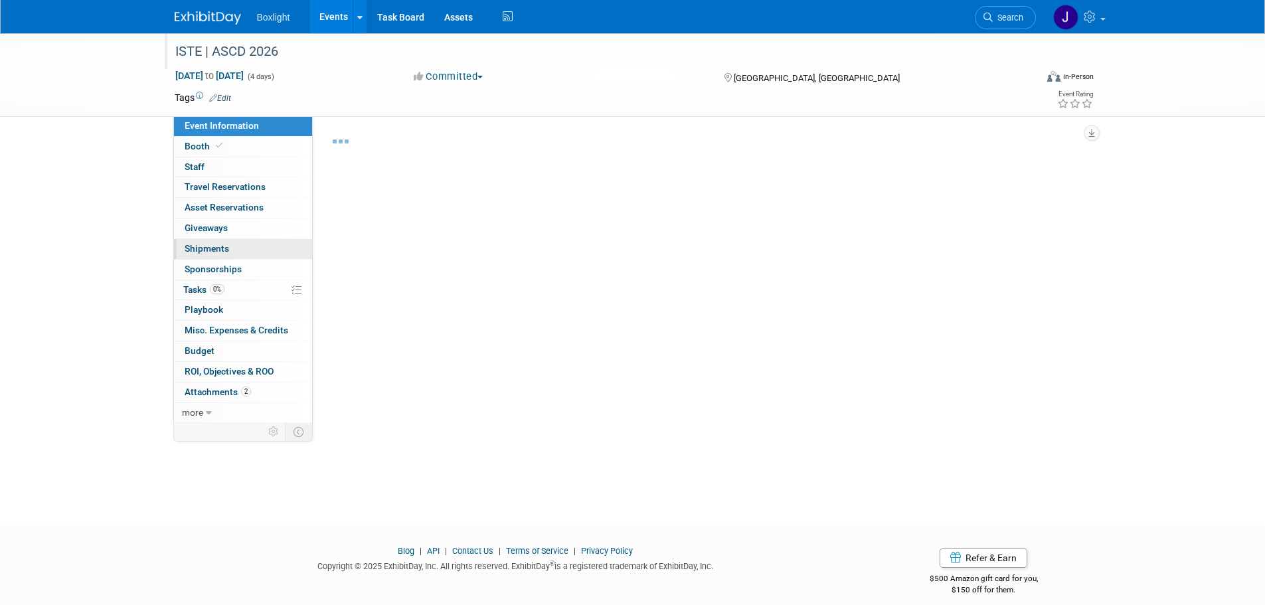
select select "Corporate"
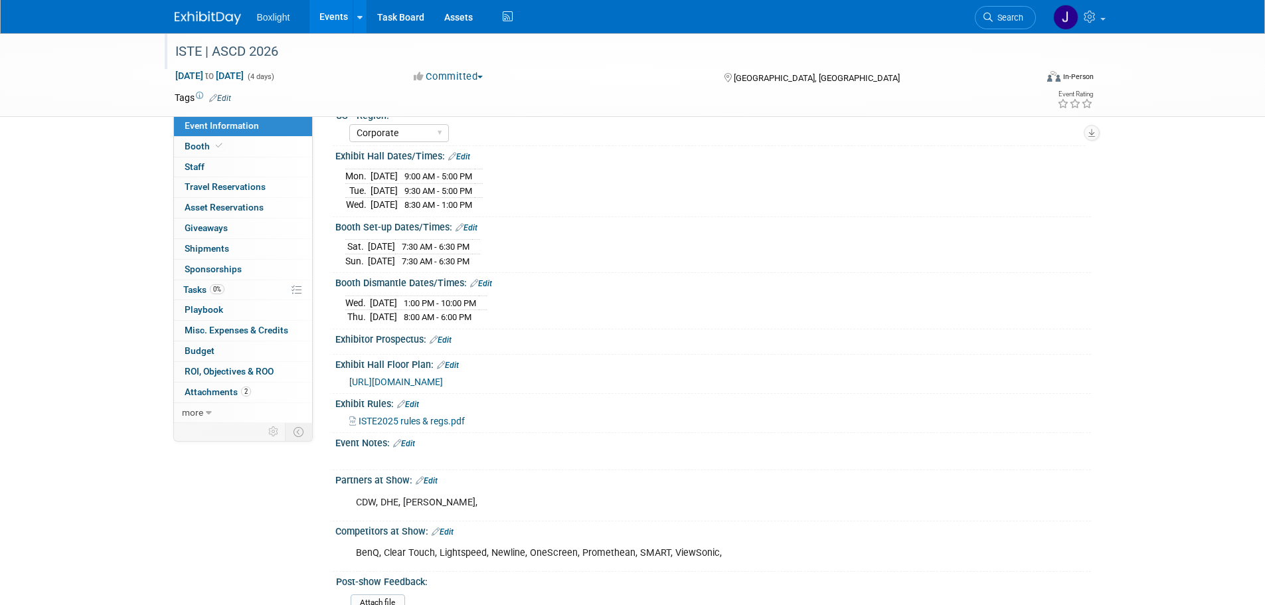
scroll to position [199, 0]
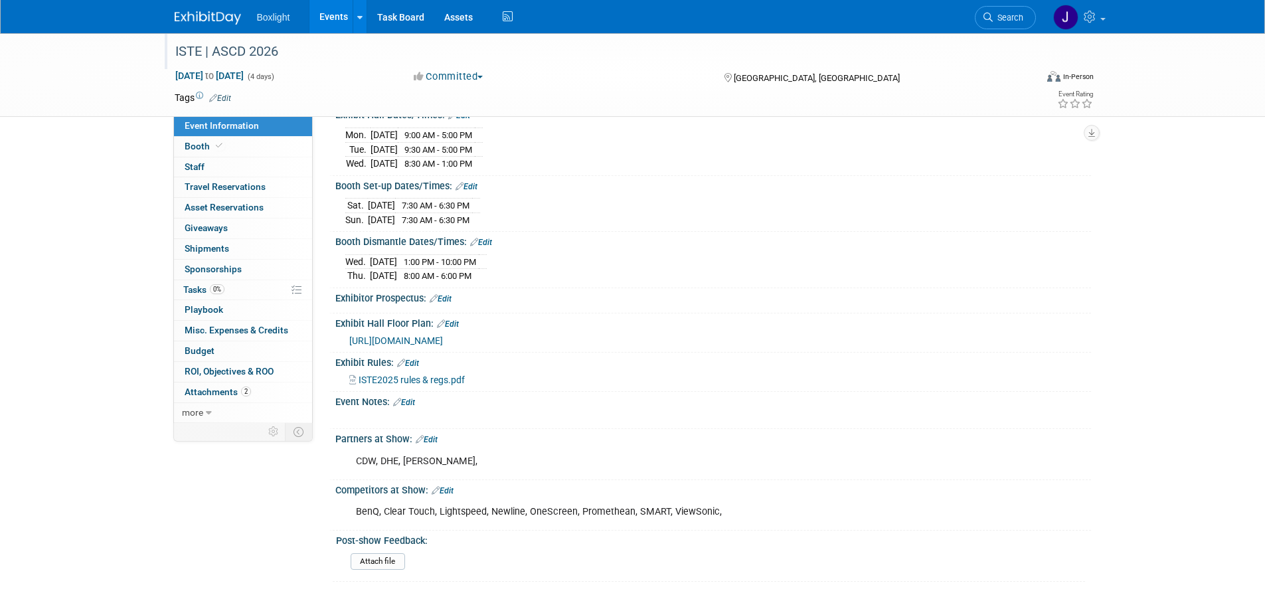
click at [452, 486] on link "Edit" at bounding box center [443, 490] width 22 height 9
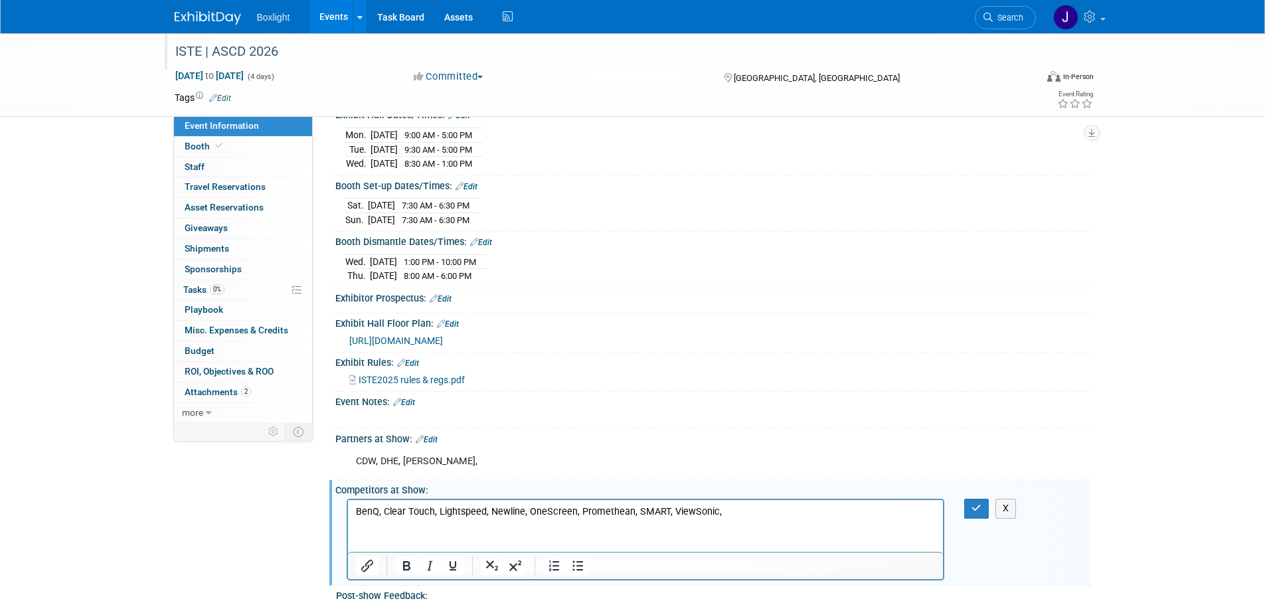
scroll to position [0, 0]
drag, startPoint x: 753, startPoint y: 517, endPoint x: 345, endPoint y: 512, distance: 407.9
click at [347, 512] on html "BenQ, Clear Touch, Lightspeed, Newline, OneScreen, Promethean, SMART, ViewSonic," at bounding box center [645, 509] width 596 height 19
drag, startPoint x: 977, startPoint y: 503, endPoint x: 967, endPoint y: 500, distance: 10.5
click at [975, 504] on icon "button" at bounding box center [977, 508] width 10 height 9
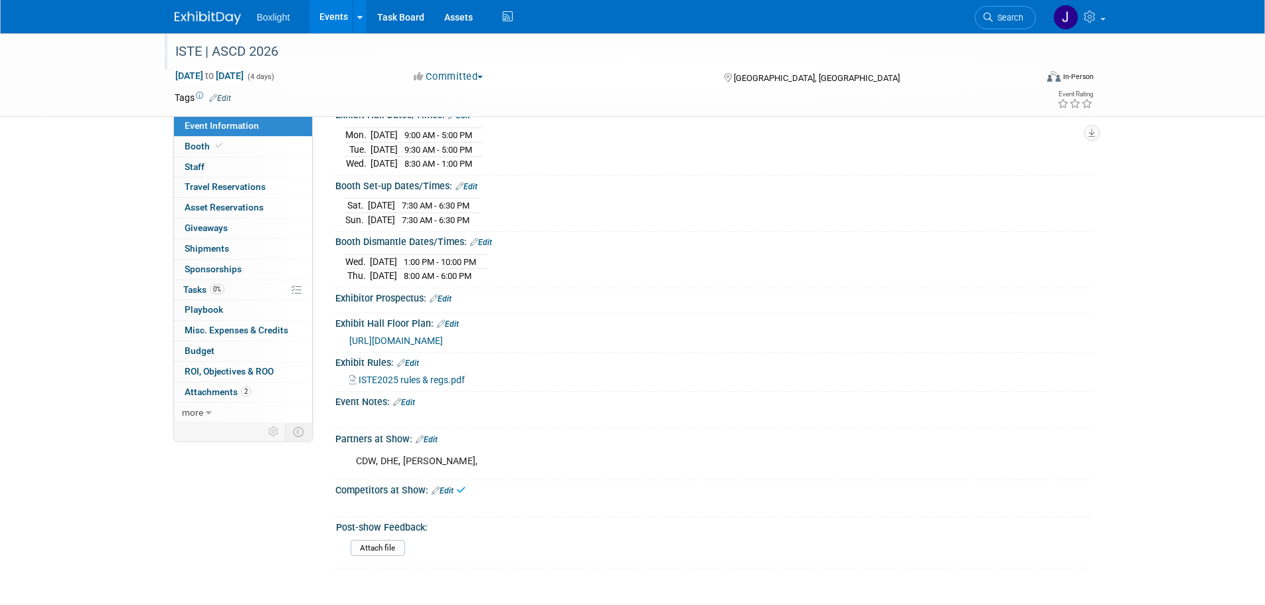
click at [436, 439] on link "Edit" at bounding box center [427, 439] width 22 height 9
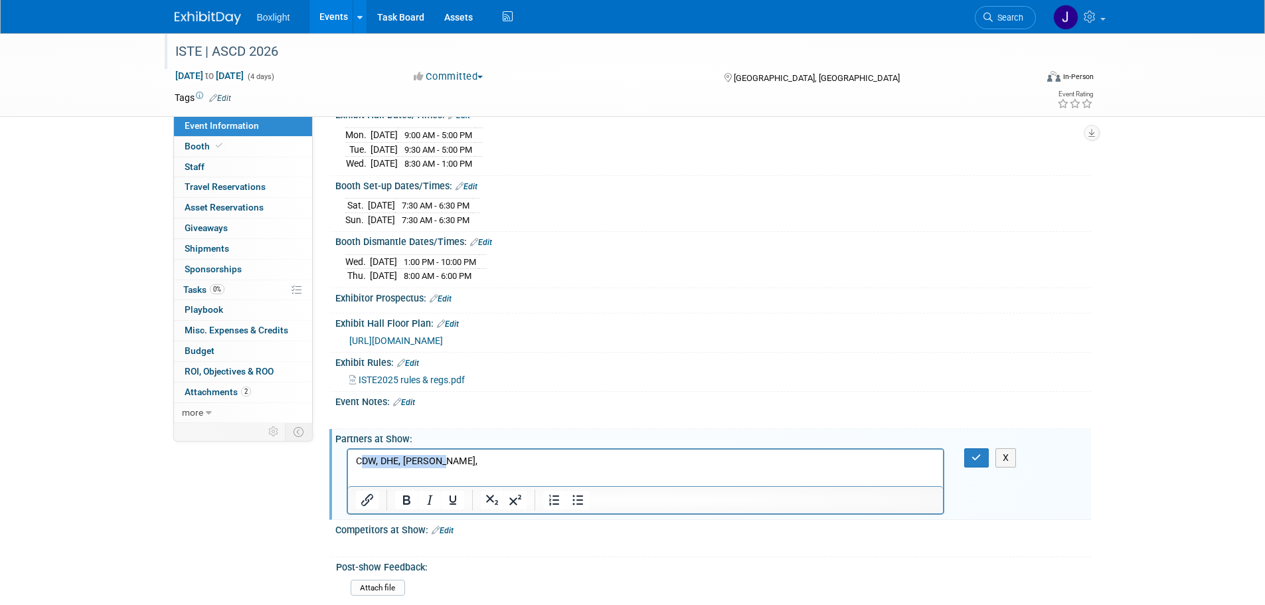
drag, startPoint x: 444, startPoint y: 463, endPoint x: 363, endPoint y: 465, distance: 81.1
click at [363, 465] on p "CDW, DHE, [PERSON_NAME]," at bounding box center [645, 460] width 581 height 13
click at [979, 457] on icon "button" at bounding box center [977, 457] width 10 height 9
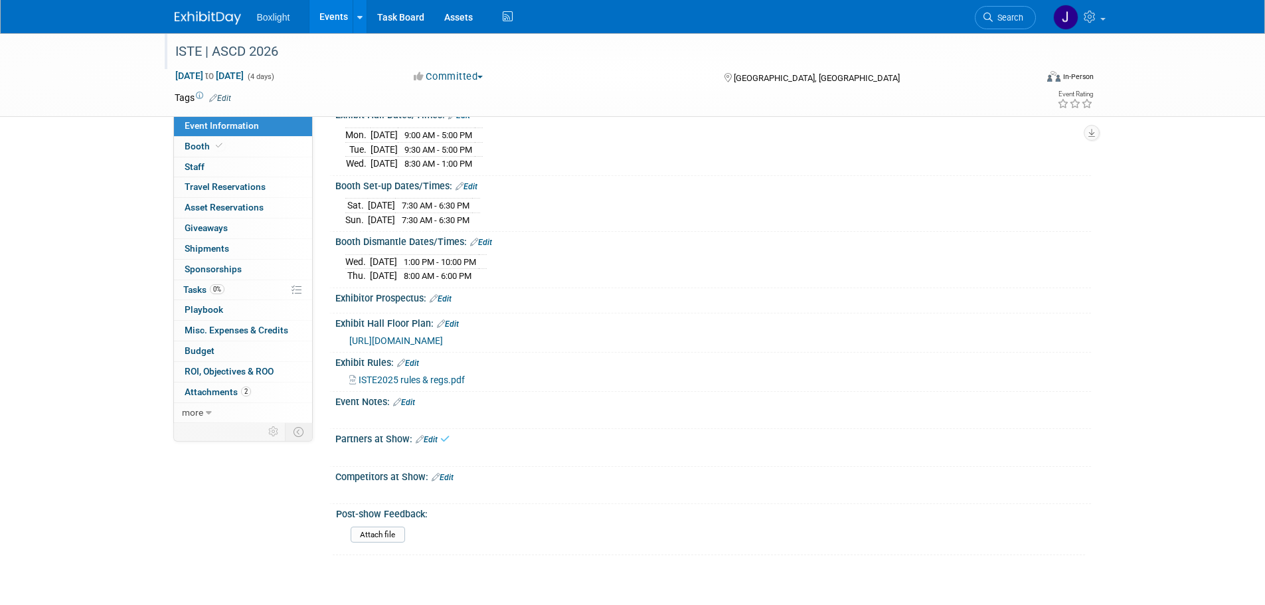
click at [413, 363] on link "Edit" at bounding box center [408, 363] width 22 height 9
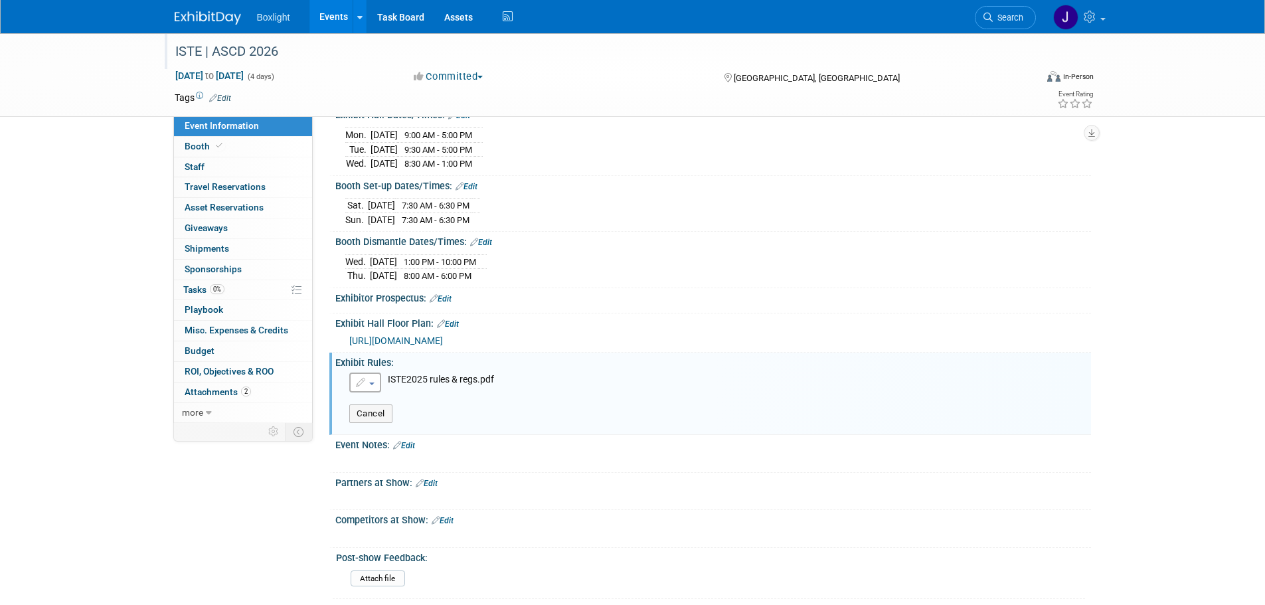
click at [373, 377] on button "button" at bounding box center [365, 383] width 32 height 20
click at [371, 397] on link "Replace with a new file" at bounding box center [422, 405] width 145 height 19
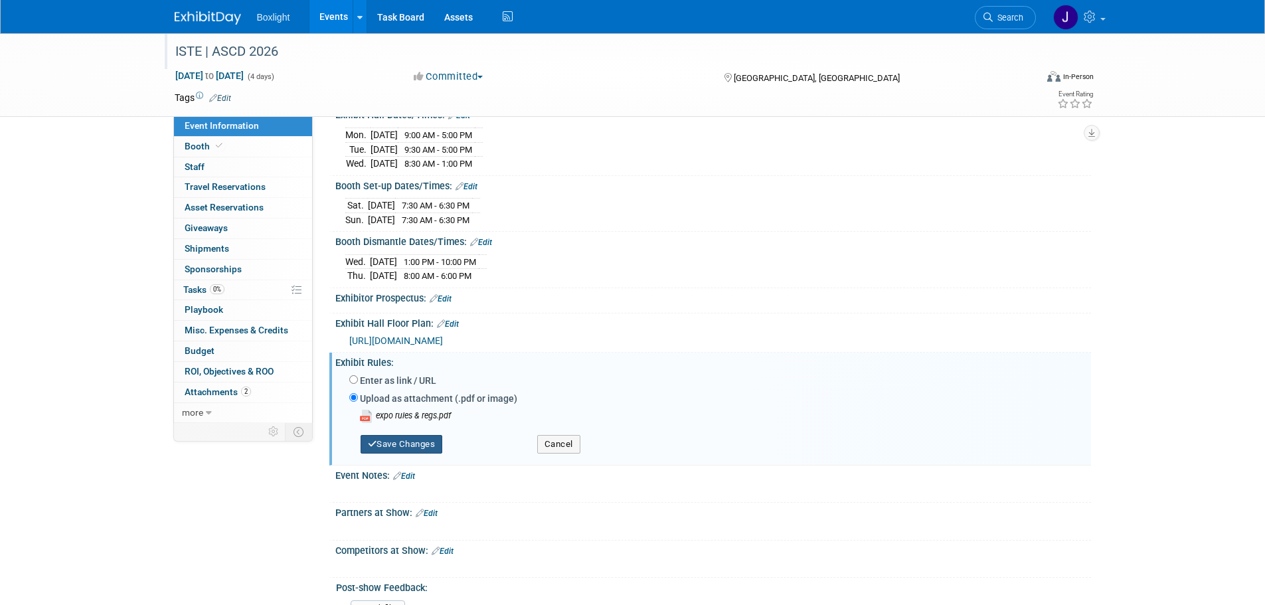
click at [416, 446] on button "Save Changes" at bounding box center [402, 444] width 82 height 19
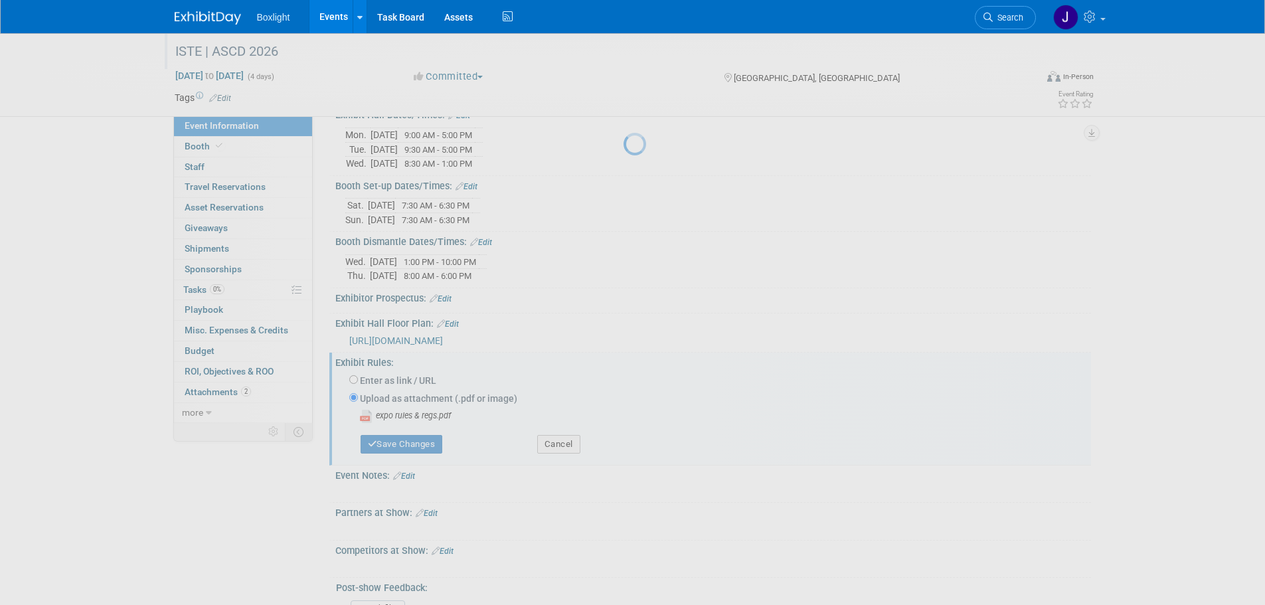
click at [642, 264] on div at bounding box center [633, 302] width 19 height 605
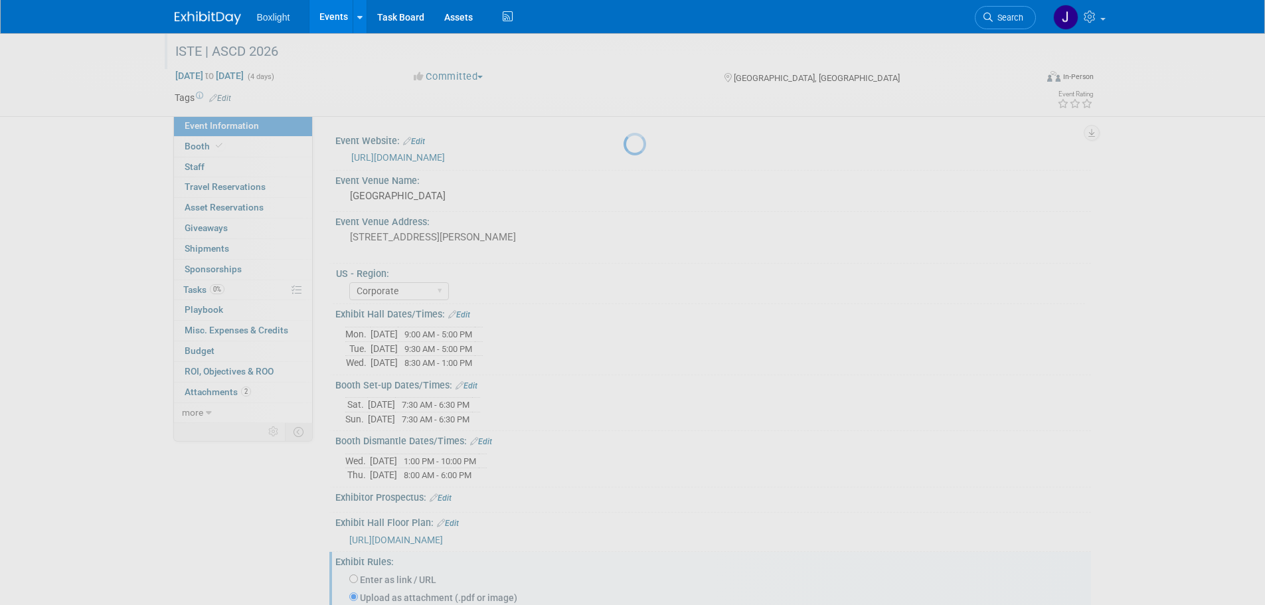
click at [624, 286] on div at bounding box center [633, 302] width 19 height 605
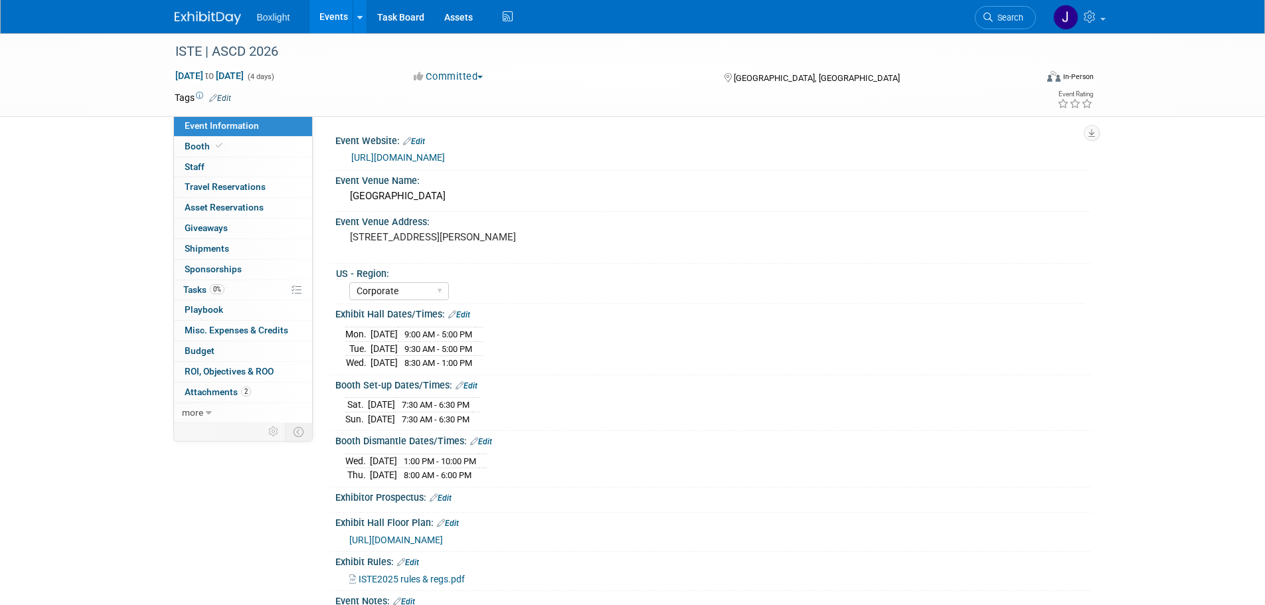
select select "Corporate"
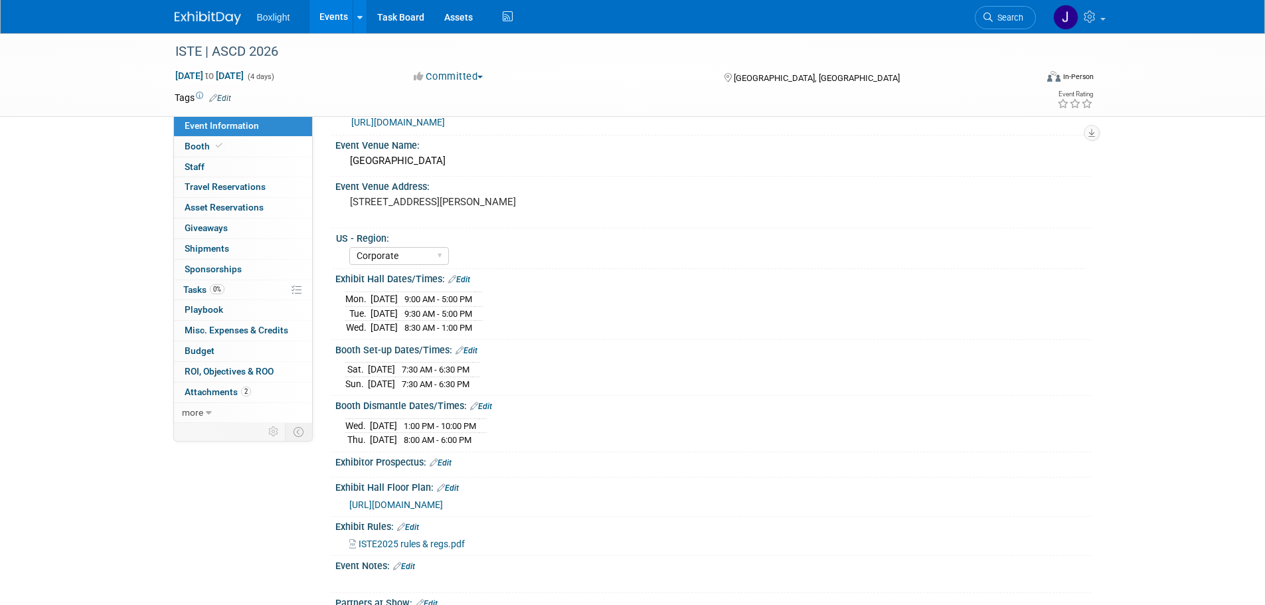
scroll to position [133, 0]
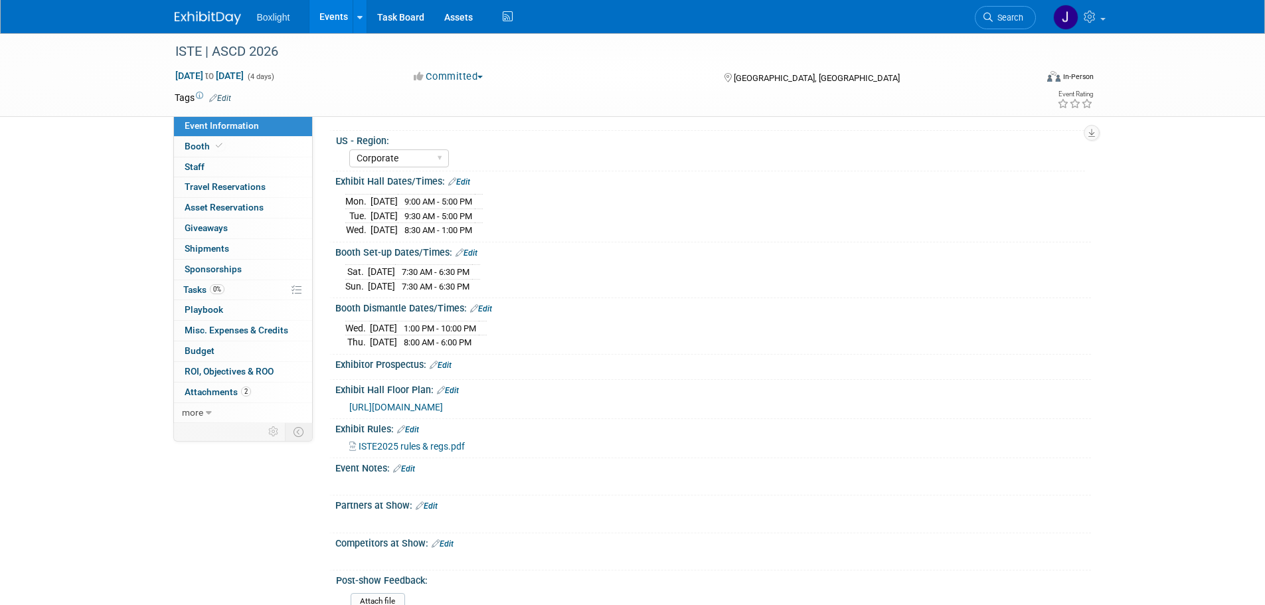
click at [413, 426] on link "Edit" at bounding box center [408, 429] width 22 height 9
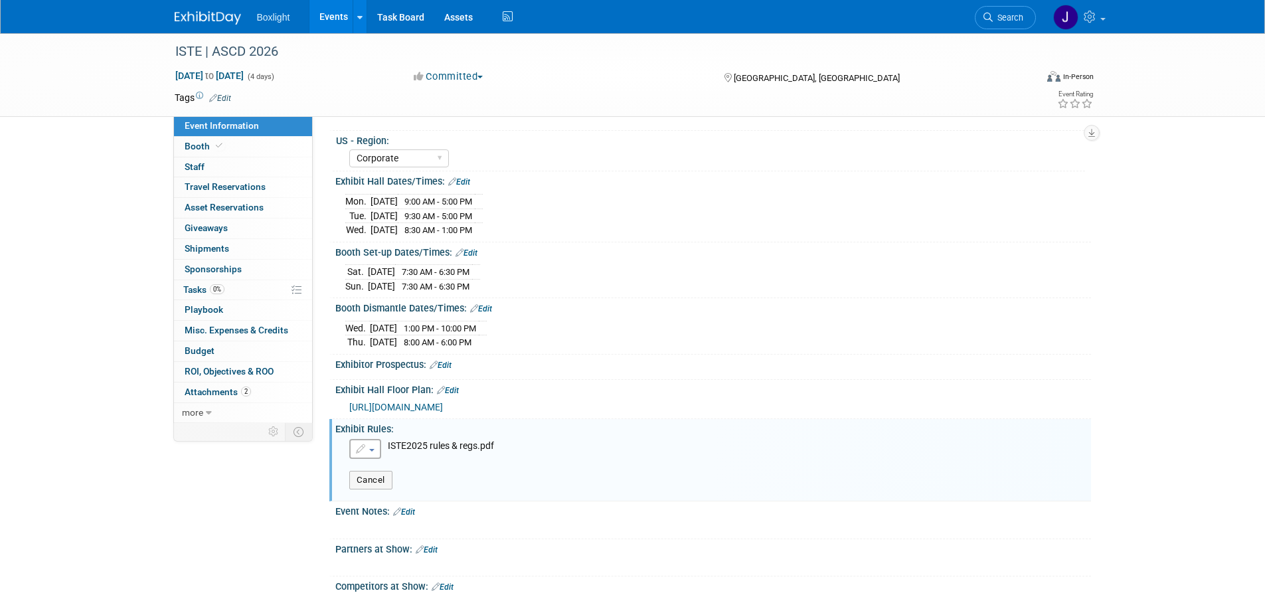
click at [374, 449] on span "button" at bounding box center [371, 450] width 5 height 3
click at [371, 490] on icon at bounding box center [367, 490] width 9 height 9
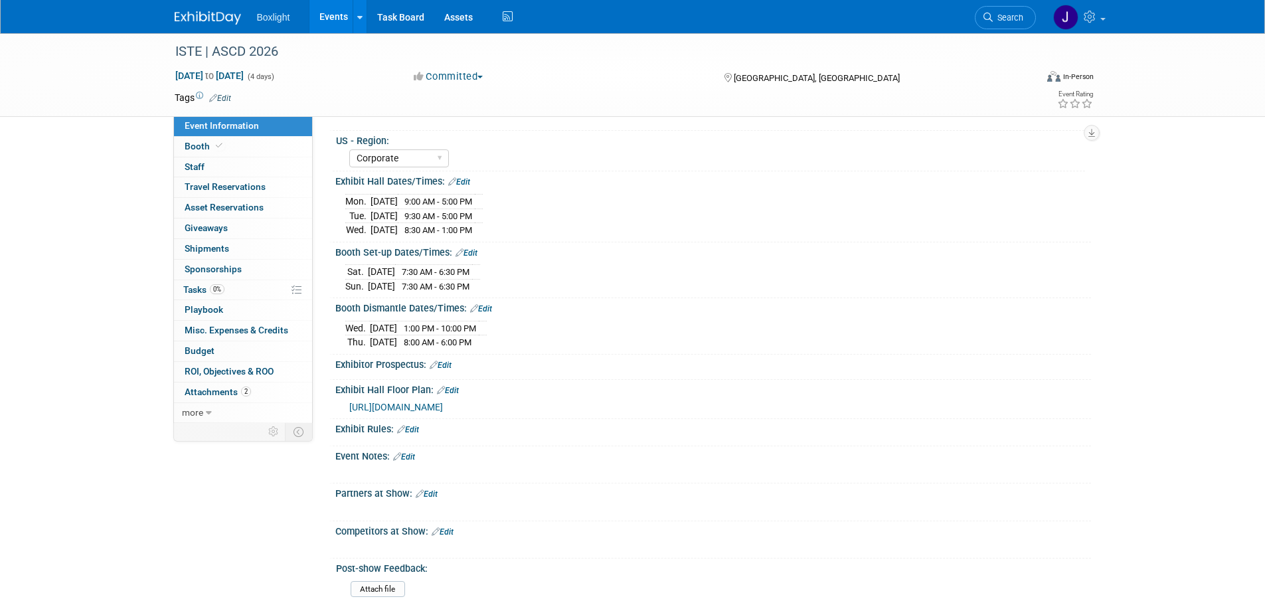
click at [419, 426] on link "Edit" at bounding box center [408, 429] width 22 height 9
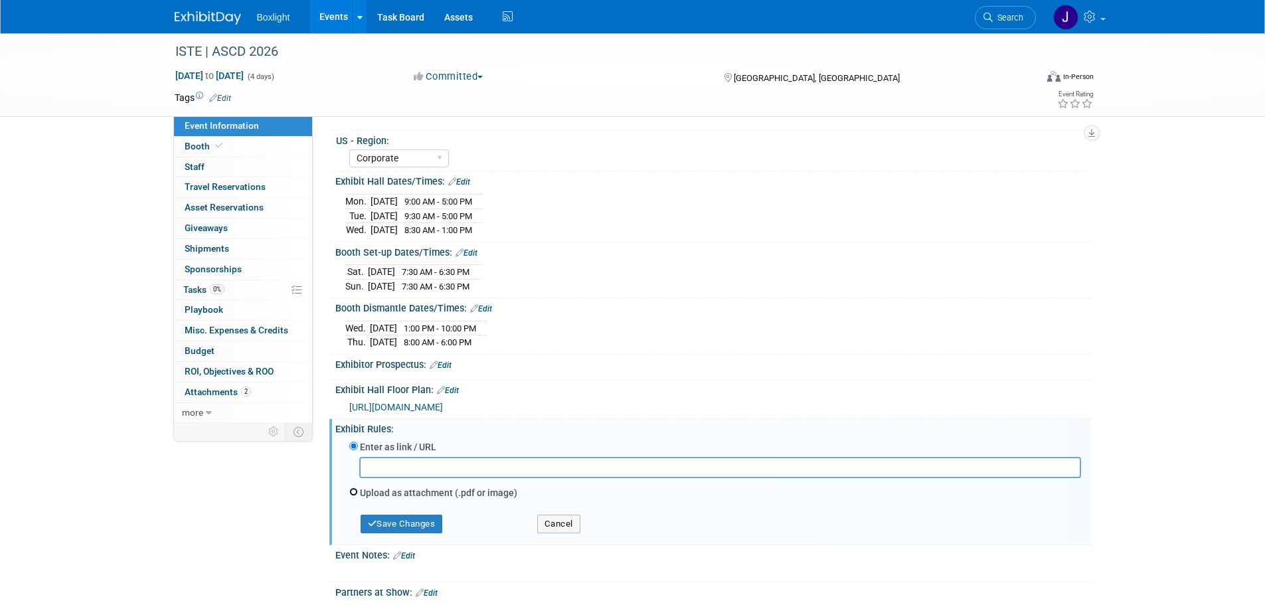
click at [353, 490] on input "Upload as attachment (.pdf or image)" at bounding box center [353, 492] width 9 height 9
radio input "true"
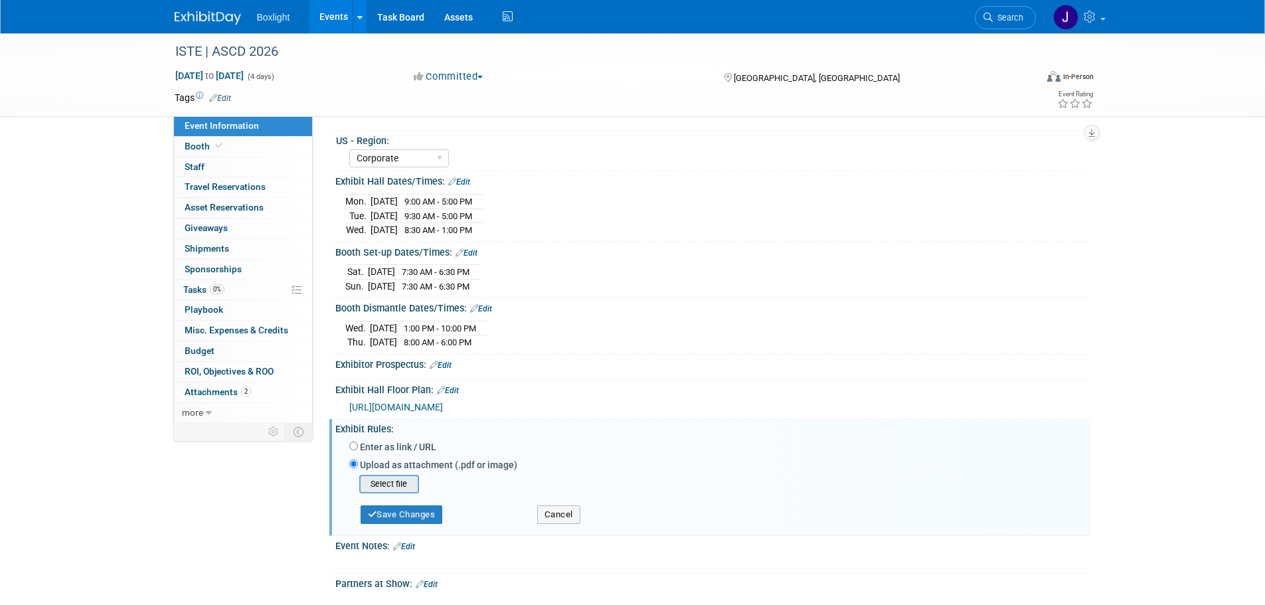
click at [393, 483] on input "file" at bounding box center [339, 484] width 158 height 16
click at [432, 510] on button "Save Changes" at bounding box center [402, 511] width 82 height 19
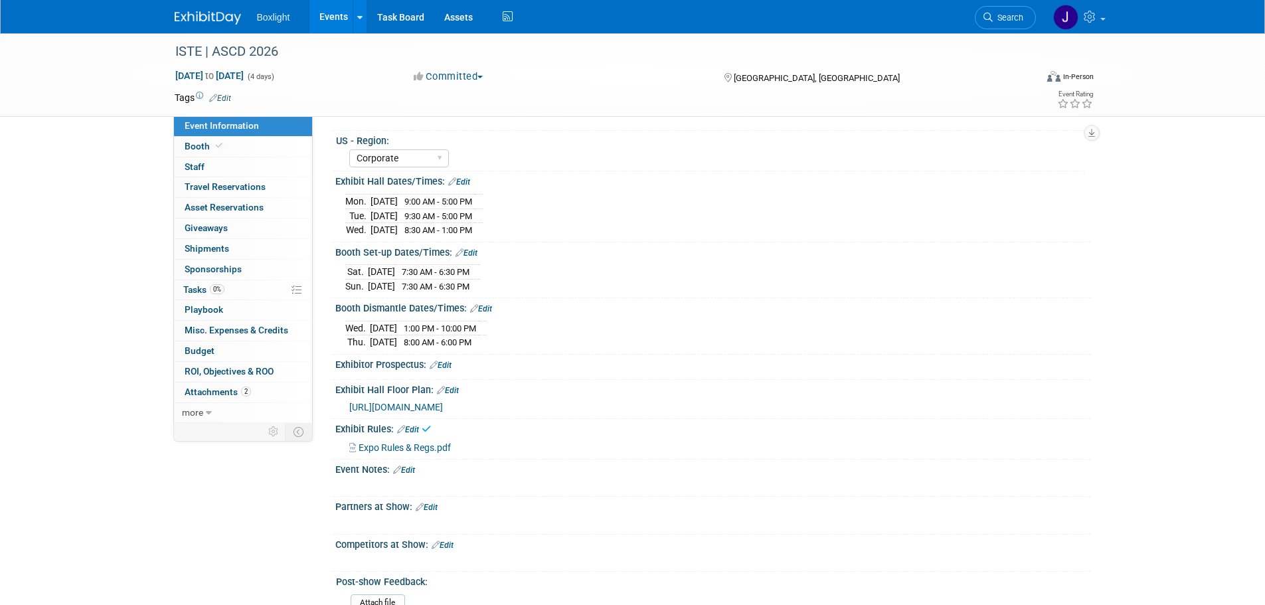
click at [453, 391] on link "Edit" at bounding box center [448, 390] width 22 height 9
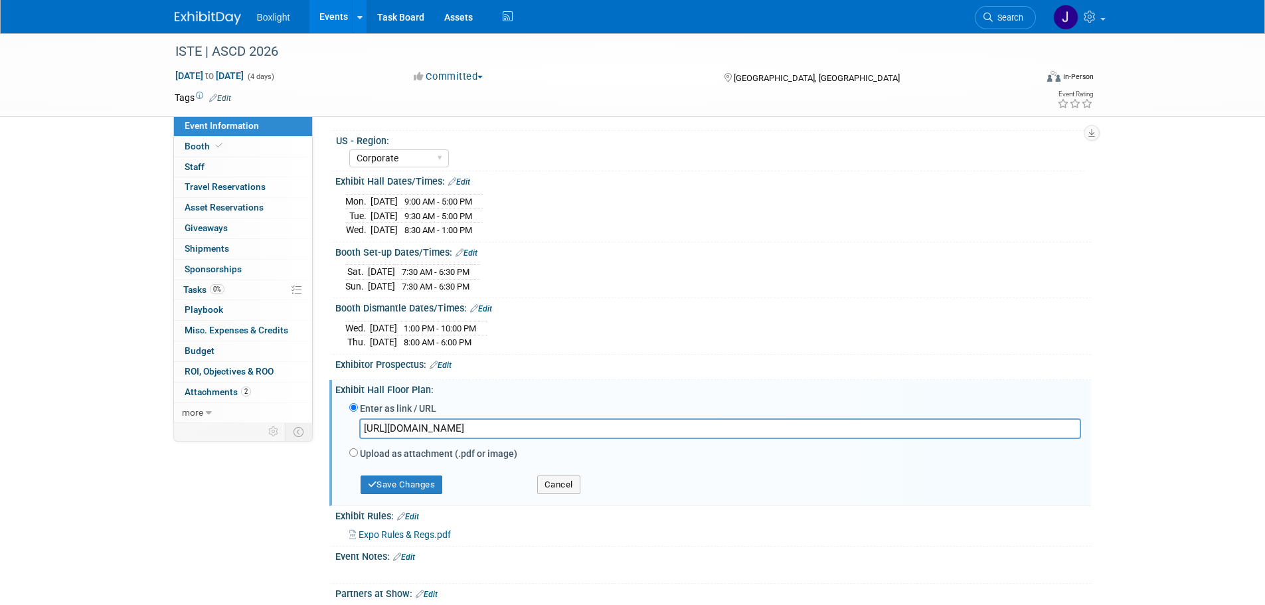
drag, startPoint x: 632, startPoint y: 419, endPoint x: 326, endPoint y: 421, distance: 306.9
click at [326, 421] on div "Event Information Event Info Booth Booth 0 Staff 0 Staff 0 Travel Reservations …" at bounding box center [633, 305] width 937 height 810
paste input "6"
type input "https://conference.iste.org/2026/exhibitors/floorplan.php"
click at [382, 480] on button "Save Changes" at bounding box center [402, 485] width 82 height 19
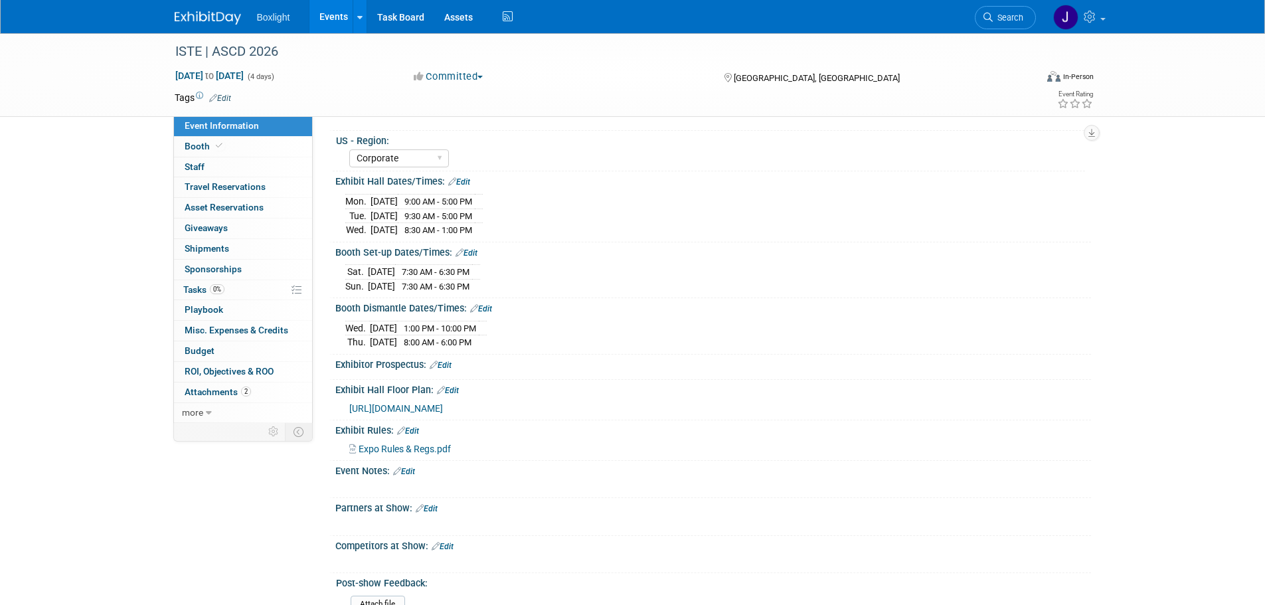
scroll to position [66, 0]
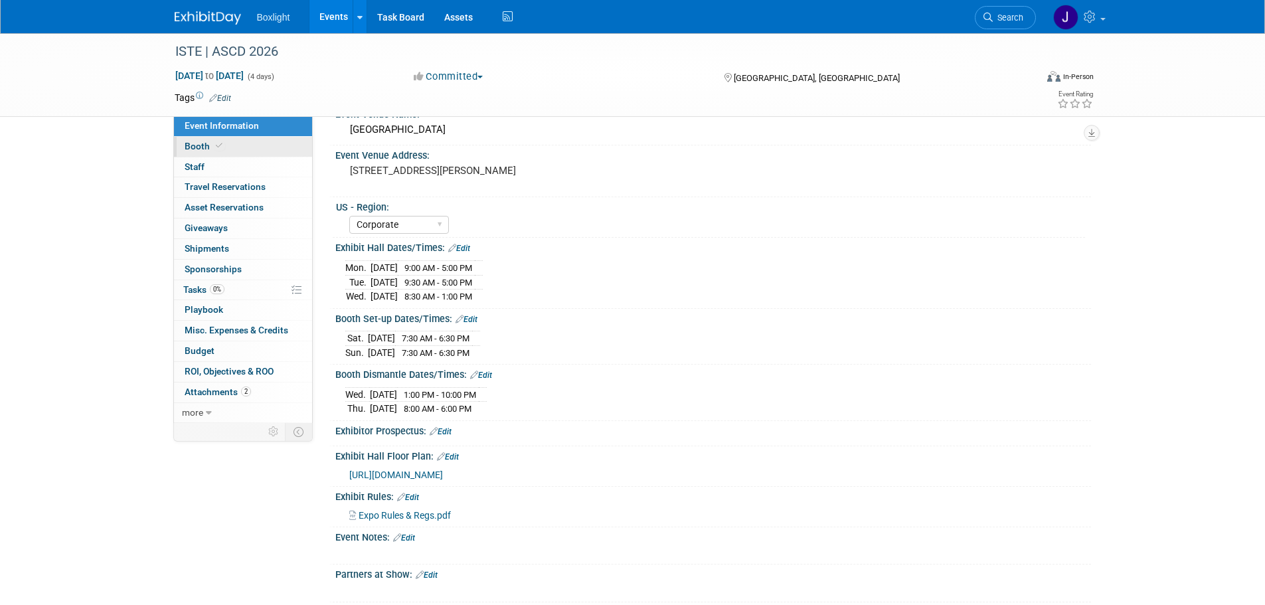
click at [199, 151] on link "Booth" at bounding box center [243, 147] width 138 height 20
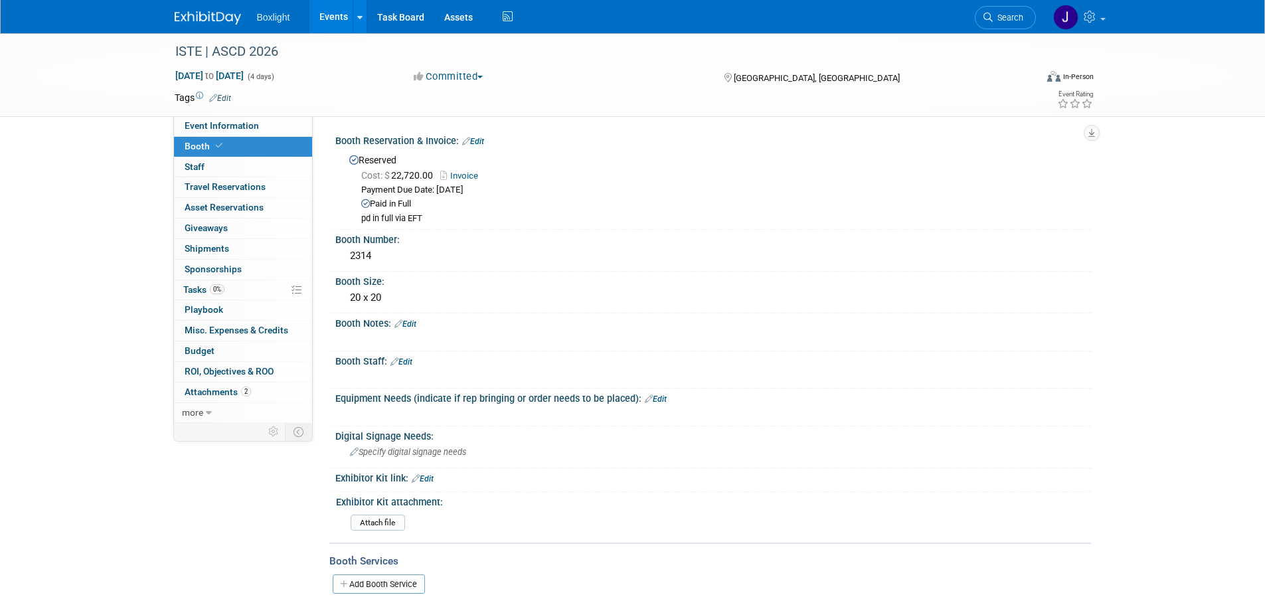
click at [340, 16] on link "Events" at bounding box center [334, 16] width 48 height 33
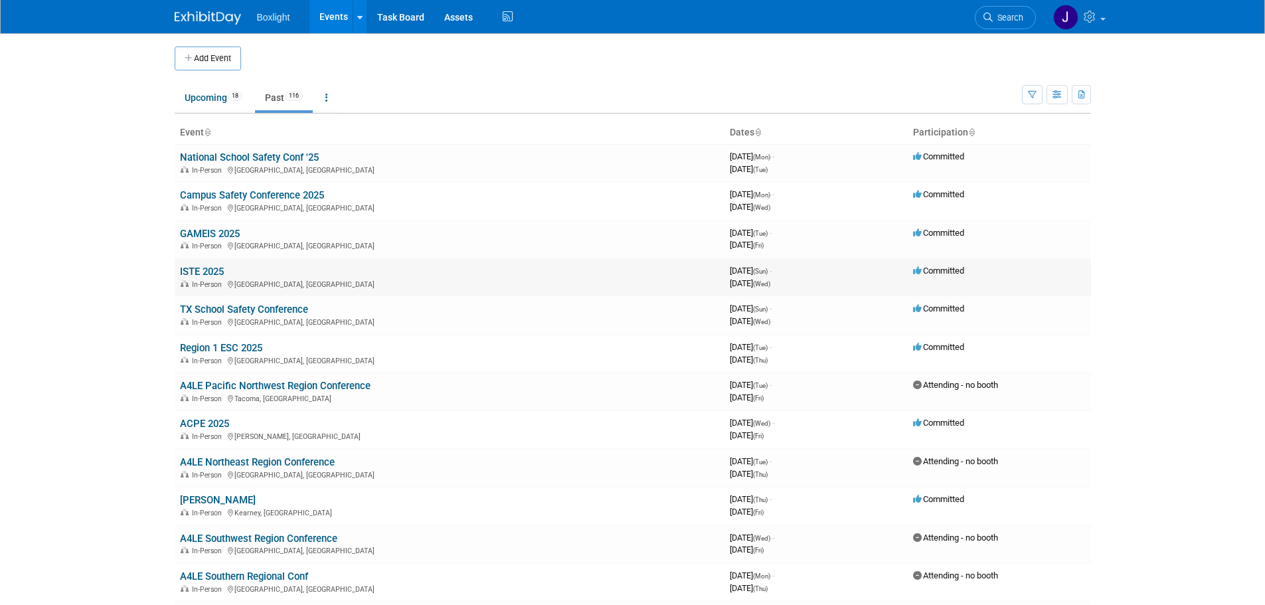
click at [202, 271] on link "ISTE 2025" at bounding box center [202, 272] width 44 height 12
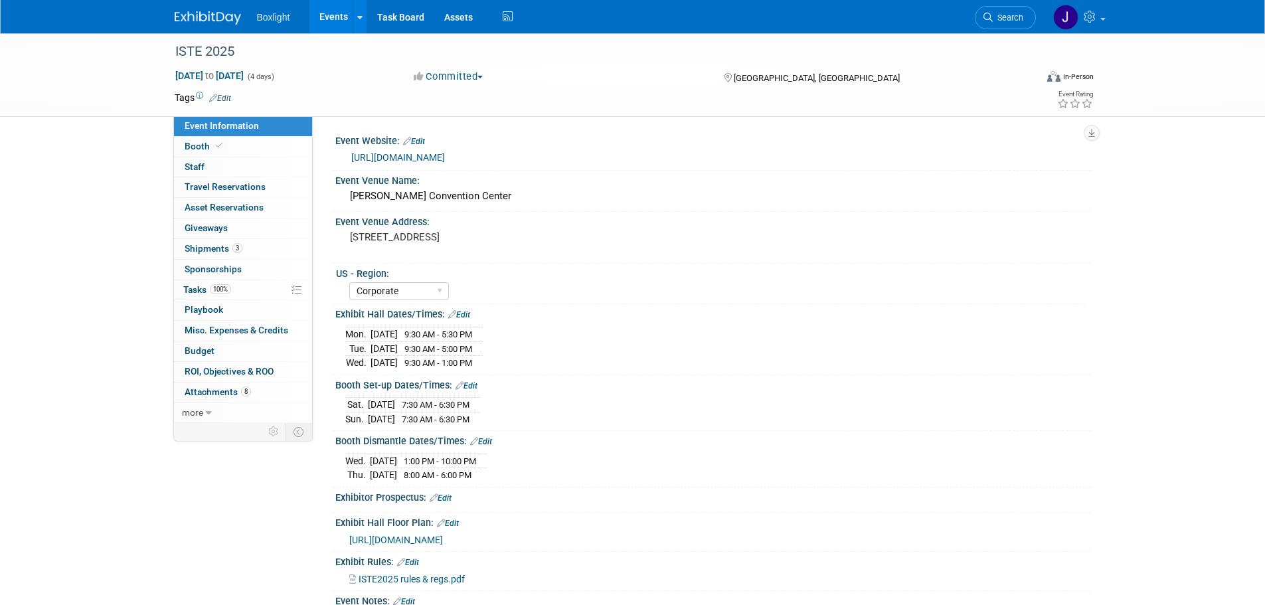
select select "Corporate"
click at [205, 347] on span "Budget" at bounding box center [200, 350] width 30 height 11
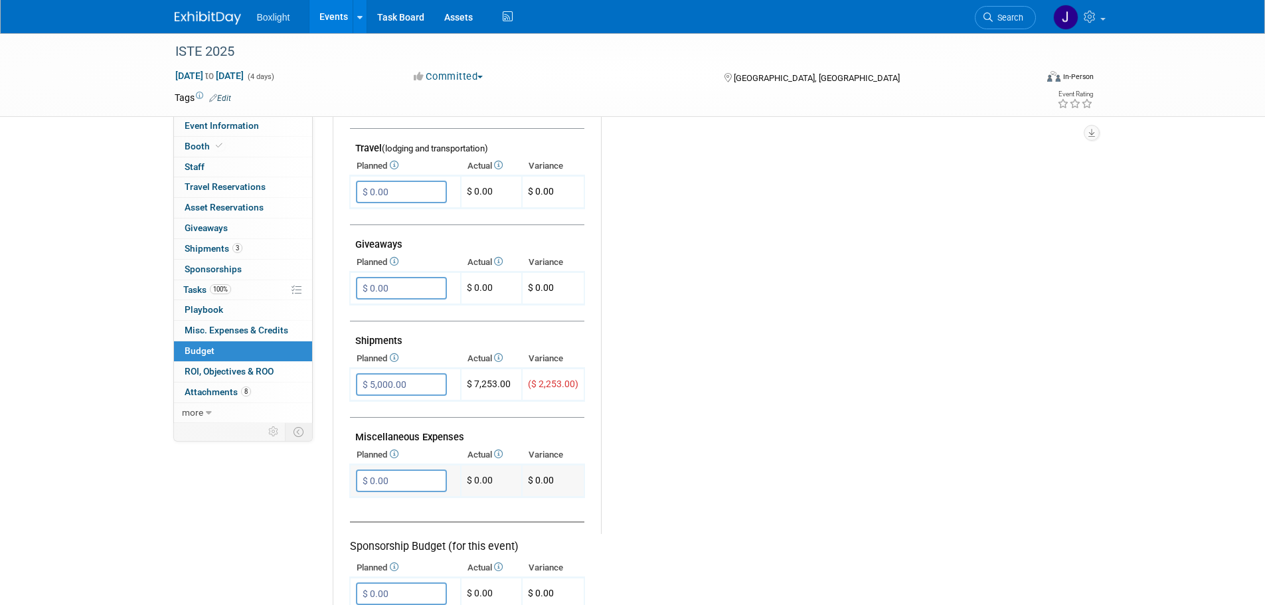
scroll to position [531, 0]
click at [209, 250] on span "Shipments 3" at bounding box center [214, 248] width 58 height 11
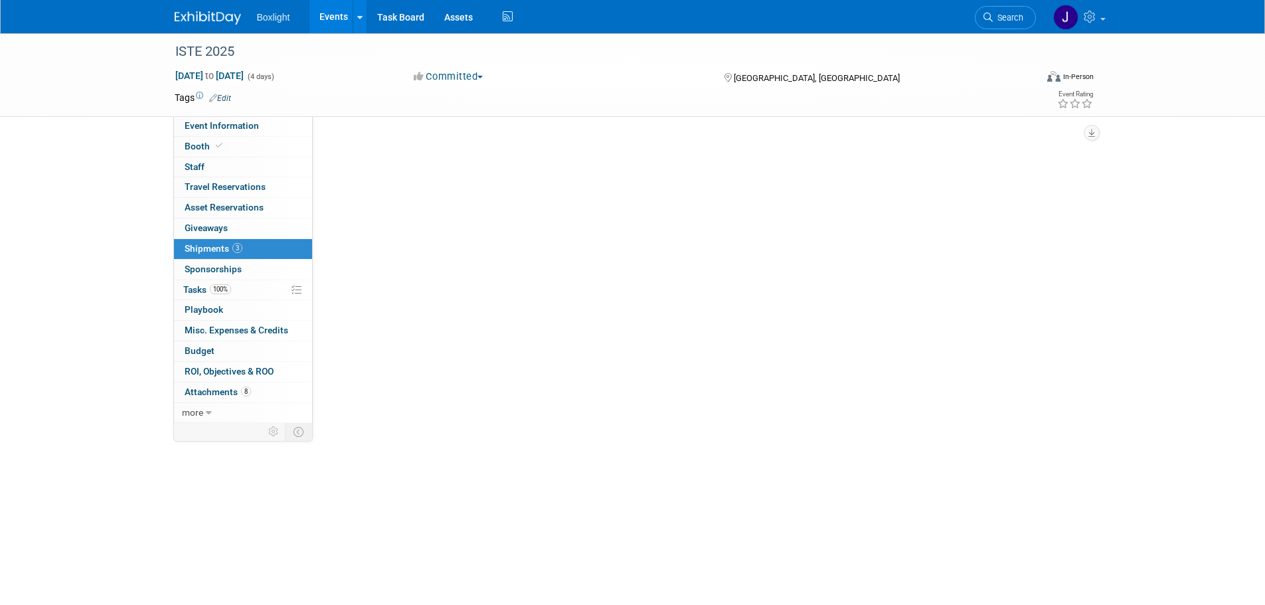
scroll to position [0, 0]
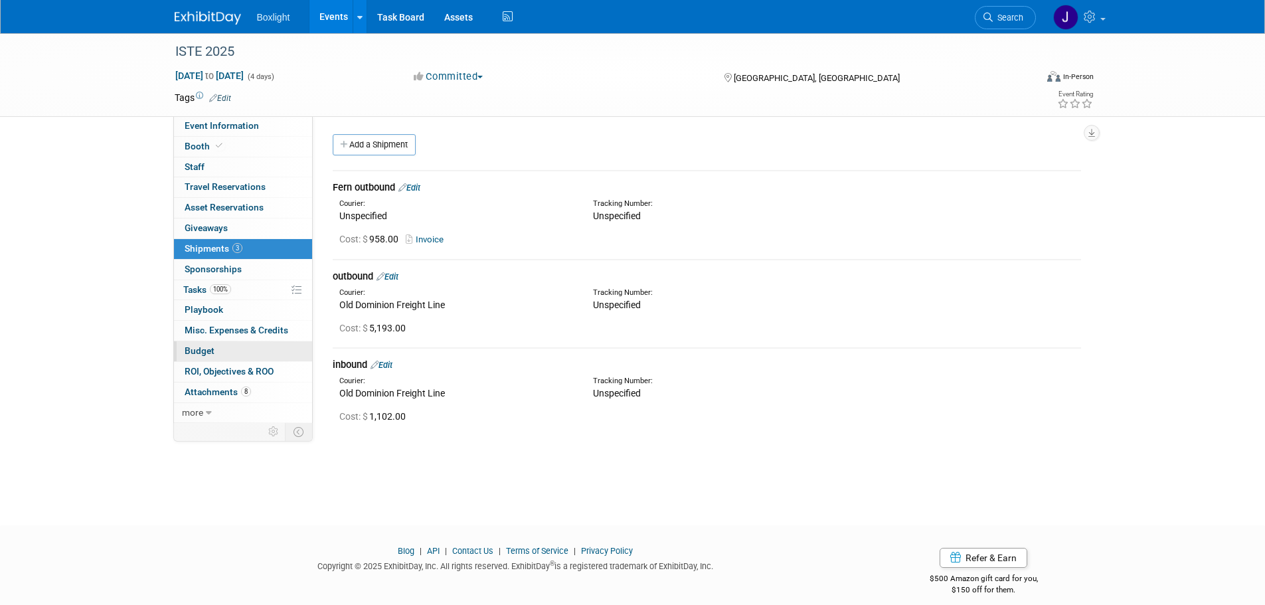
click at [203, 347] on span "Budget" at bounding box center [200, 350] width 30 height 11
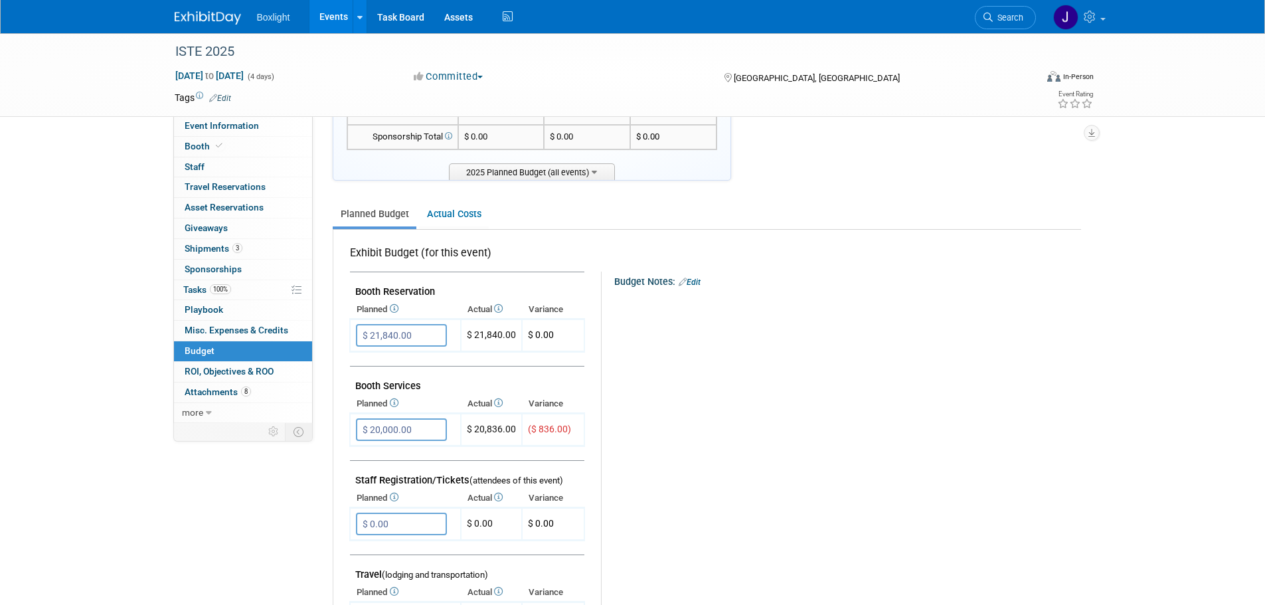
scroll to position [133, 0]
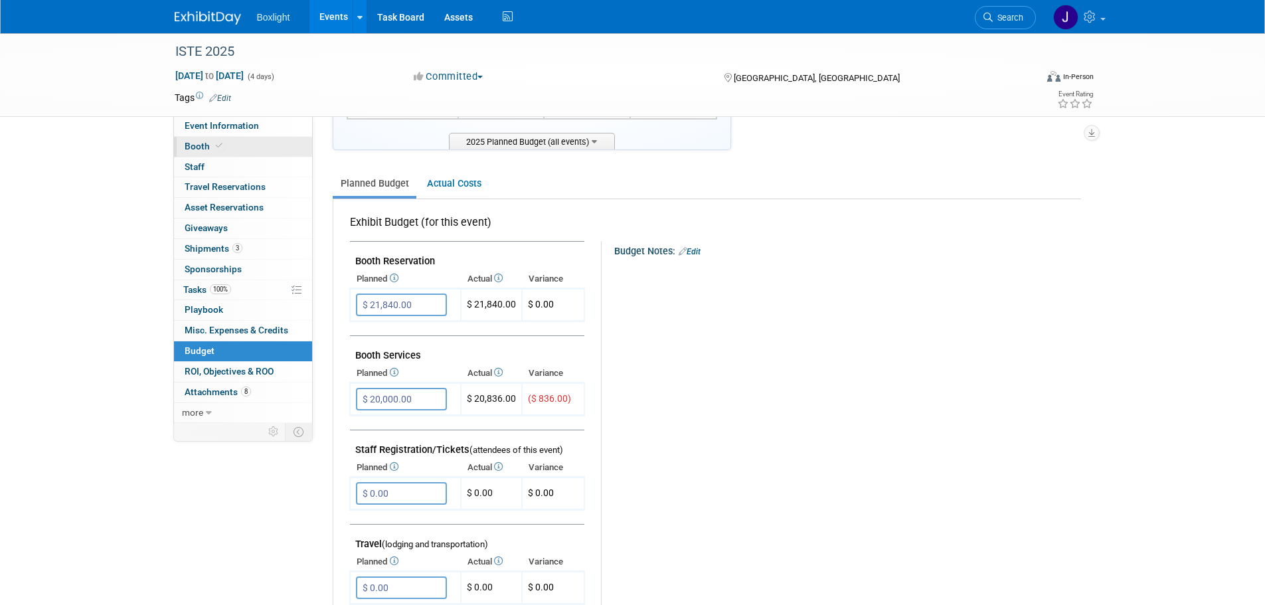
click at [209, 144] on span "Booth" at bounding box center [205, 146] width 41 height 11
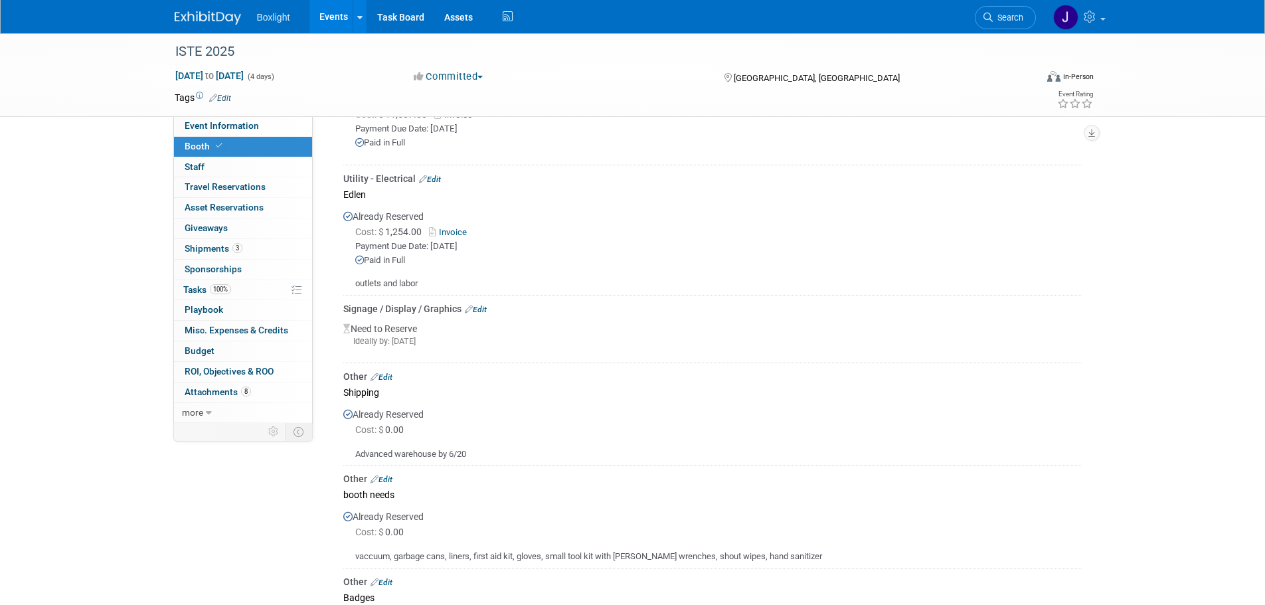
scroll to position [1129, 0]
